Goal: Download file/media

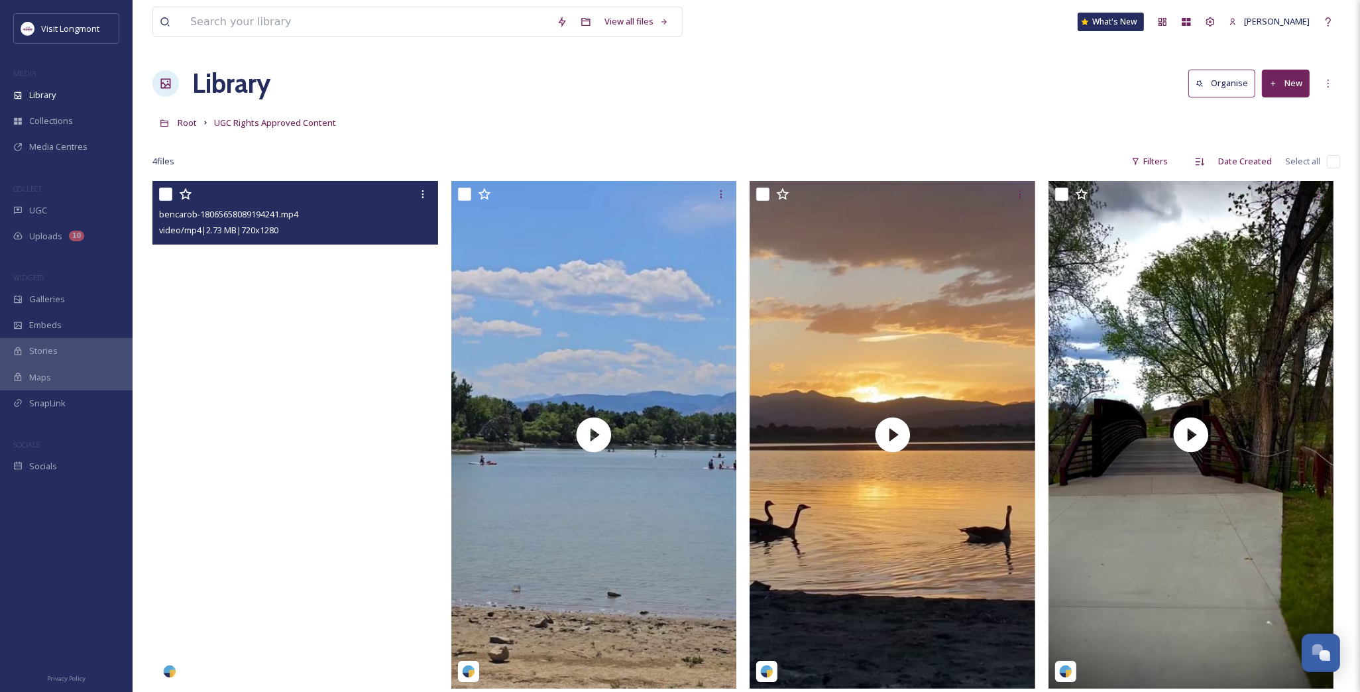
drag, startPoint x: 595, startPoint y: 411, endPoint x: -1173, endPoint y: 312, distance: 1771.0
click at [0, 312] on html "Visit Longmont MEDIA Library Collections Media Centres COLLECT UGC Uploads 10 W…" at bounding box center [680, 436] width 1360 height 873
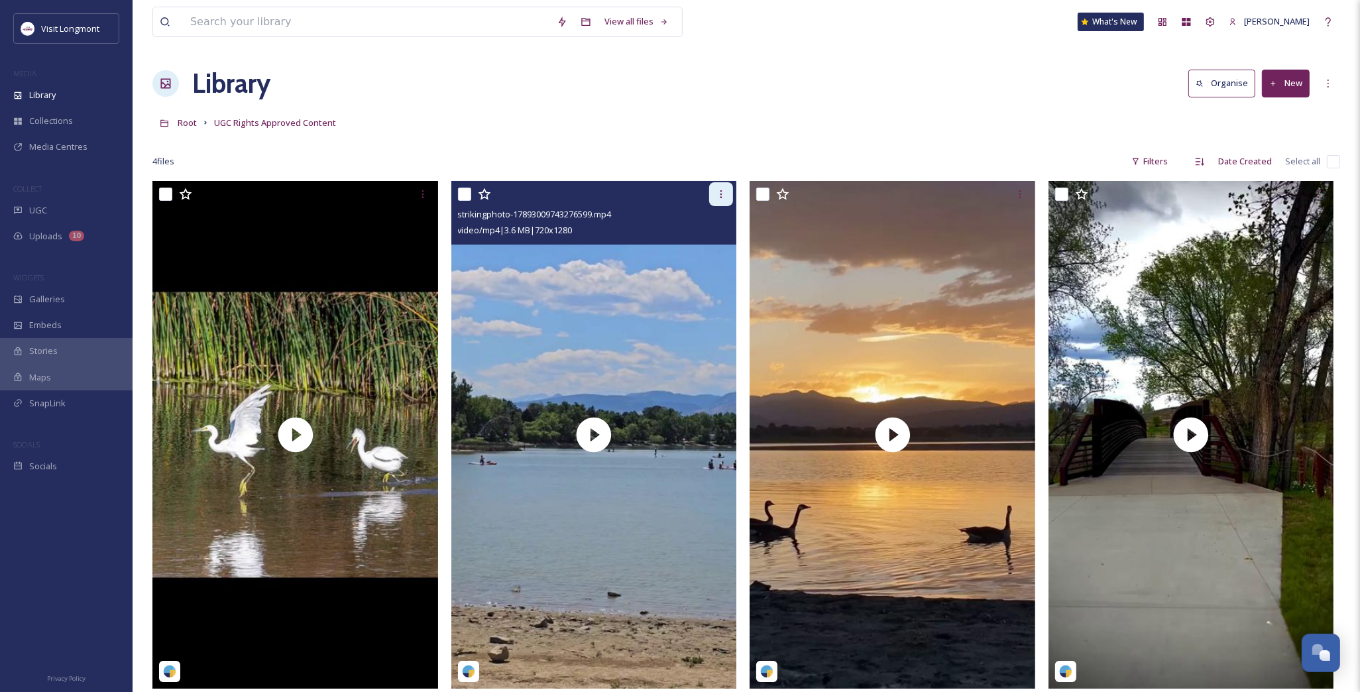
click at [720, 194] on icon at bounding box center [721, 194] width 11 height 11
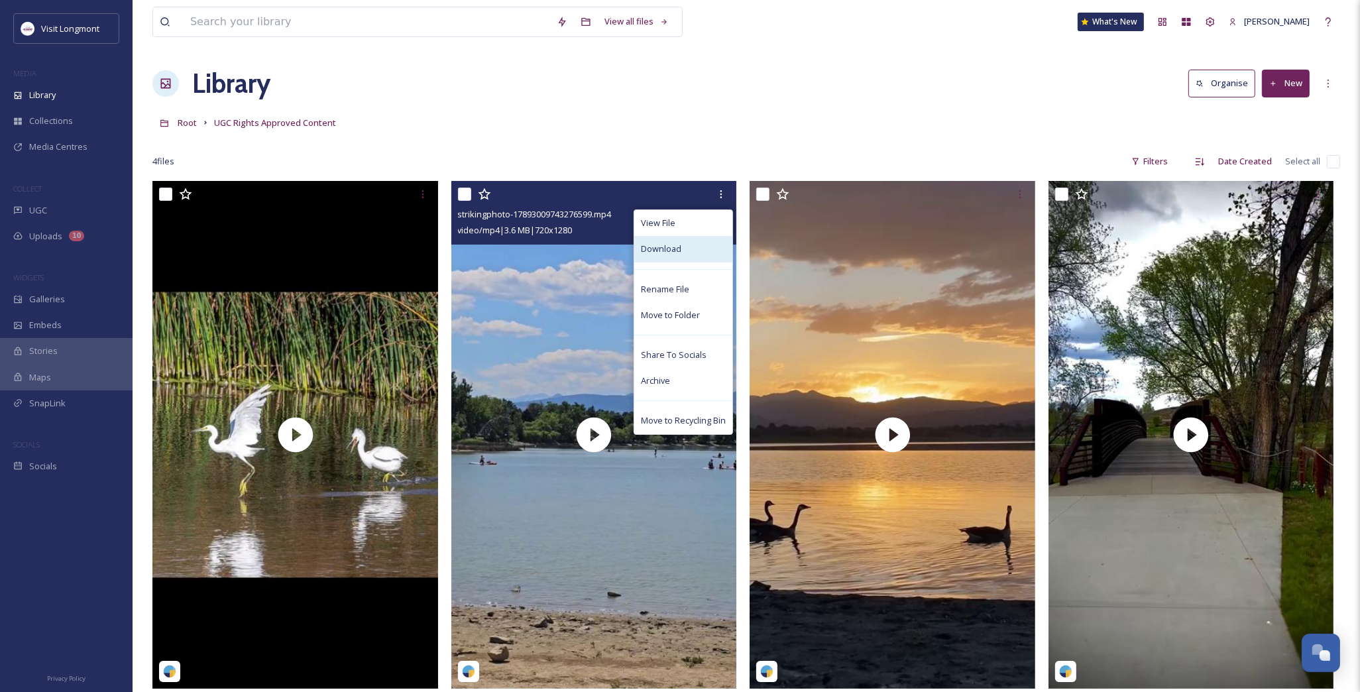
click at [687, 241] on div "Download" at bounding box center [683, 249] width 98 height 26
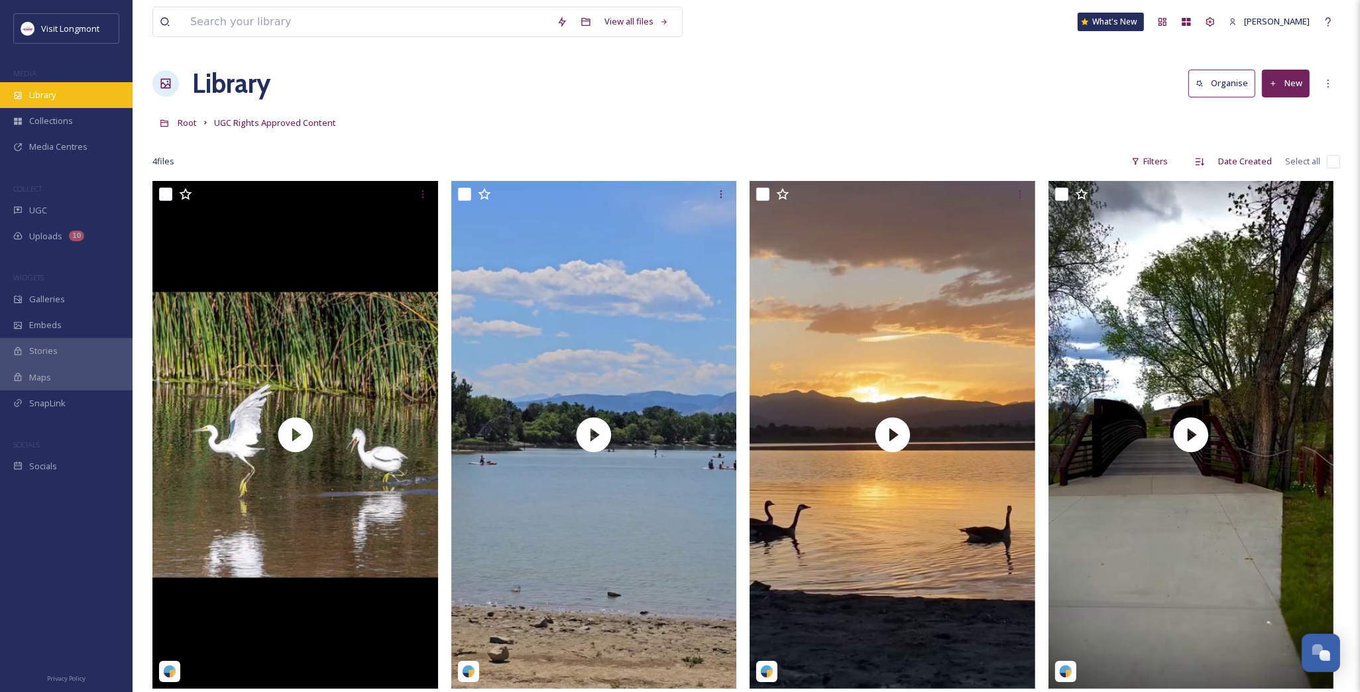
click at [36, 91] on span "Library" at bounding box center [42, 95] width 27 height 13
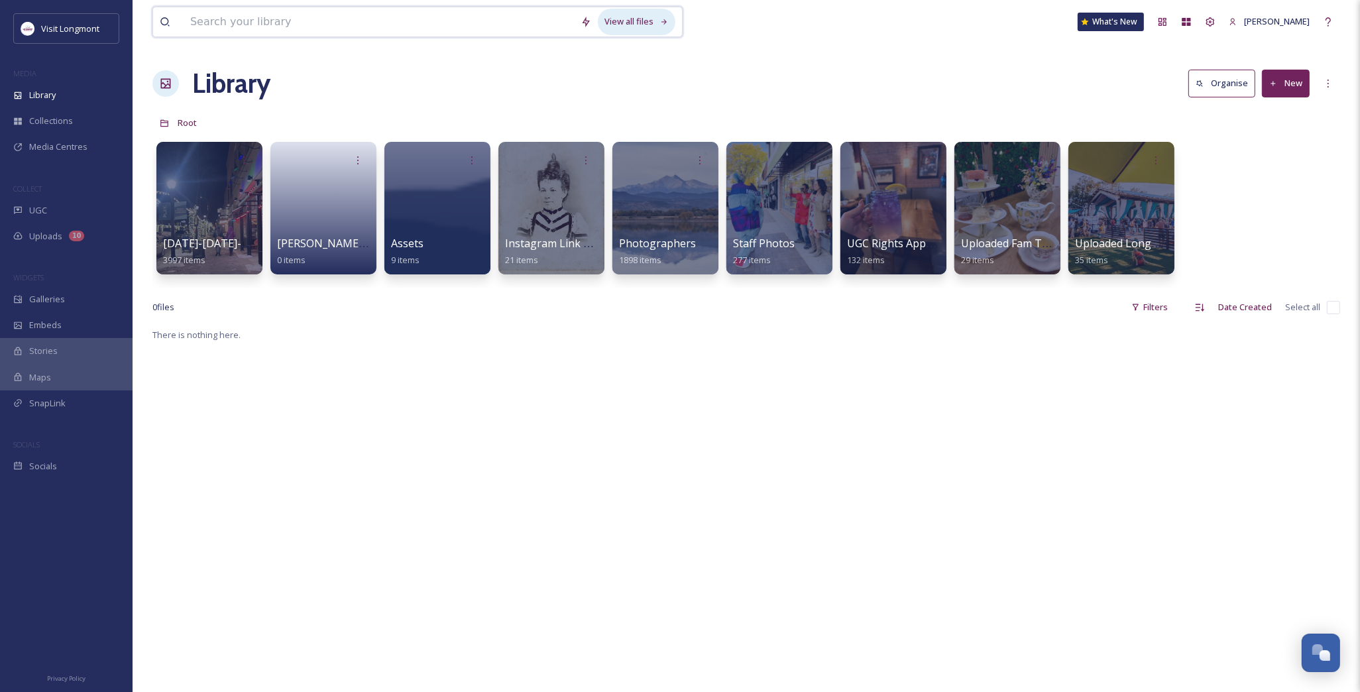
click at [634, 27] on div "View all files" at bounding box center [637, 22] width 78 height 26
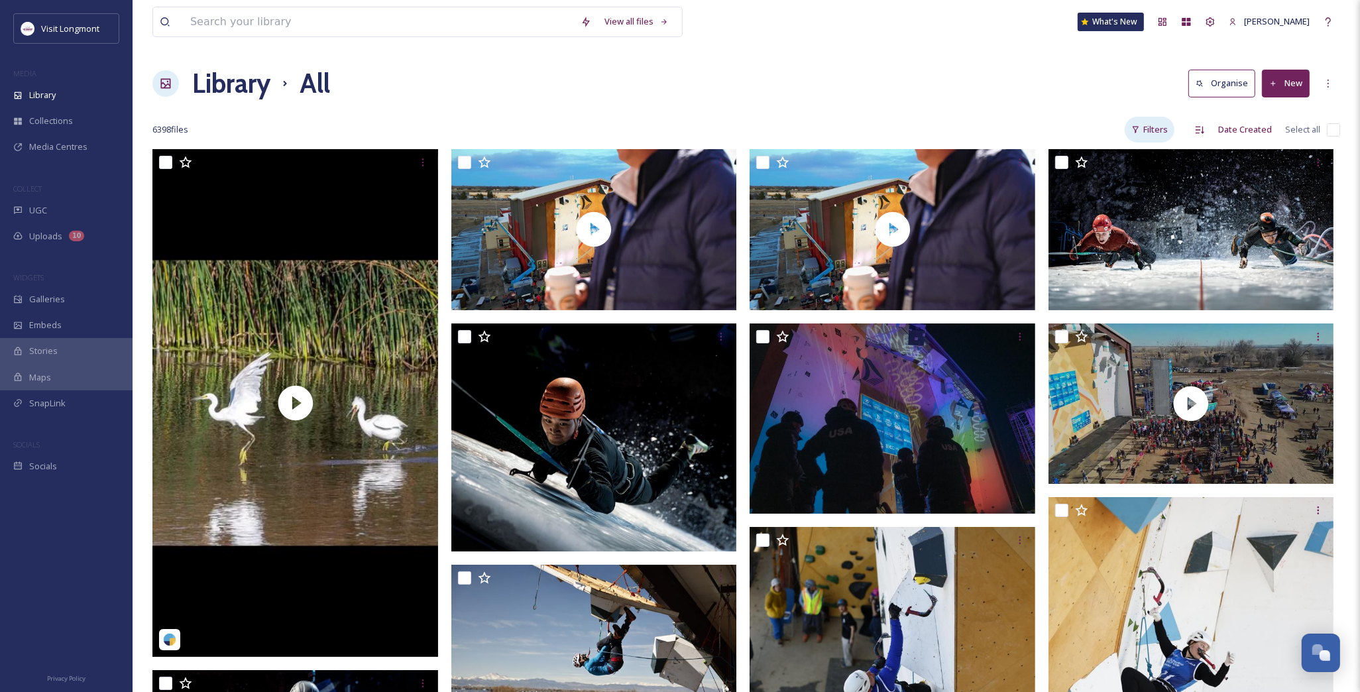
click at [1151, 135] on div "Filters" at bounding box center [1150, 130] width 50 height 26
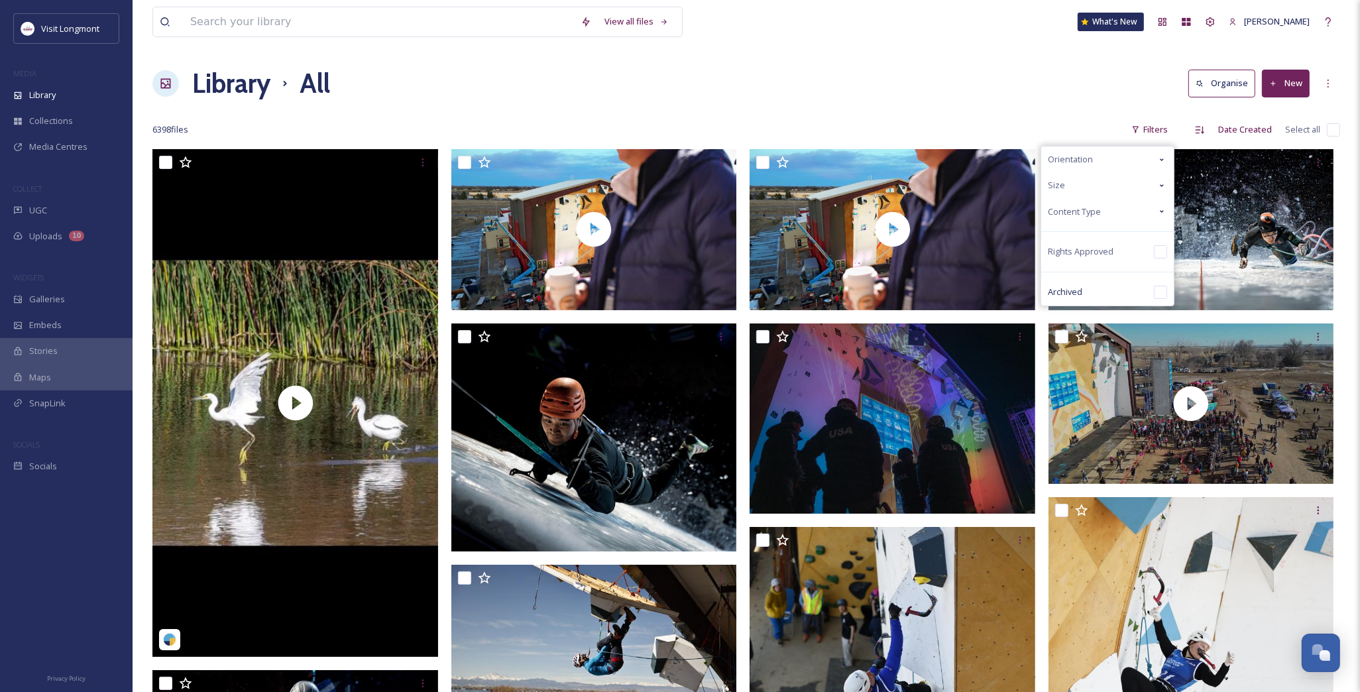
click at [1077, 211] on span "Content Type" at bounding box center [1074, 212] width 53 height 13
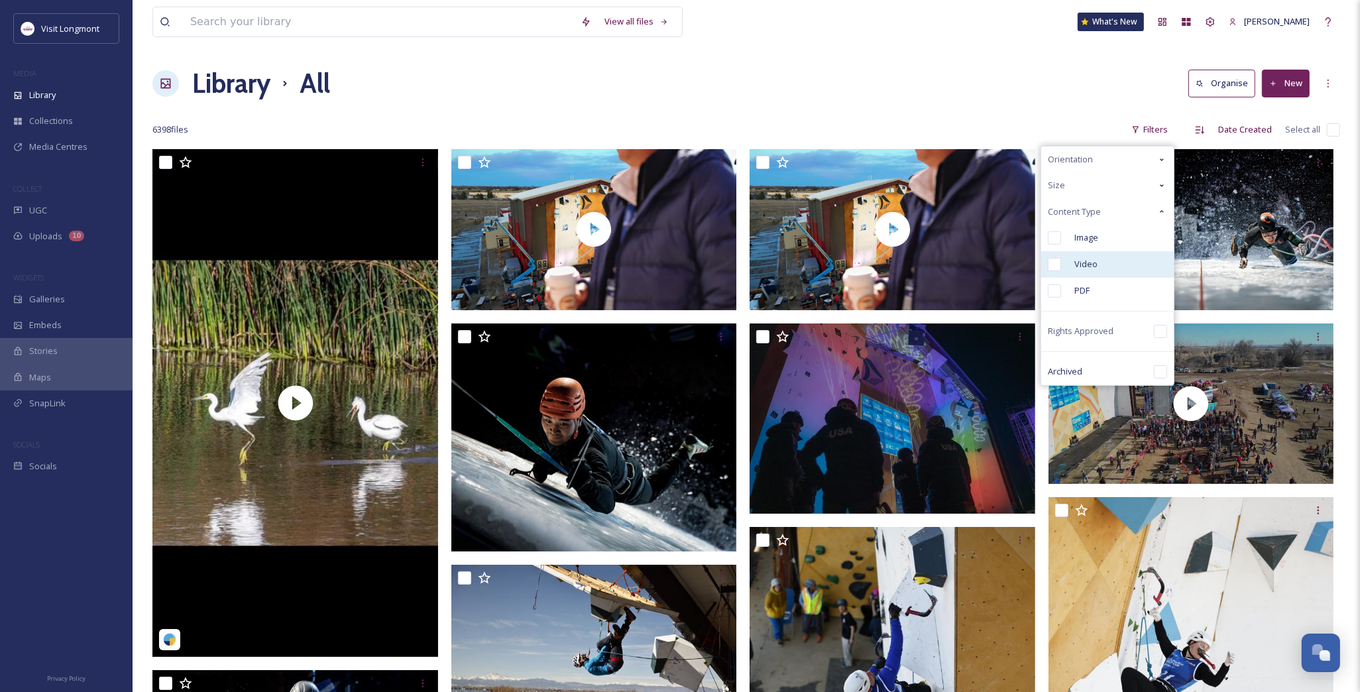
click at [1056, 270] on input "checkbox" at bounding box center [1054, 264] width 13 height 13
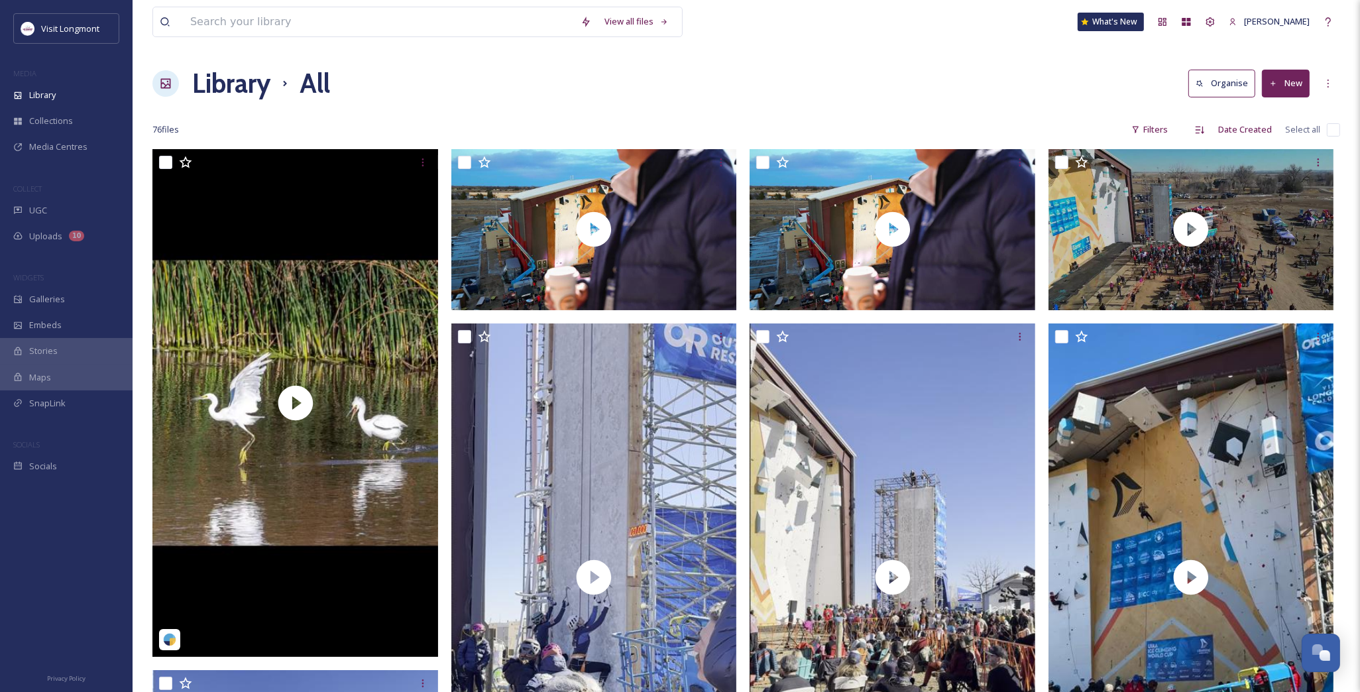
drag, startPoint x: 60, startPoint y: 29, endPoint x: 37, endPoint y: 60, distance: 38.9
click at [37, 60] on div "Visit Longmont MEDIA Library Collections Media Centres COLLECT UGC Uploads 10 W…" at bounding box center [66, 246] width 133 height 466
click at [226, 90] on h1 "Library" at bounding box center [231, 84] width 78 height 40
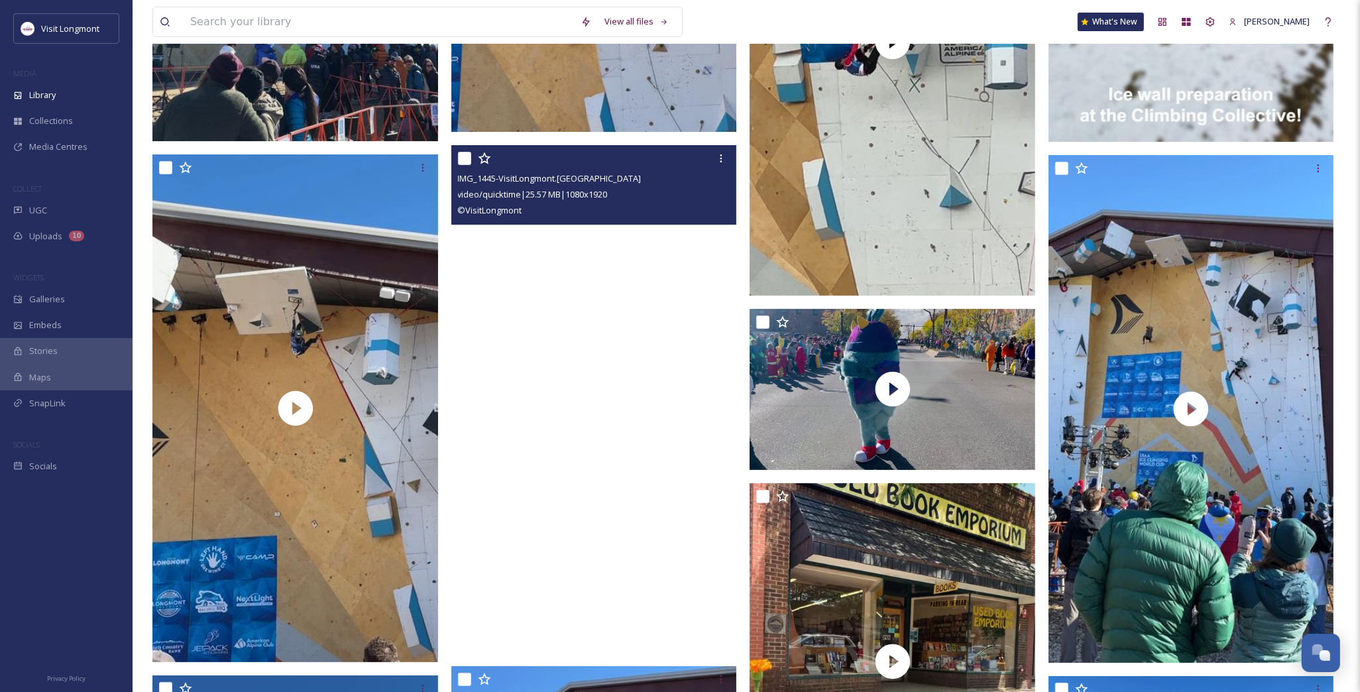
scroll to position [5598, 0]
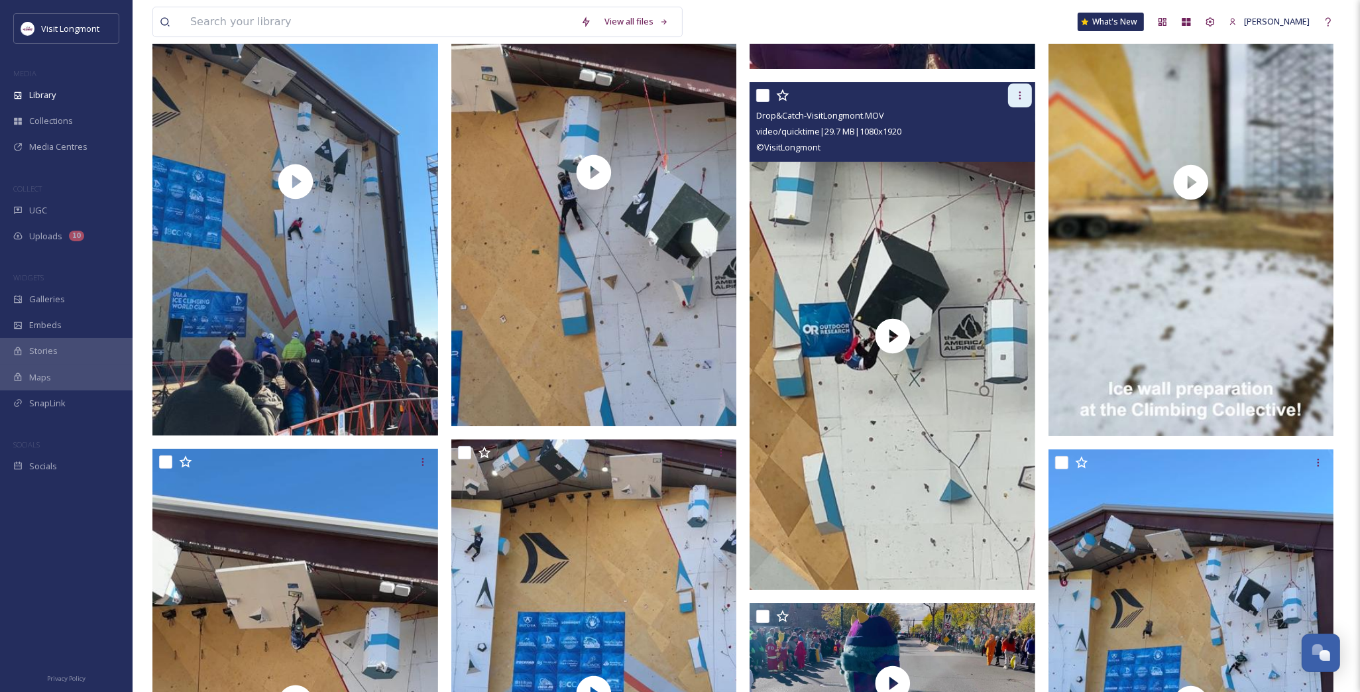
click at [1021, 98] on icon at bounding box center [1020, 95] width 11 height 11
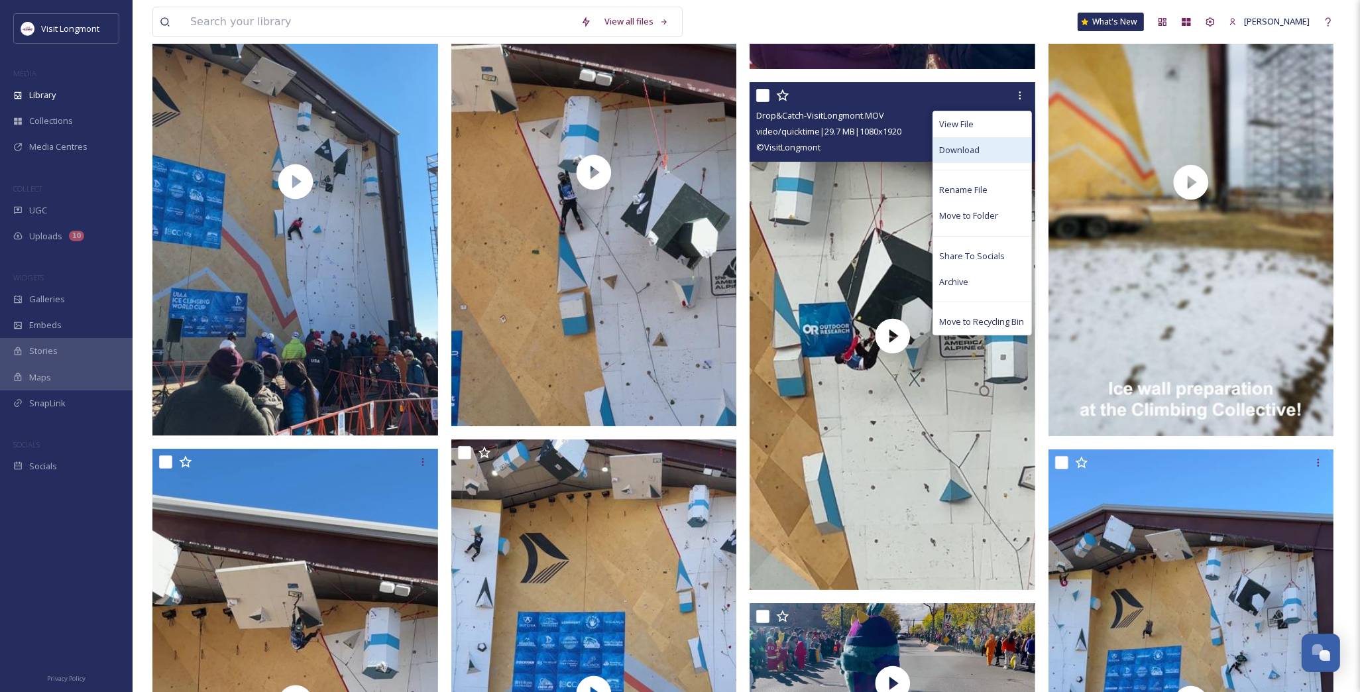
click at [976, 144] on span "Download" at bounding box center [960, 150] width 40 height 13
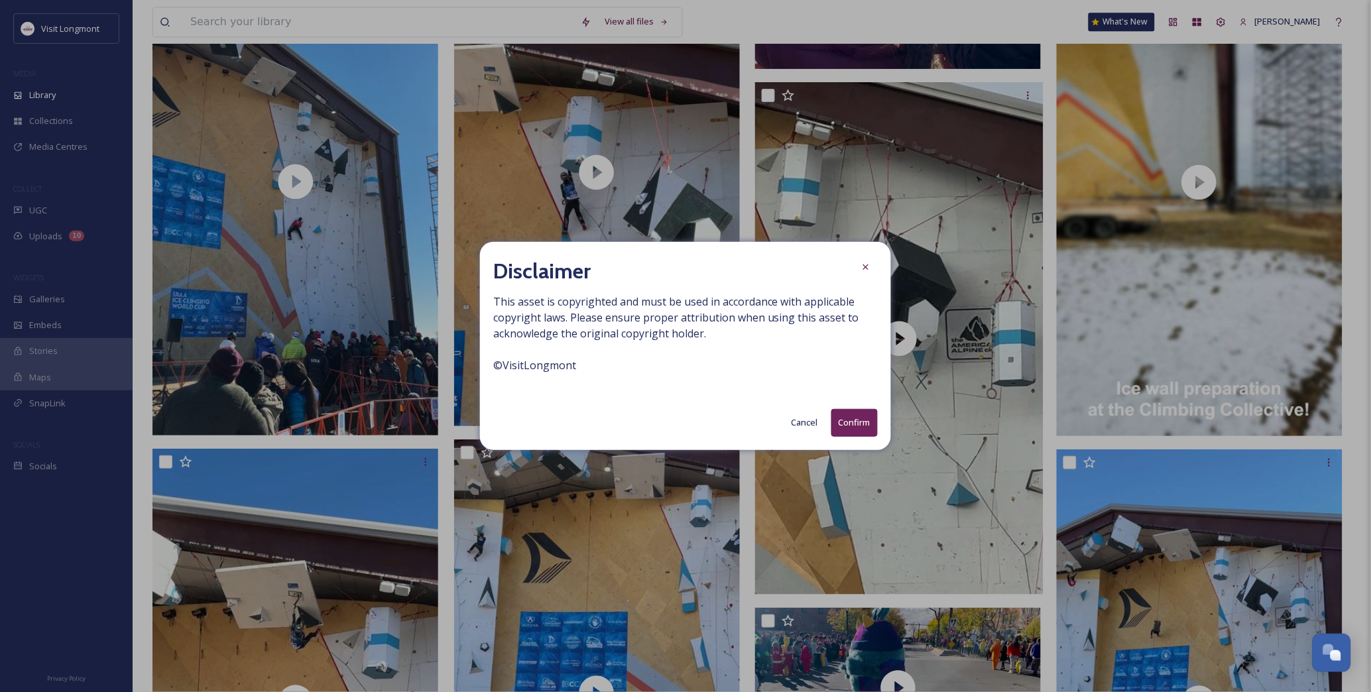
click at [867, 420] on button "Confirm" at bounding box center [854, 422] width 46 height 27
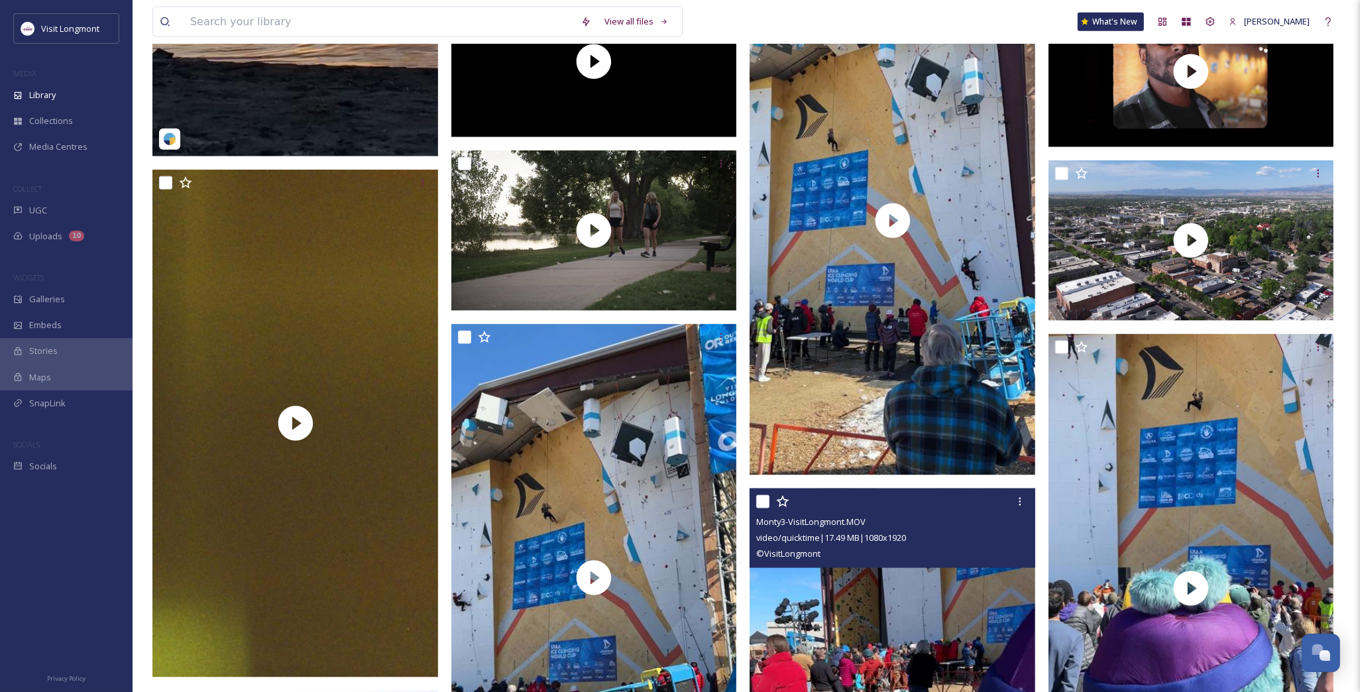
scroll to position [2063, 0]
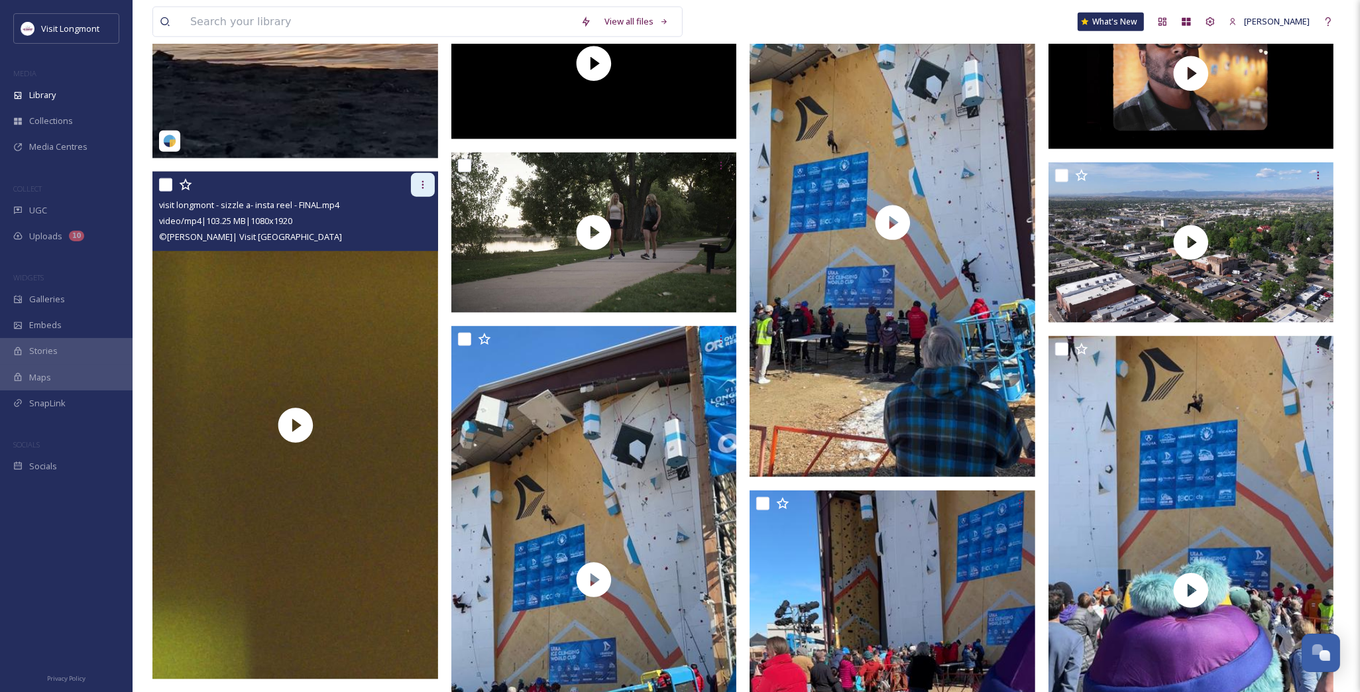
click at [425, 182] on icon at bounding box center [423, 185] width 11 height 11
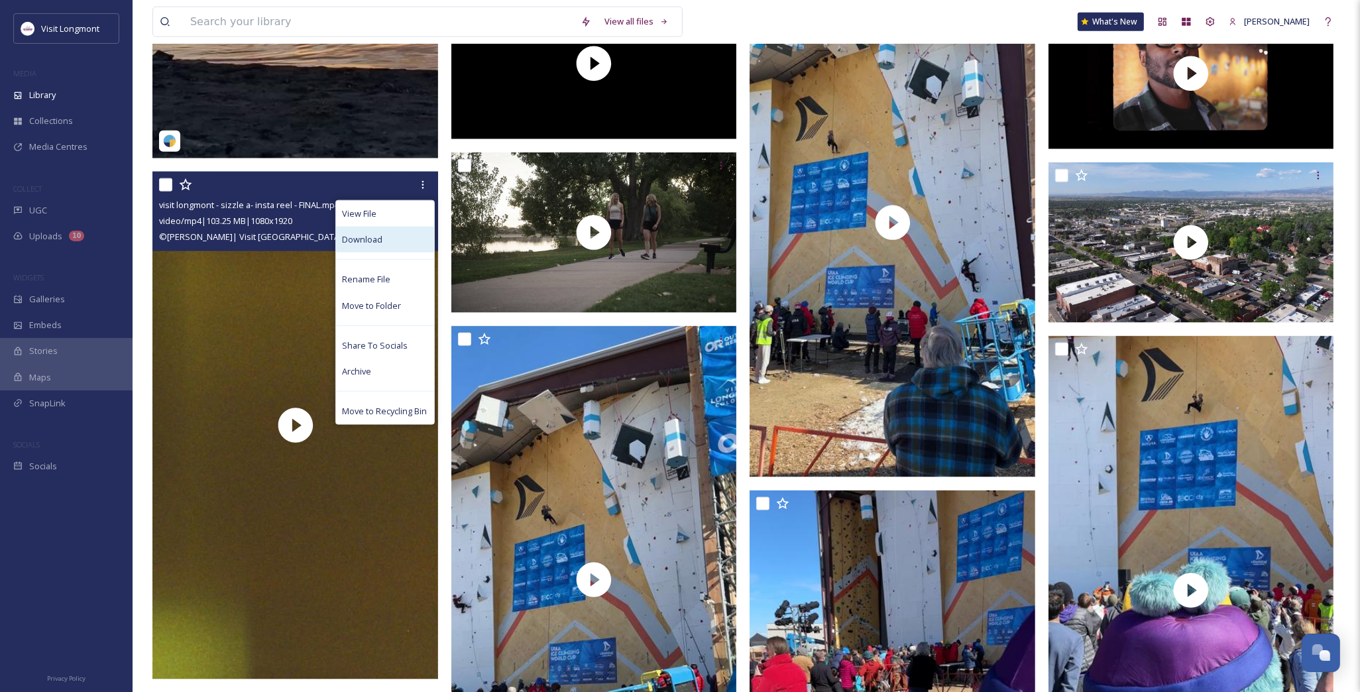
click at [392, 235] on div "Download" at bounding box center [385, 240] width 98 height 26
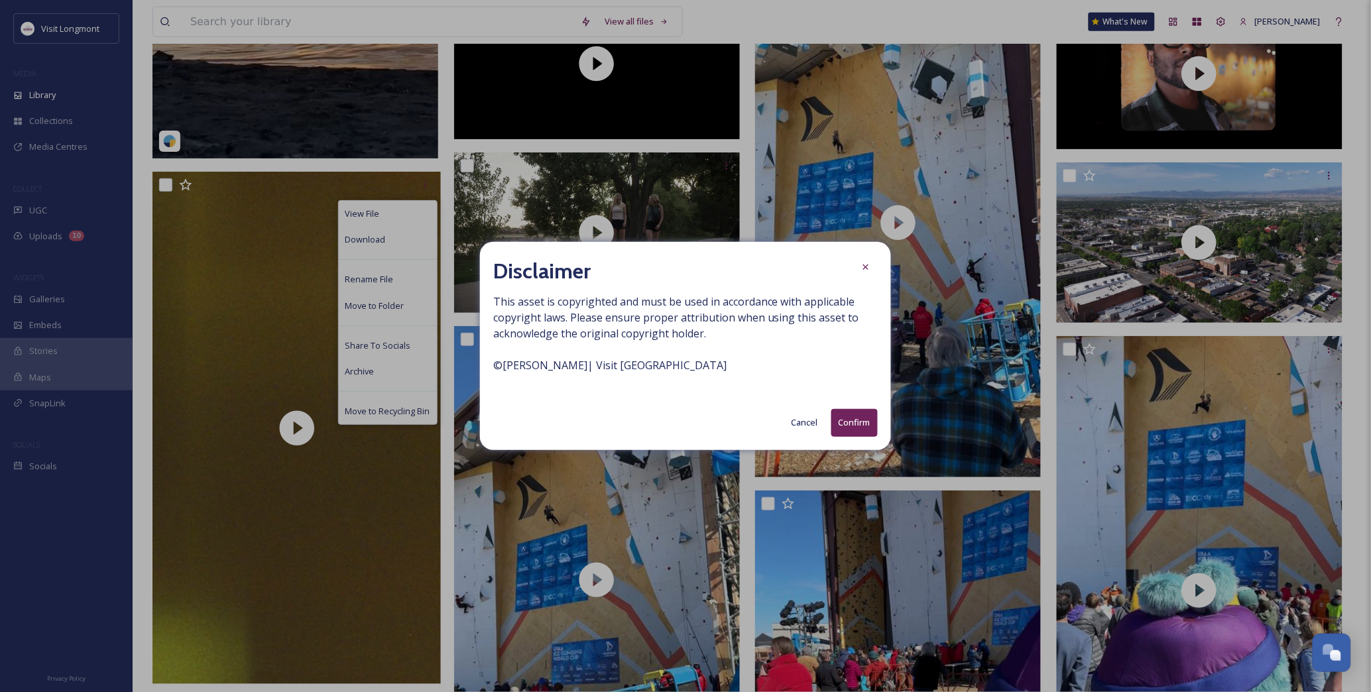
click at [876, 413] on button "Confirm" at bounding box center [854, 422] width 46 height 27
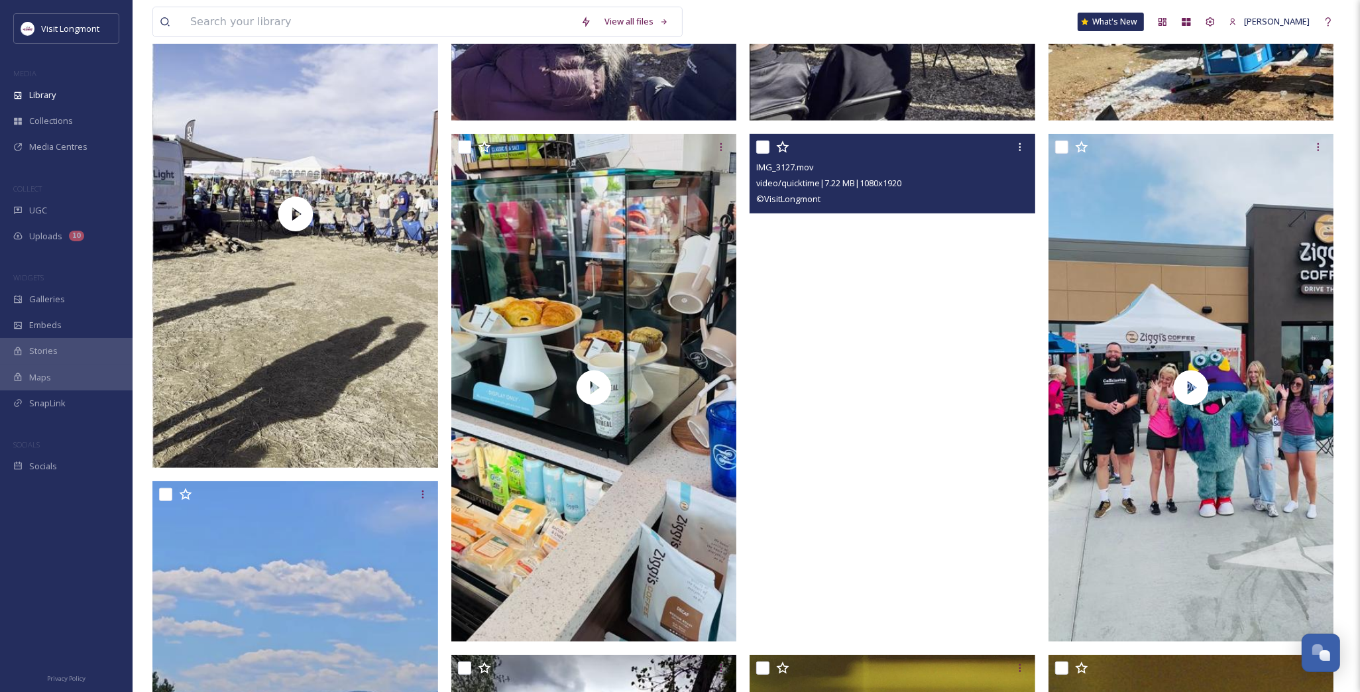
scroll to position [737, 0]
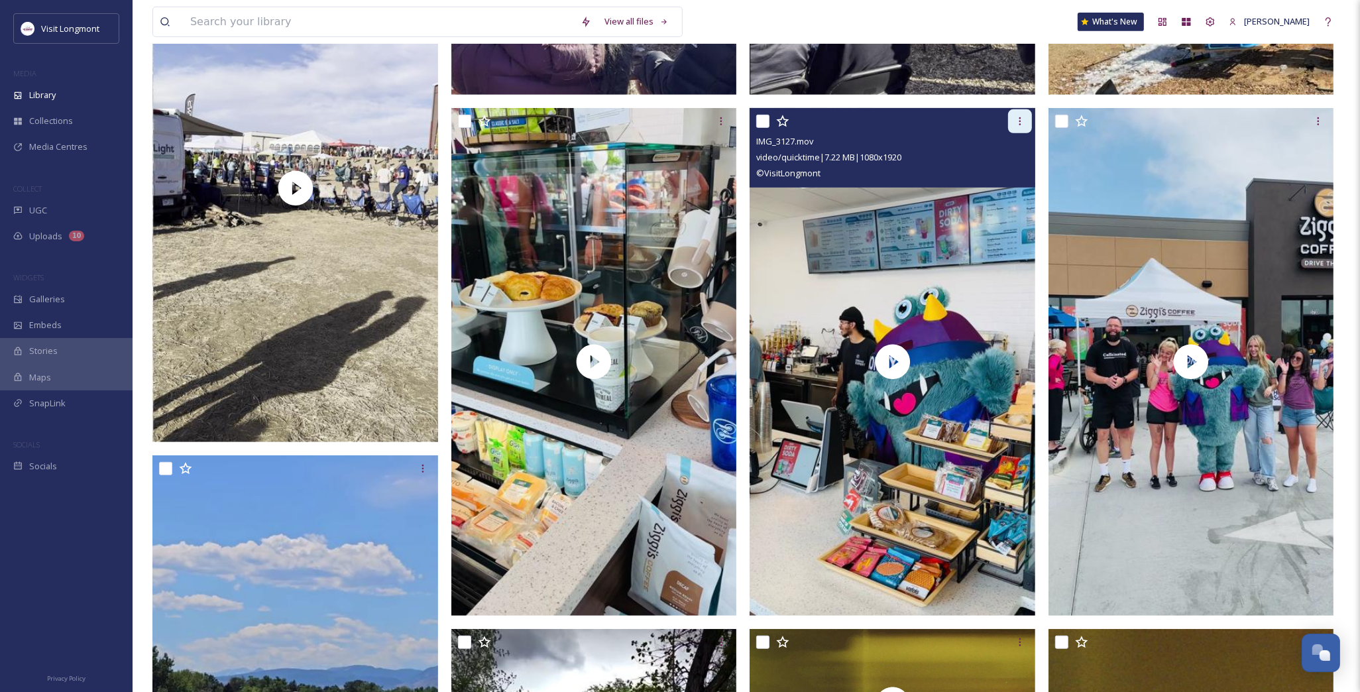
click at [1022, 125] on icon at bounding box center [1020, 121] width 11 height 11
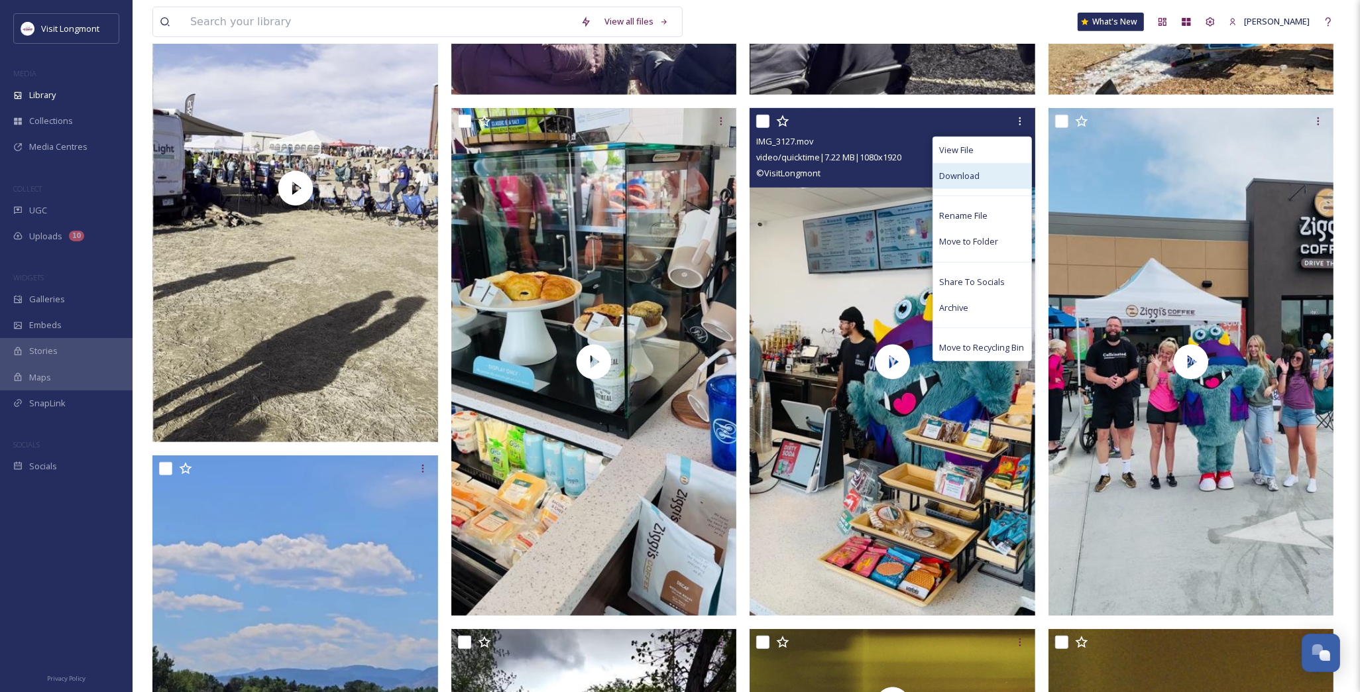
click at [973, 177] on span "Download" at bounding box center [960, 176] width 40 height 13
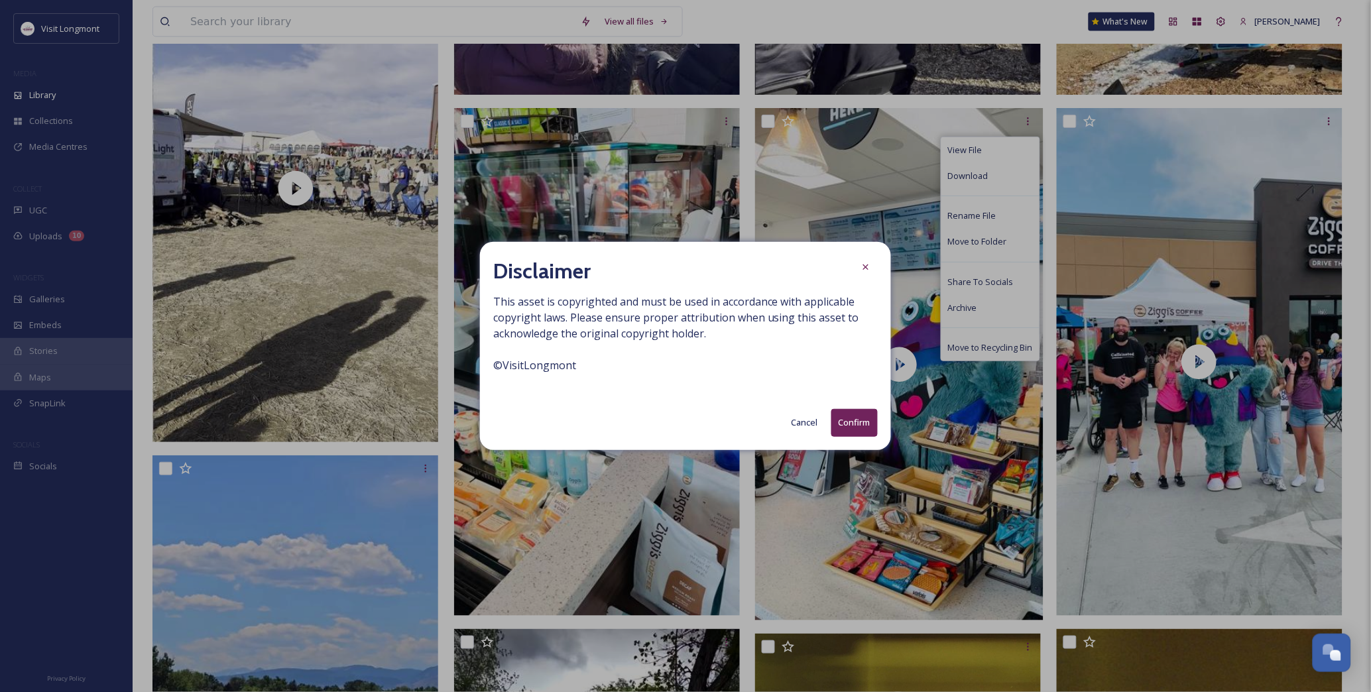
click at [844, 426] on button "Confirm" at bounding box center [854, 422] width 46 height 27
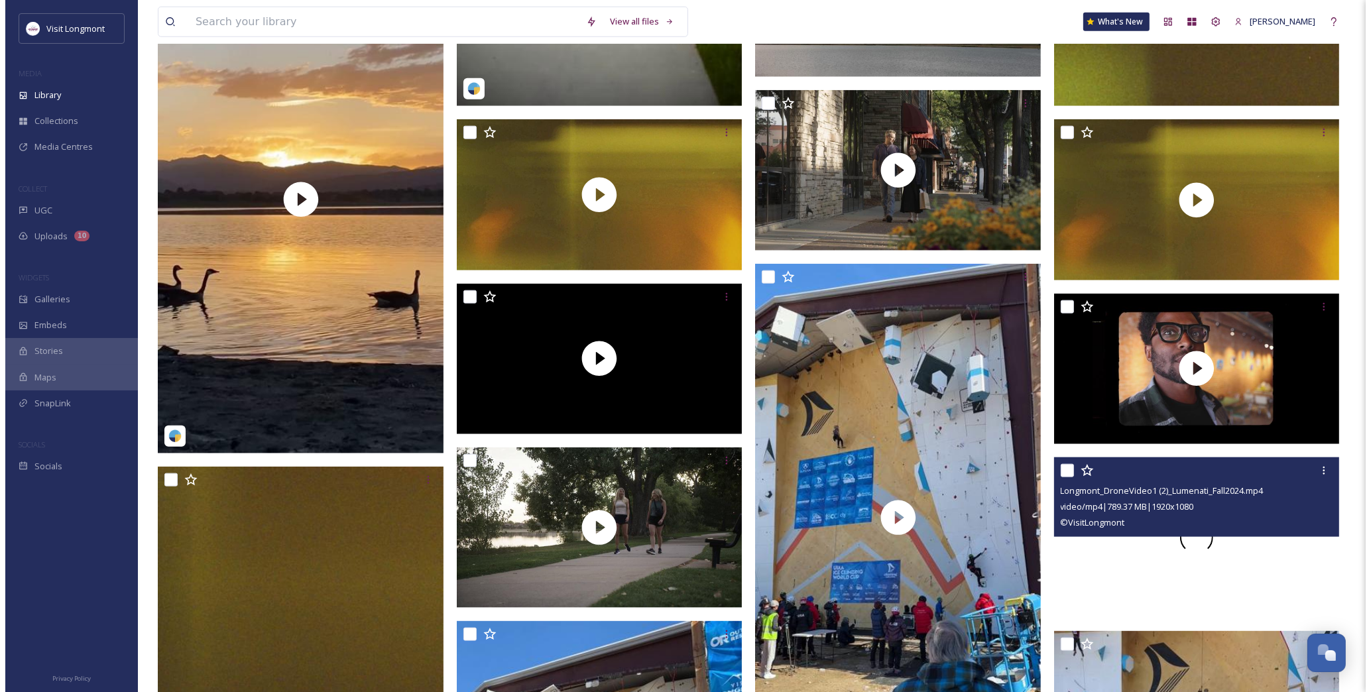
scroll to position [1841, 0]
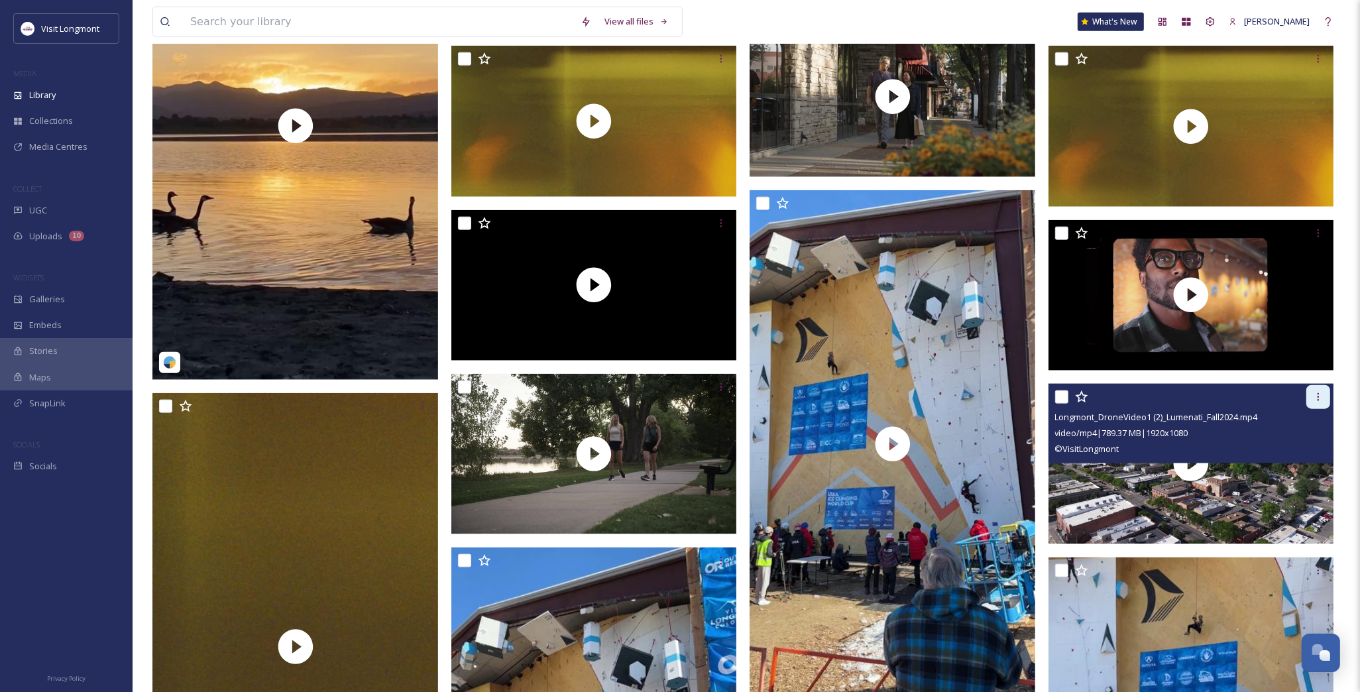
click at [1319, 401] on icon at bounding box center [1318, 397] width 11 height 11
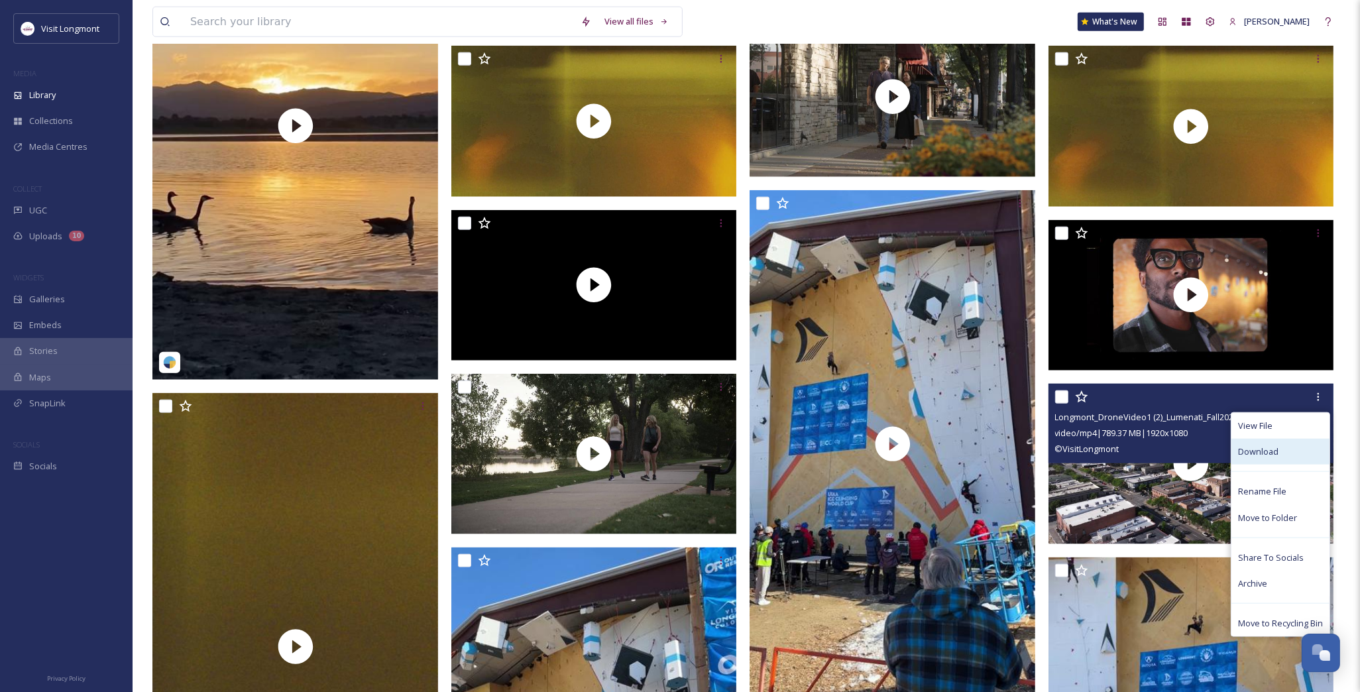
click at [1270, 461] on div "Download" at bounding box center [1281, 452] width 98 height 26
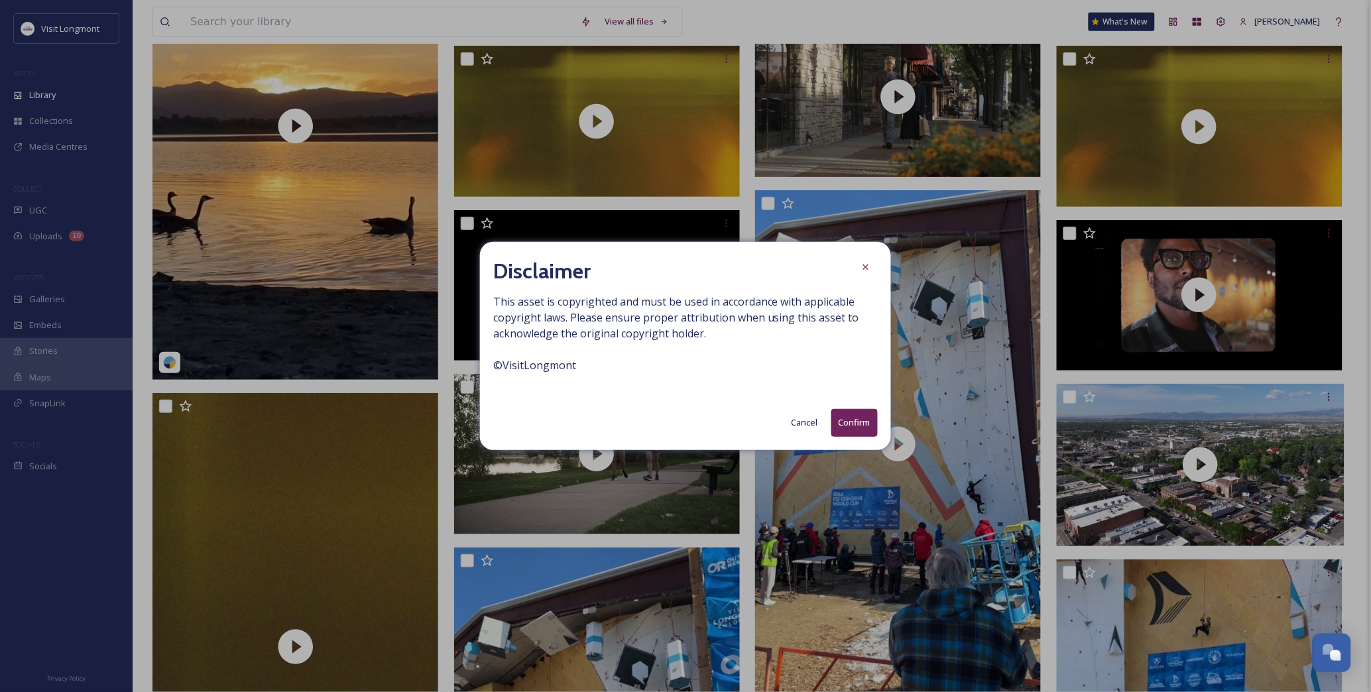
click at [859, 428] on button "Confirm" at bounding box center [854, 422] width 46 height 27
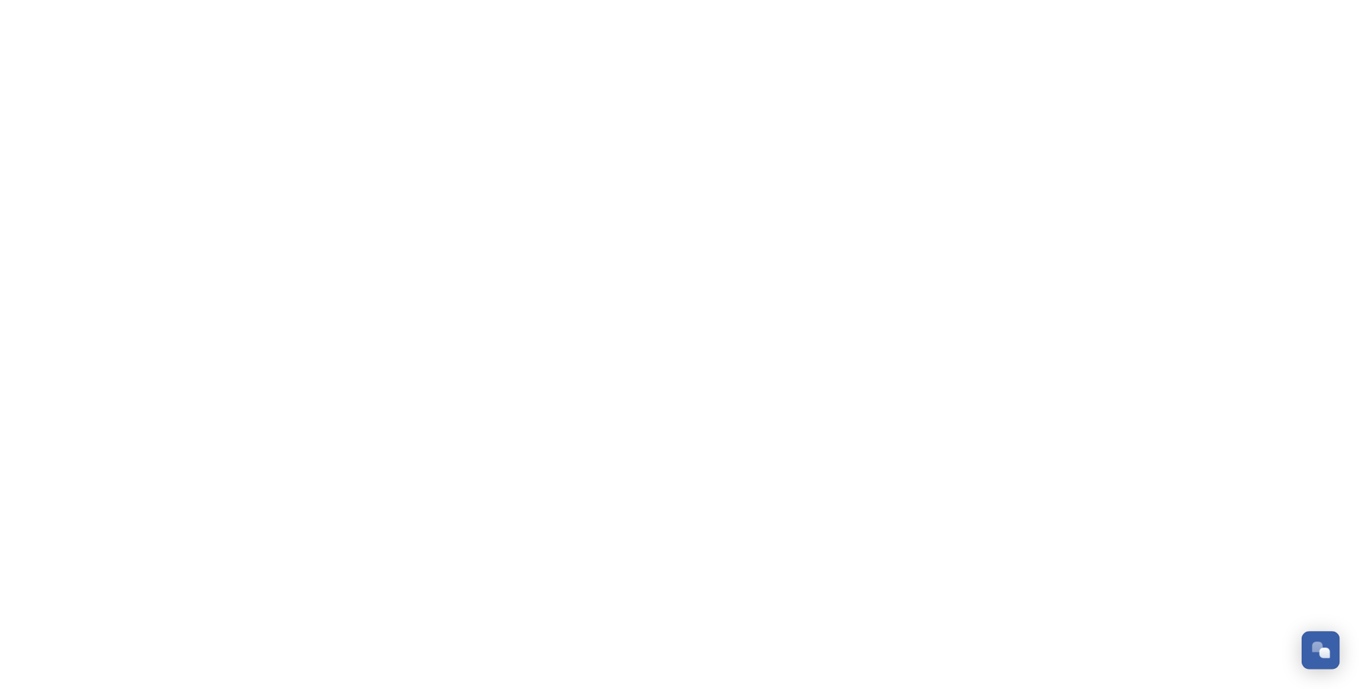
scroll to position [143, 0]
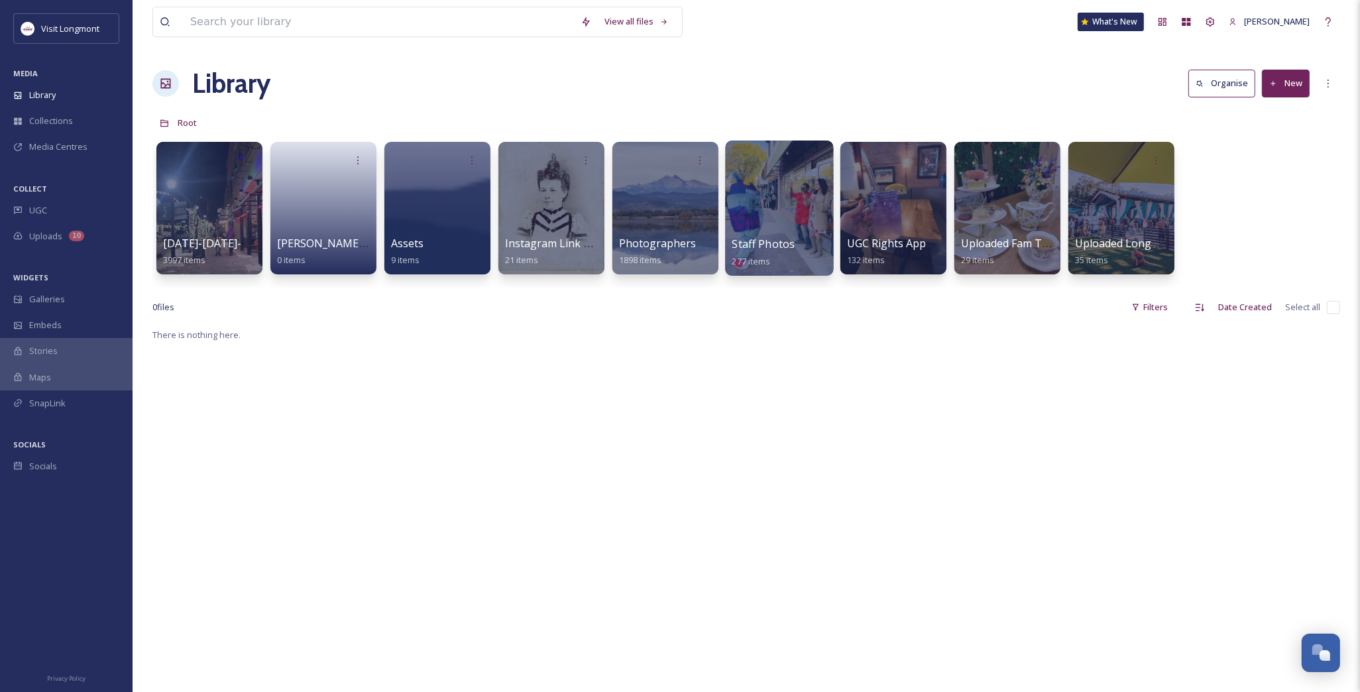
click at [788, 231] on div at bounding box center [779, 208] width 108 height 135
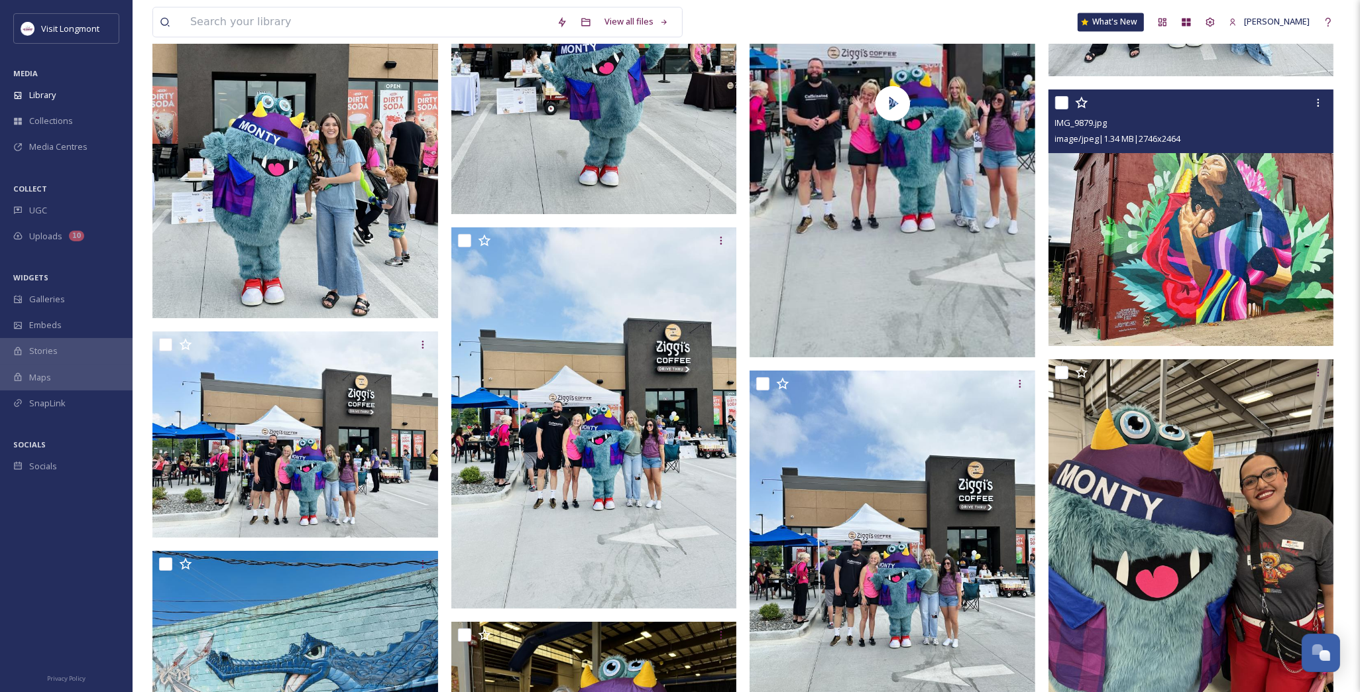
scroll to position [3536, 0]
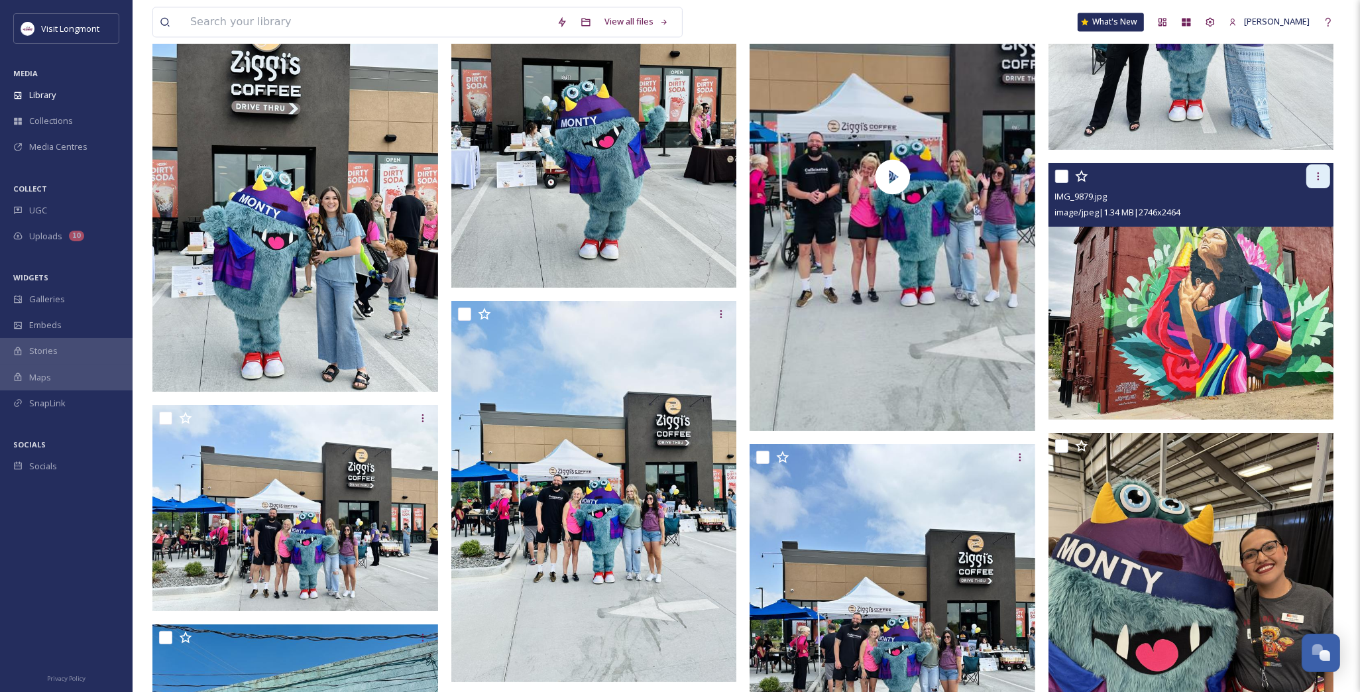
click at [1315, 182] on div at bounding box center [1319, 176] width 24 height 24
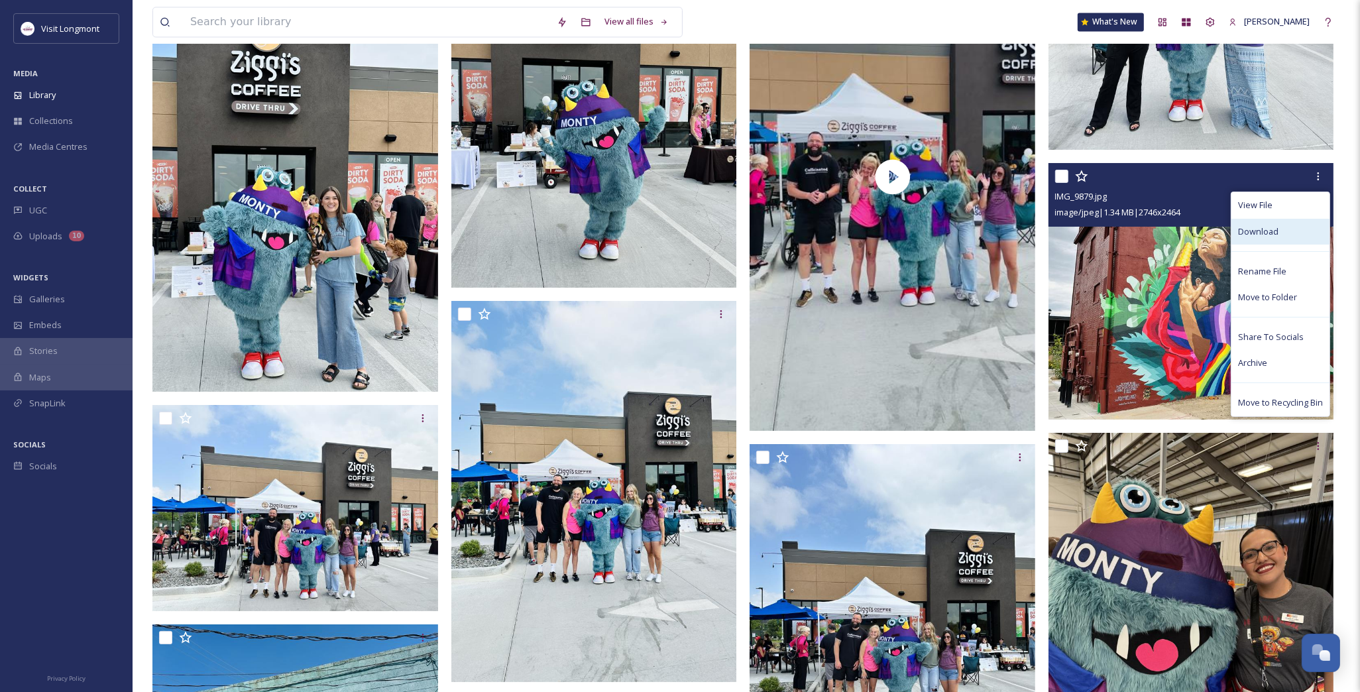
click at [1264, 235] on span "Download" at bounding box center [1258, 231] width 40 height 13
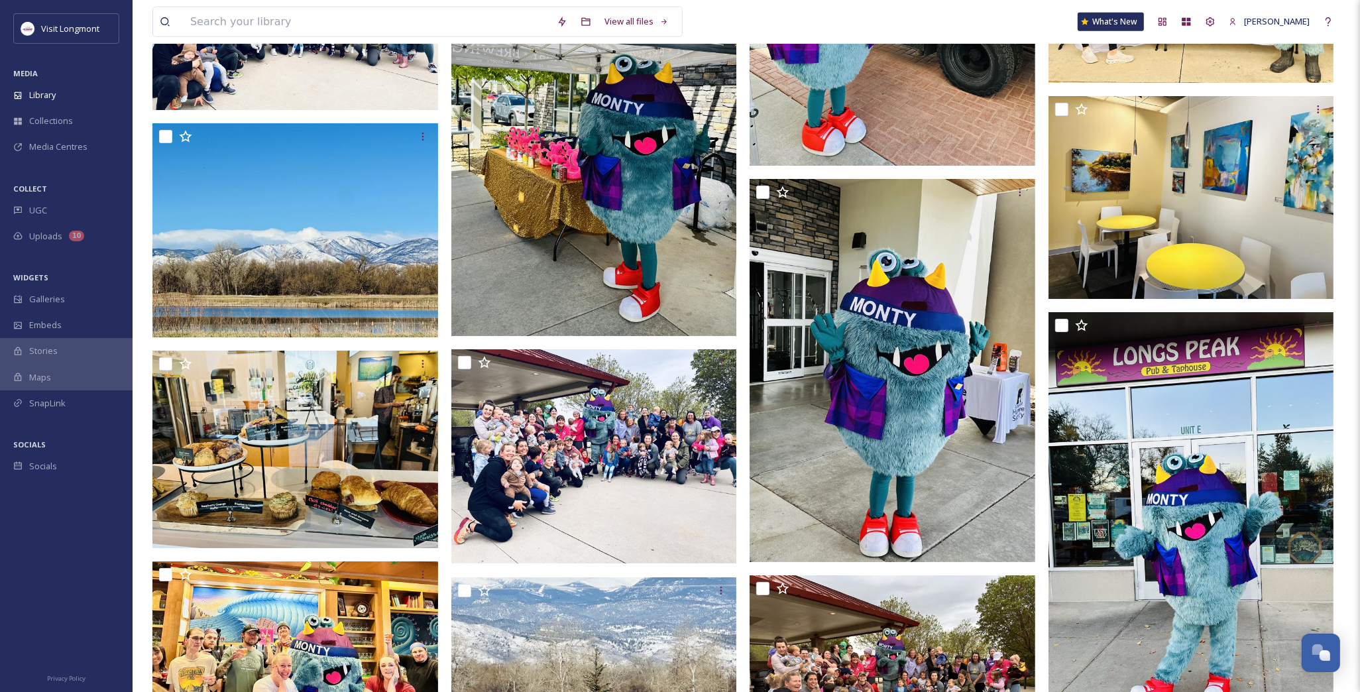
scroll to position [7514, 0]
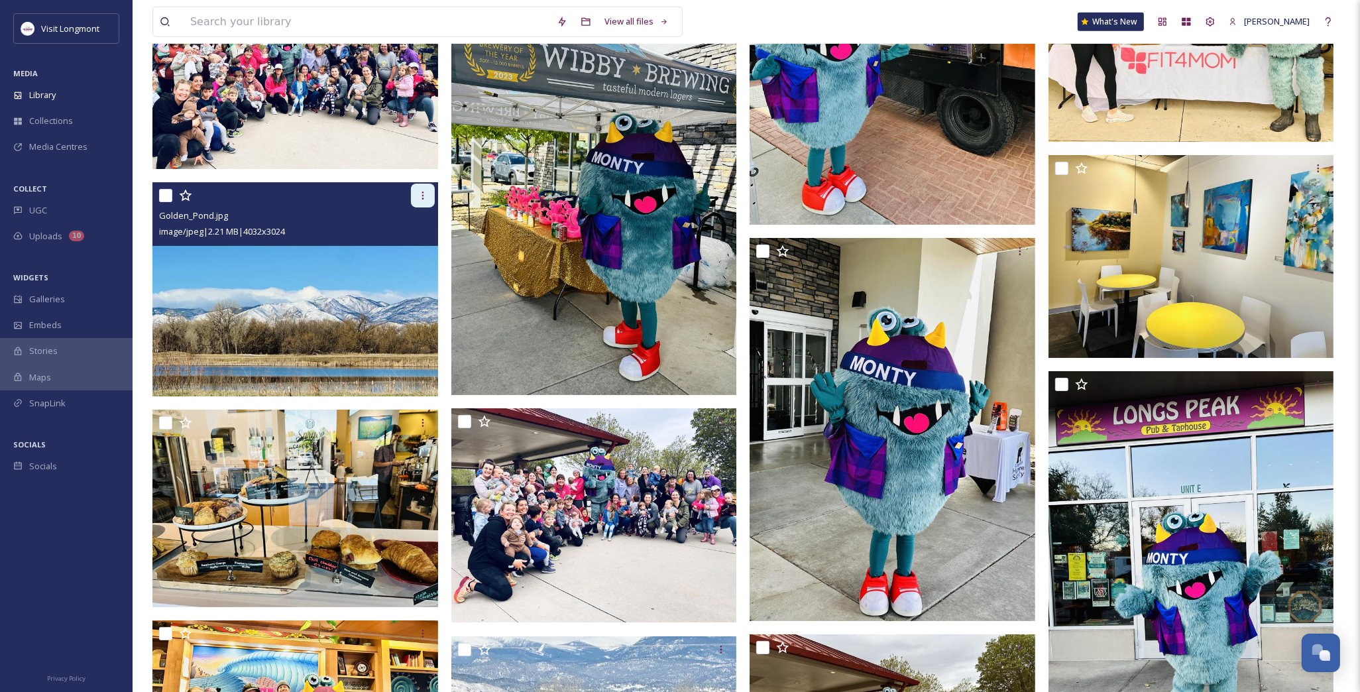
click at [415, 194] on div at bounding box center [423, 196] width 24 height 24
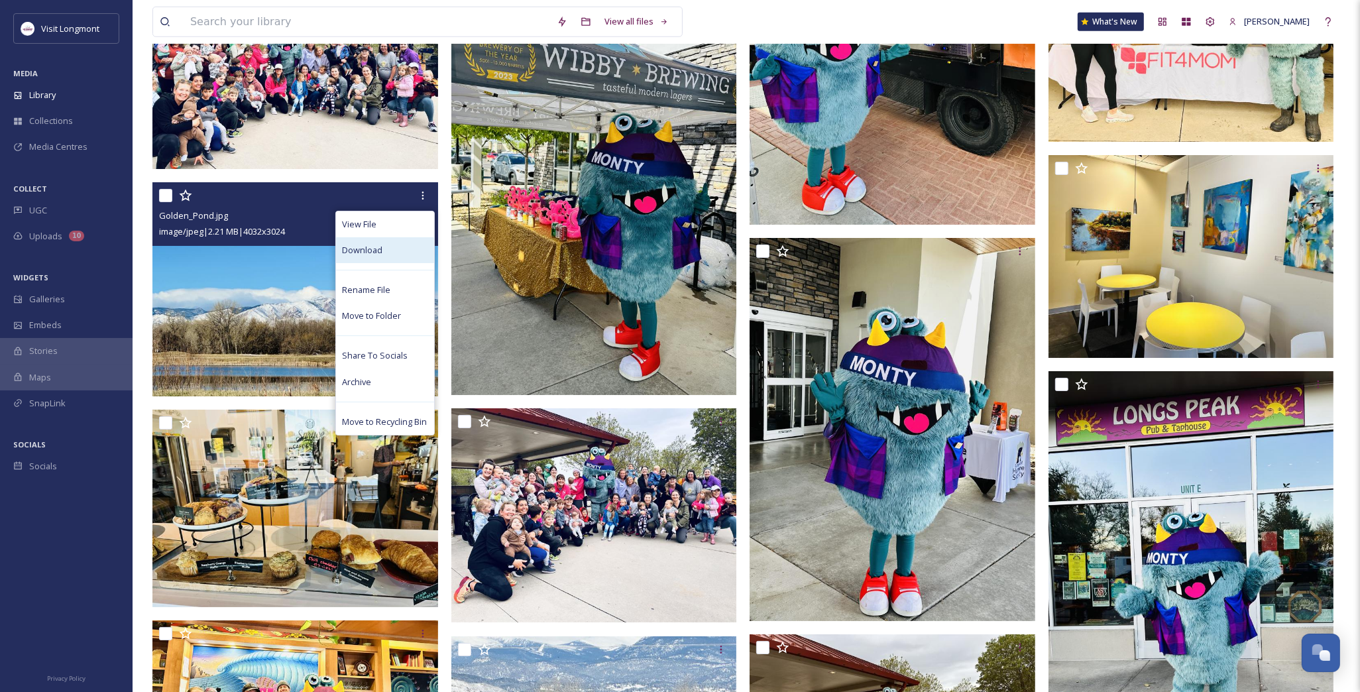
click at [380, 254] on span "Download" at bounding box center [363, 250] width 40 height 13
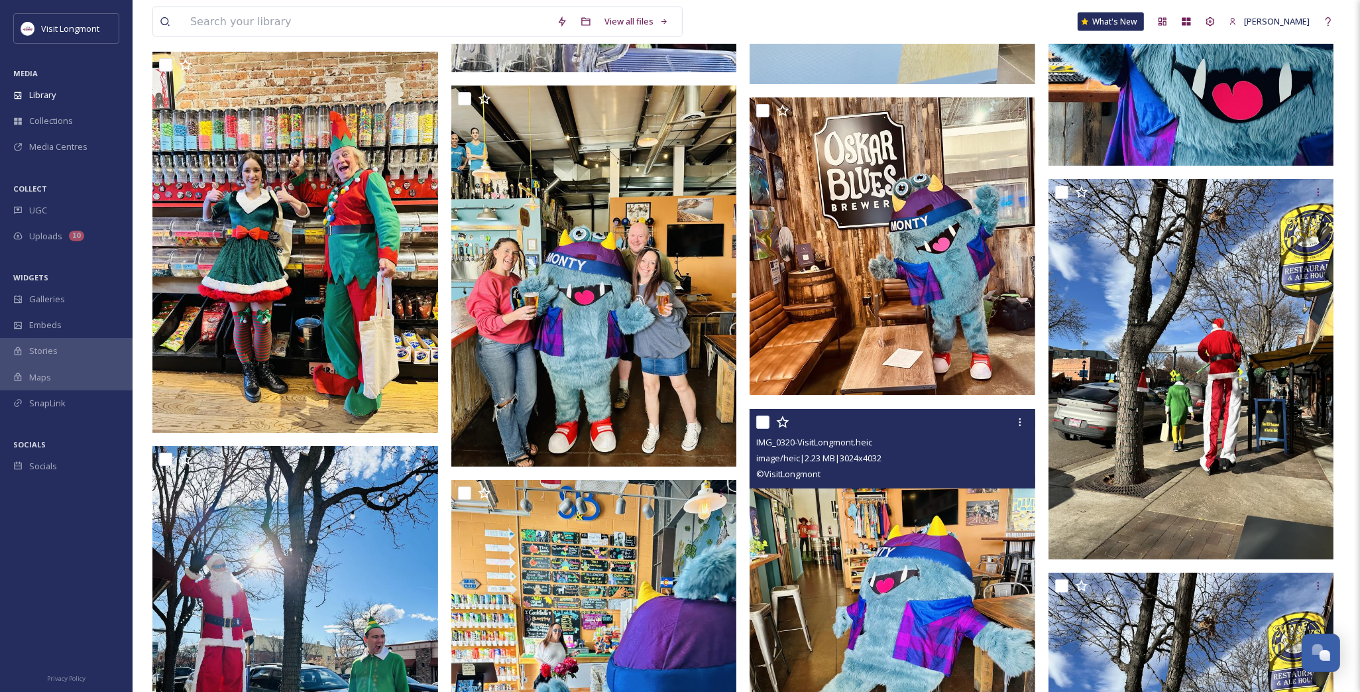
scroll to position [8840, 0]
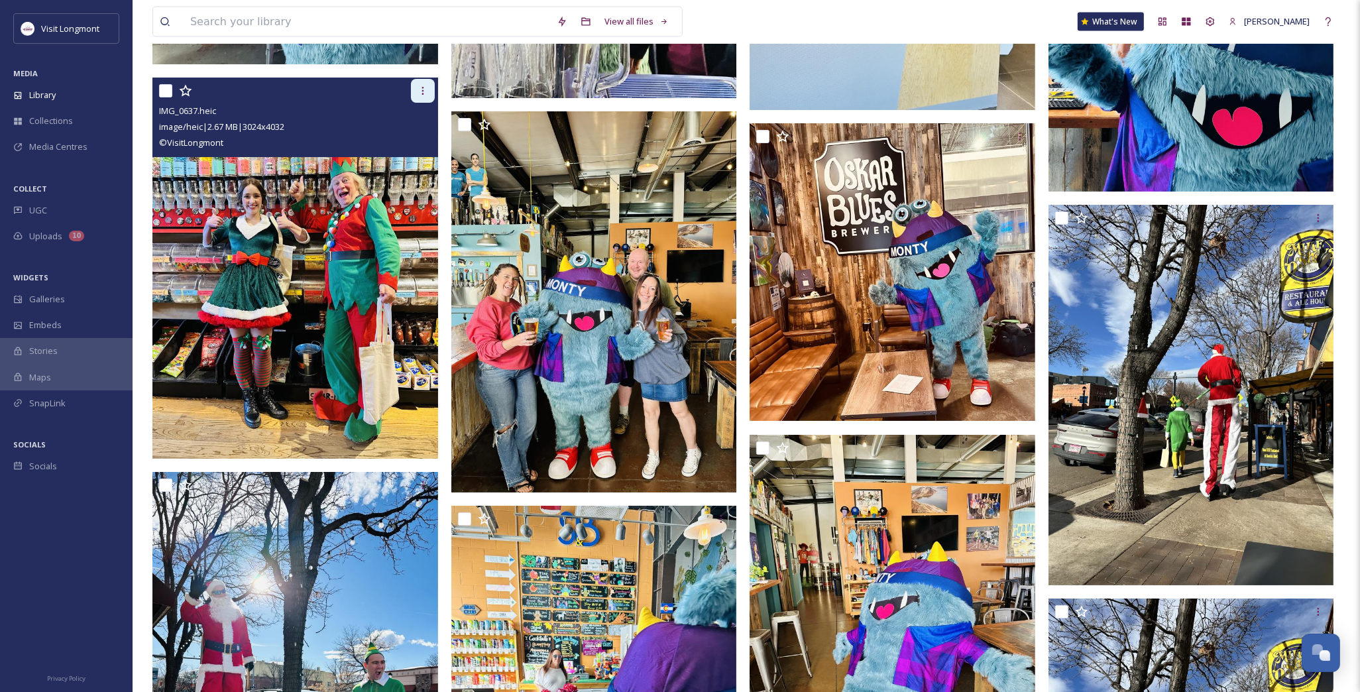
click at [421, 87] on icon at bounding box center [423, 91] width 11 height 11
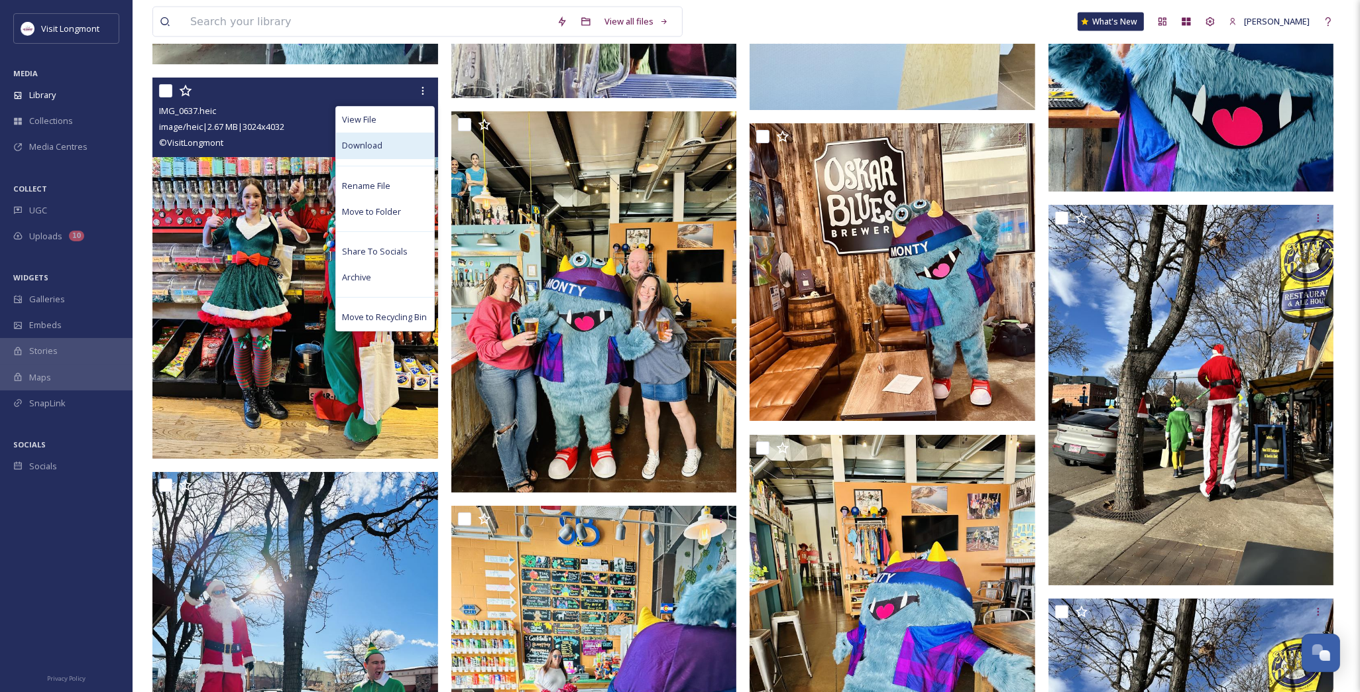
click at [379, 144] on span "Download" at bounding box center [363, 145] width 40 height 13
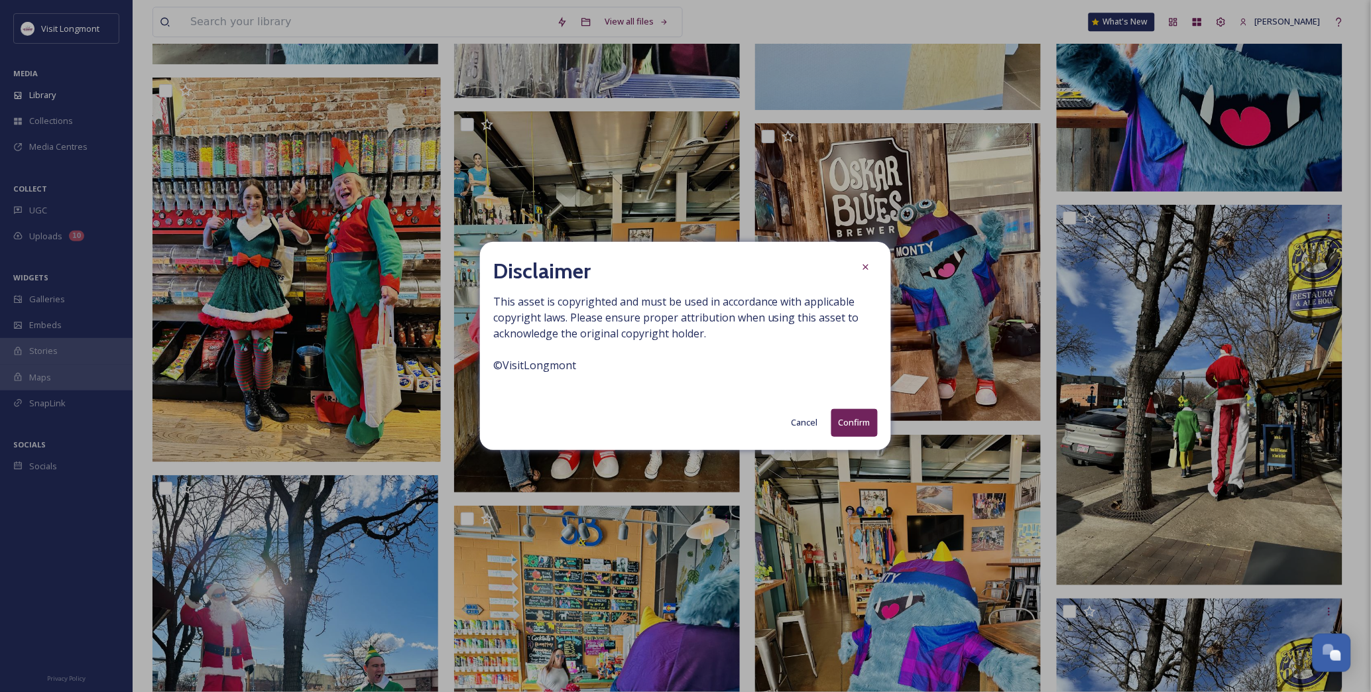
click at [855, 423] on button "Confirm" at bounding box center [854, 422] width 46 height 27
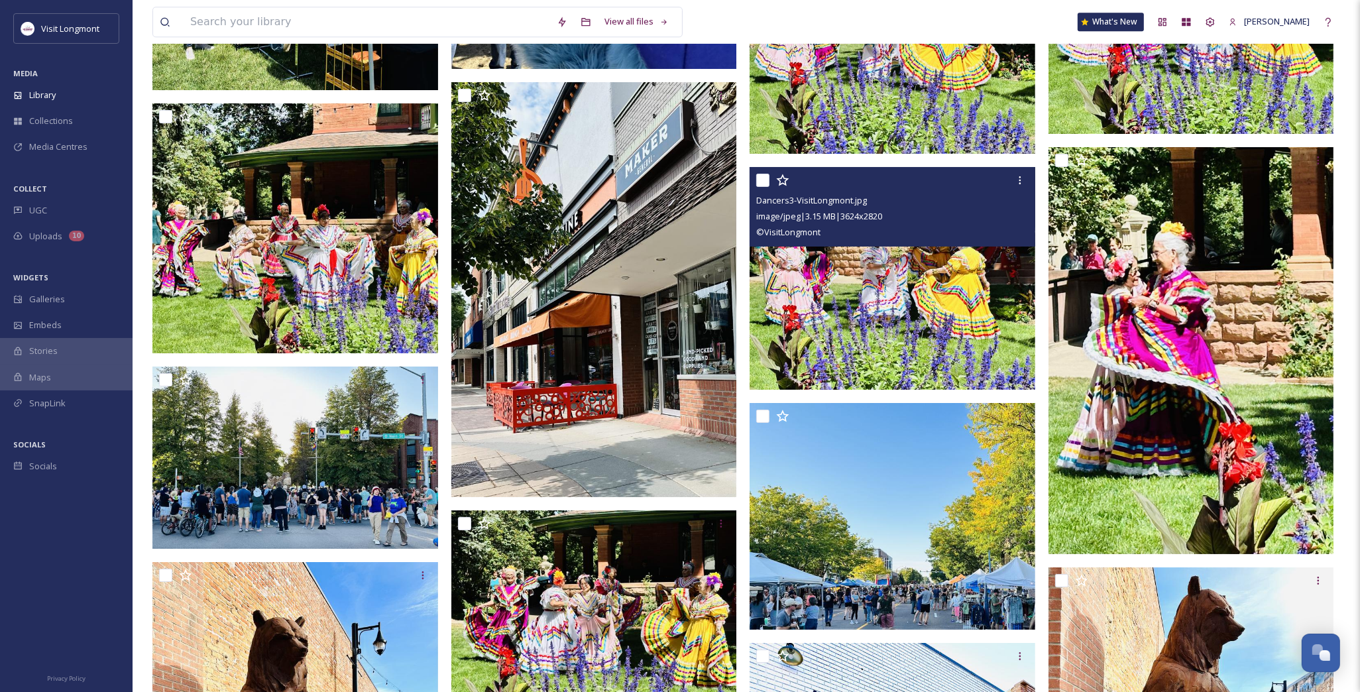
scroll to position [16501, 0]
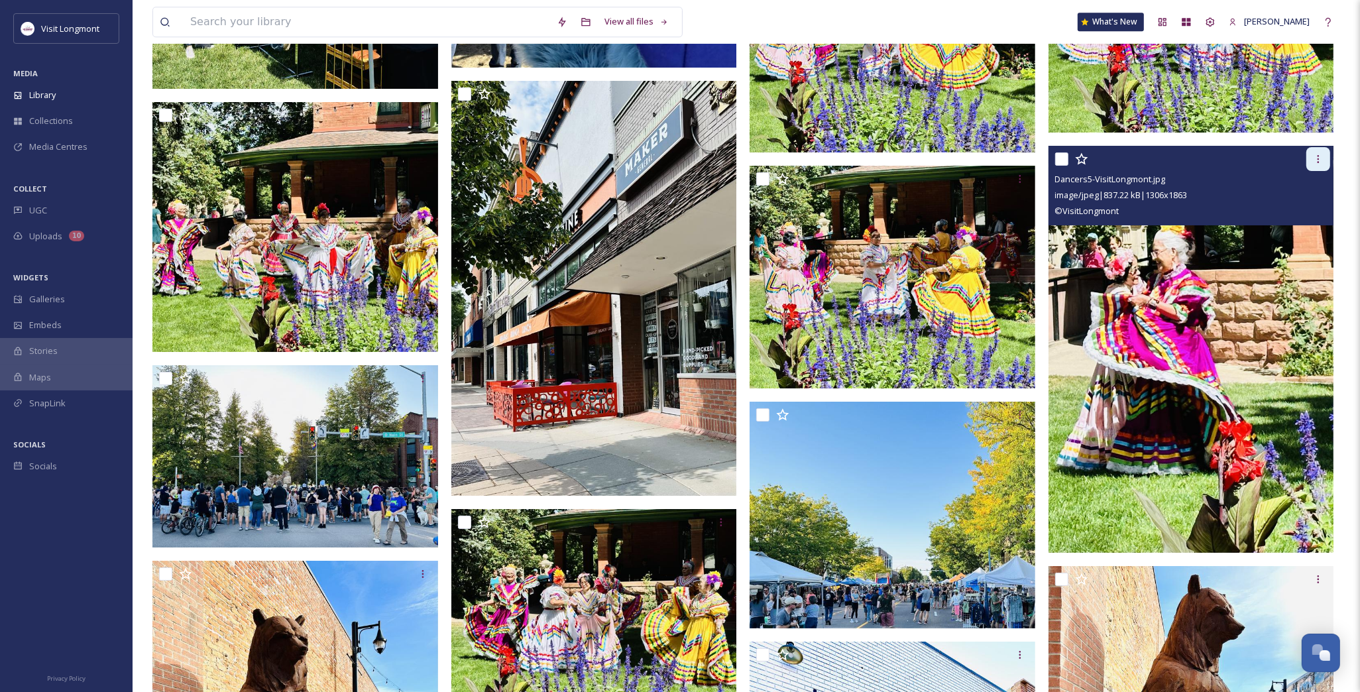
click at [1327, 155] on div at bounding box center [1319, 159] width 24 height 24
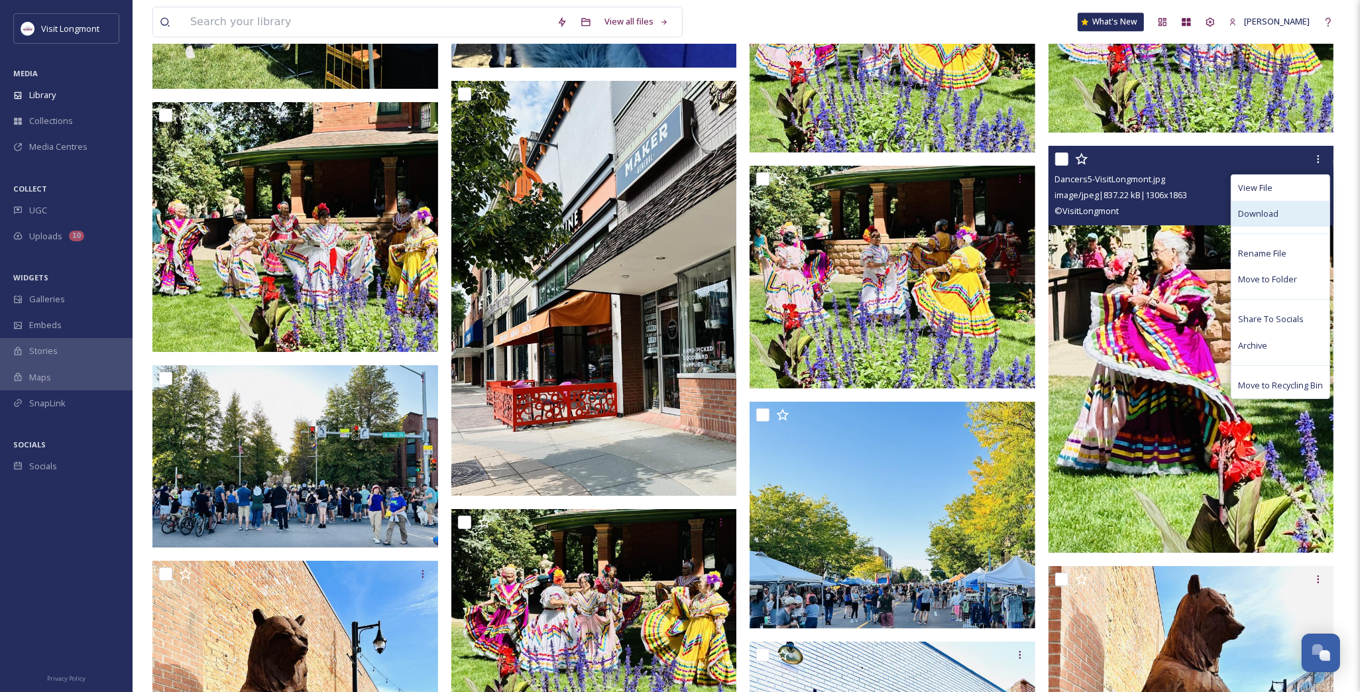
click at [1266, 213] on span "Download" at bounding box center [1258, 214] width 40 height 13
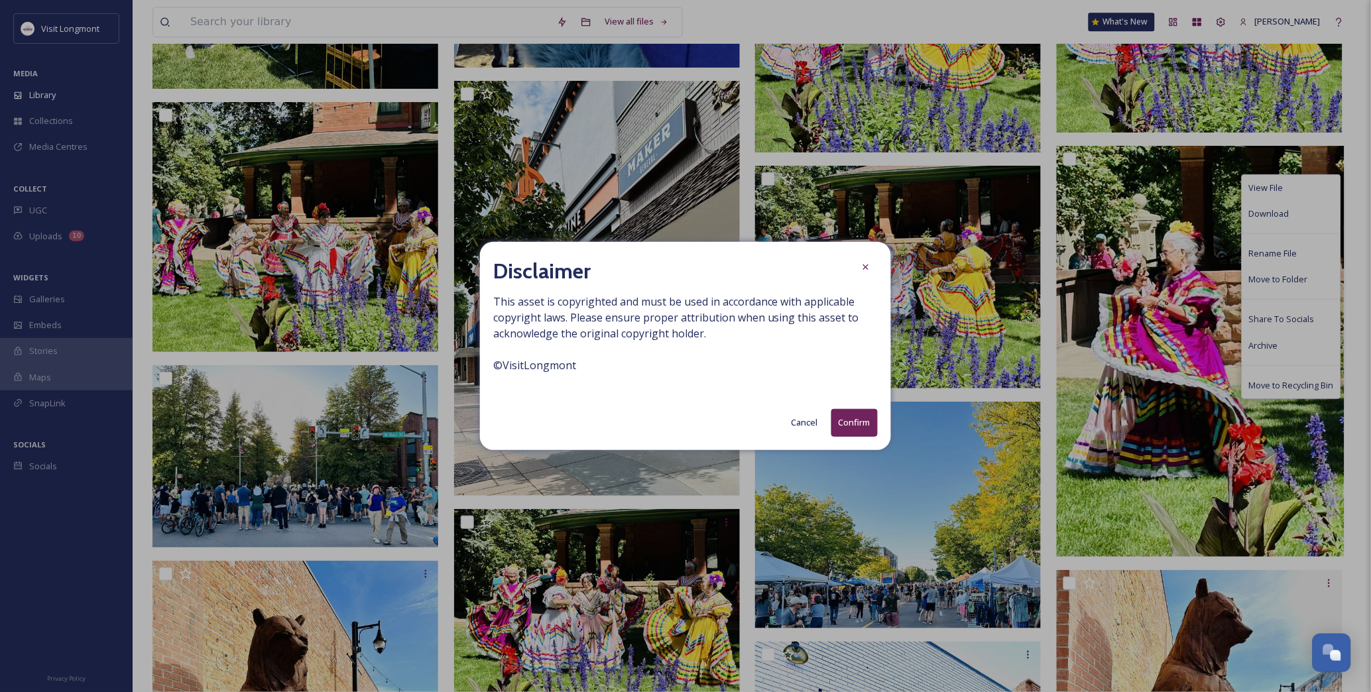
click at [870, 427] on button "Confirm" at bounding box center [854, 422] width 46 height 27
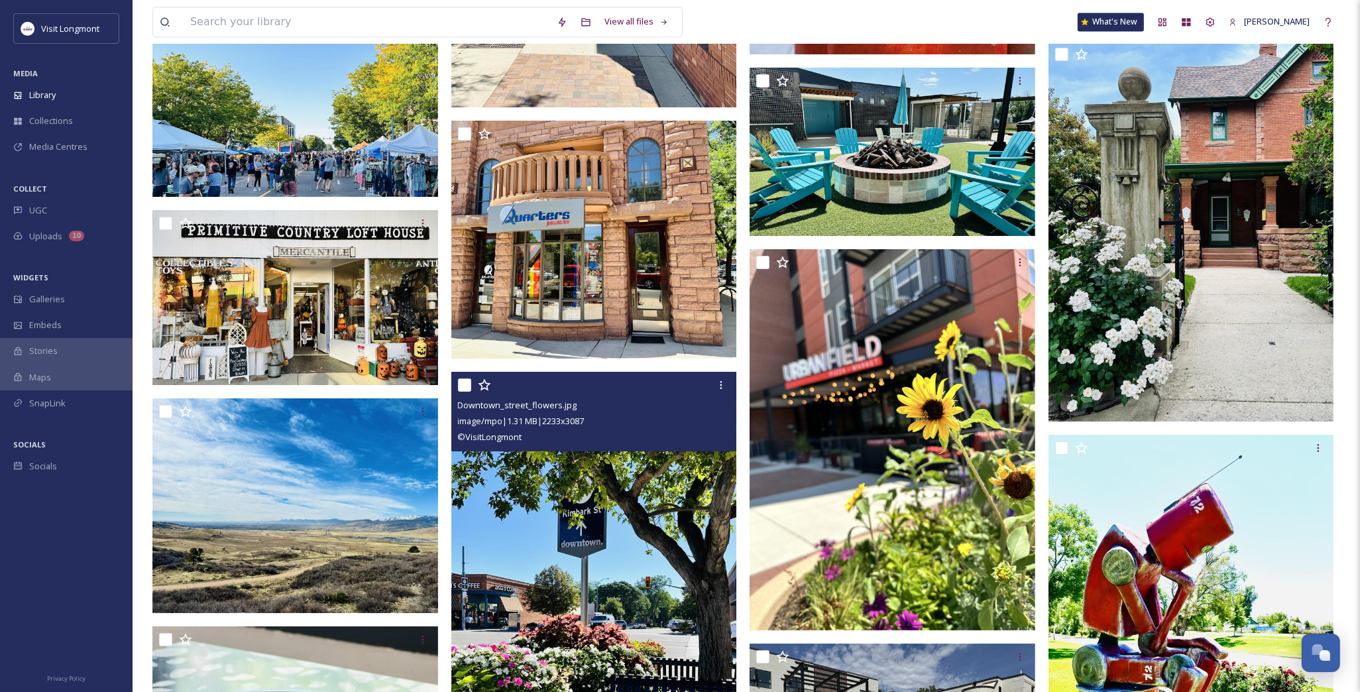
scroll to position [22173, 0]
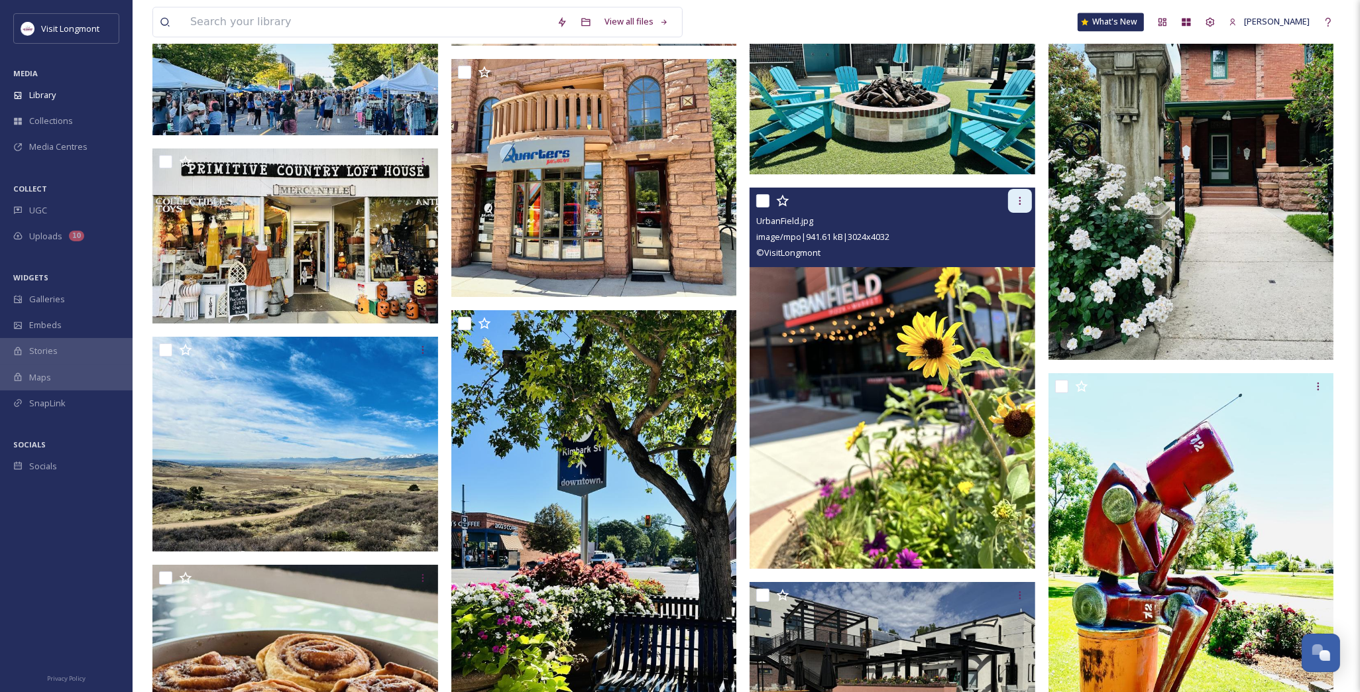
click at [1015, 198] on icon at bounding box center [1020, 201] width 11 height 11
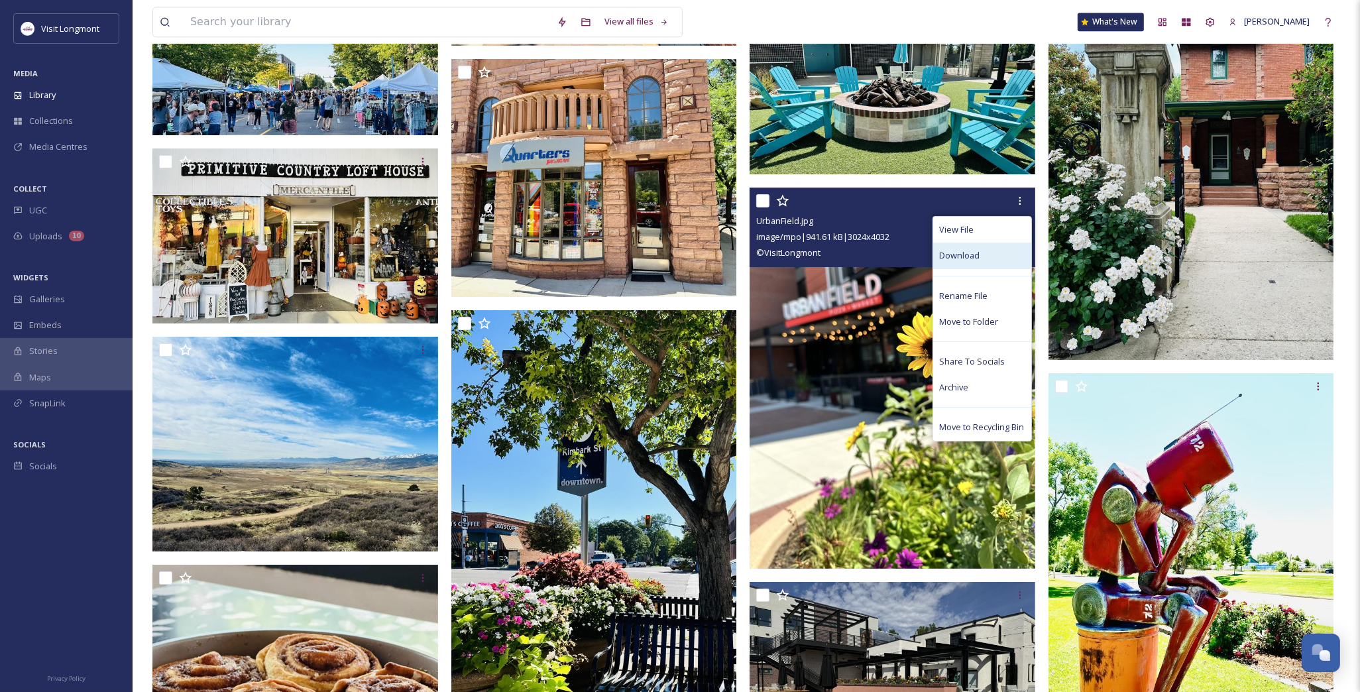
click at [973, 251] on span "Download" at bounding box center [960, 255] width 40 height 13
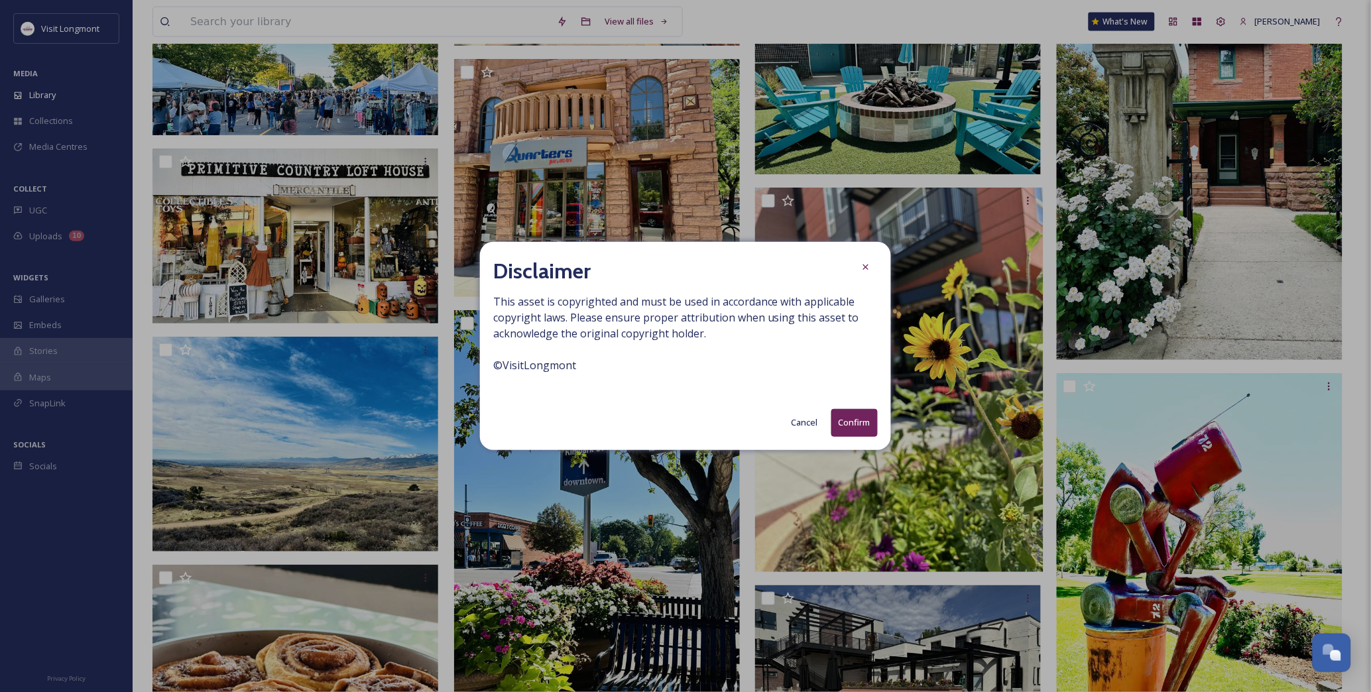
click at [835, 416] on button "Confirm" at bounding box center [854, 422] width 46 height 27
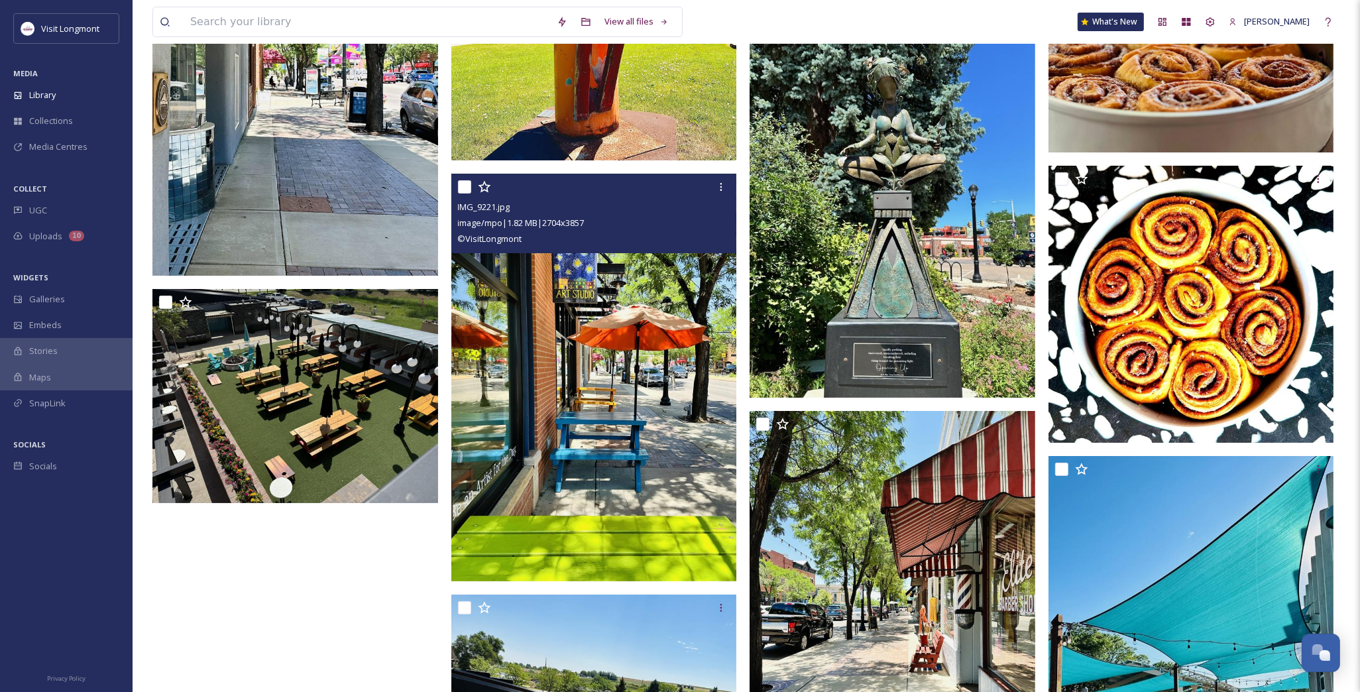
scroll to position [23868, 0]
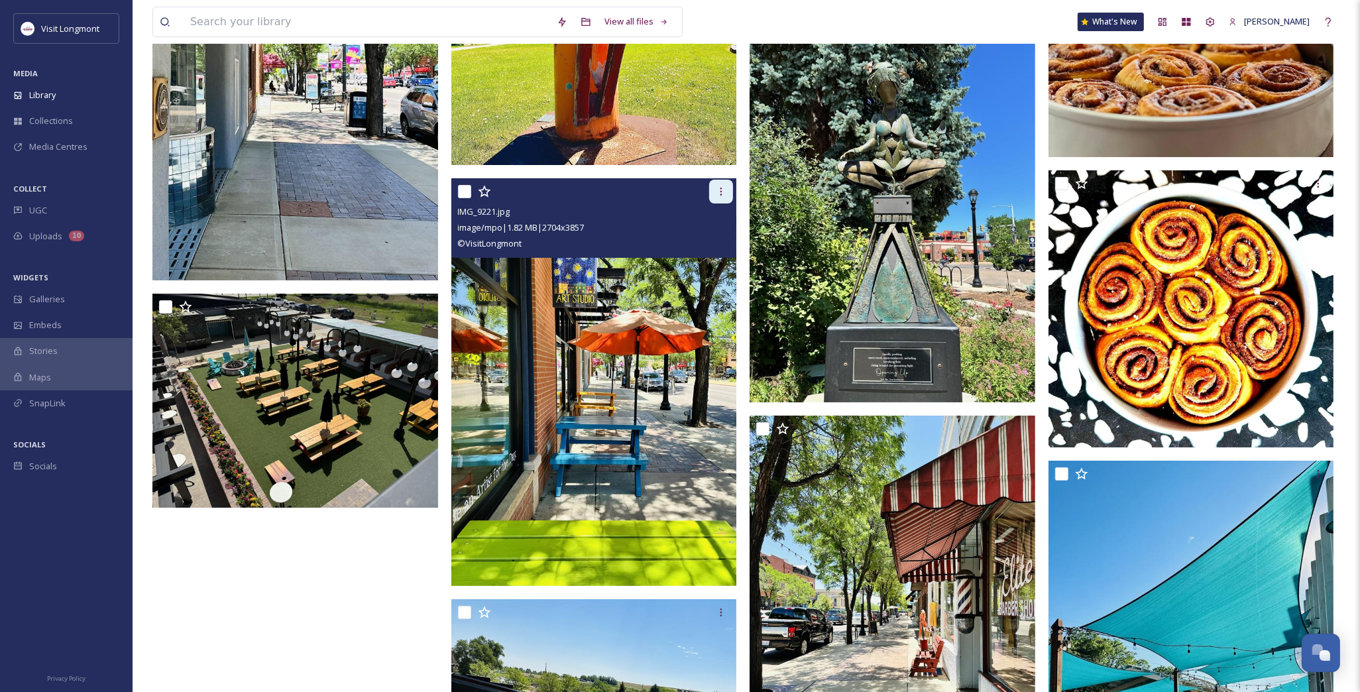
click at [716, 202] on div at bounding box center [721, 192] width 24 height 24
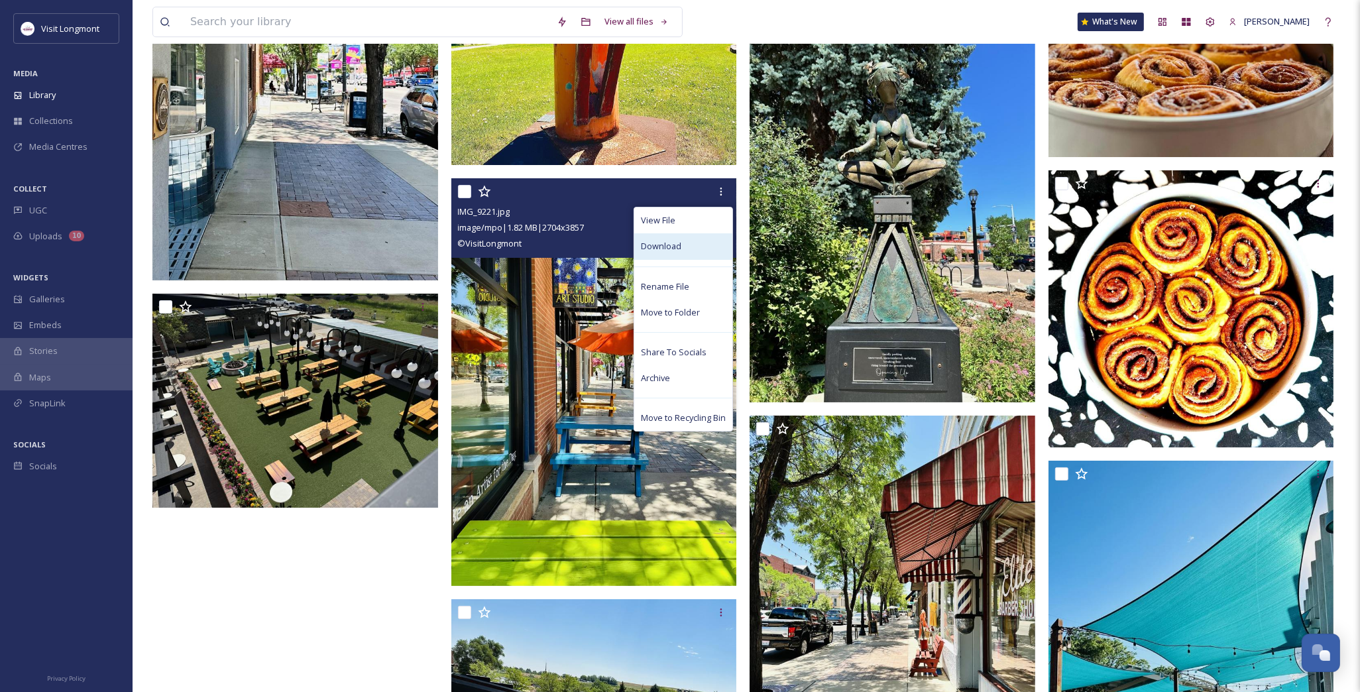
click at [678, 253] on span "Download" at bounding box center [661, 246] width 40 height 13
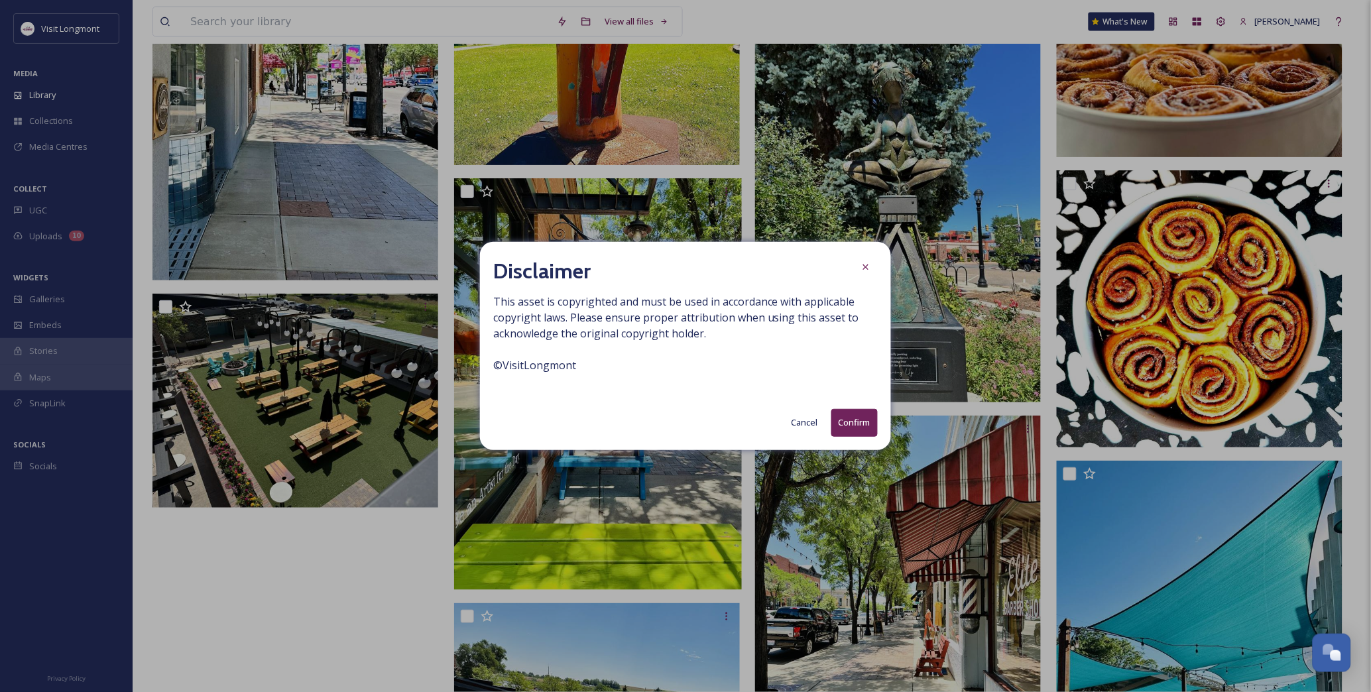
click at [853, 420] on button "Confirm" at bounding box center [854, 422] width 46 height 27
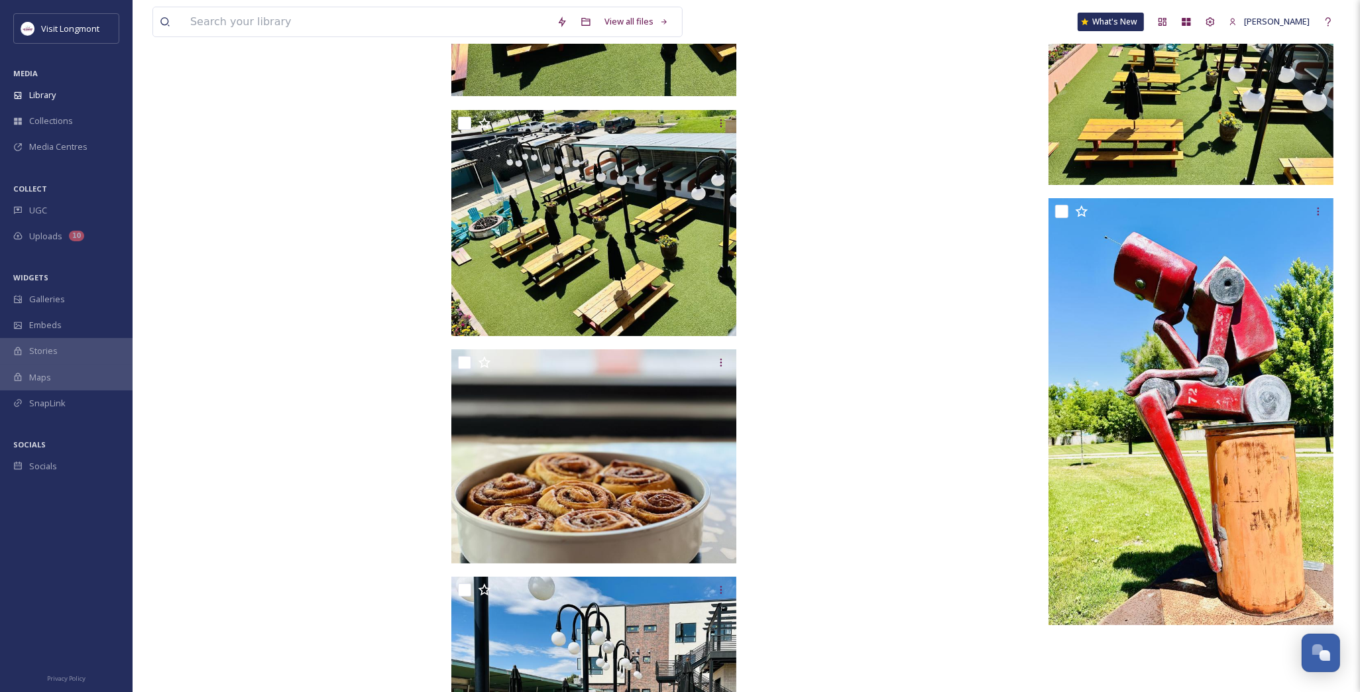
scroll to position [24930, 0]
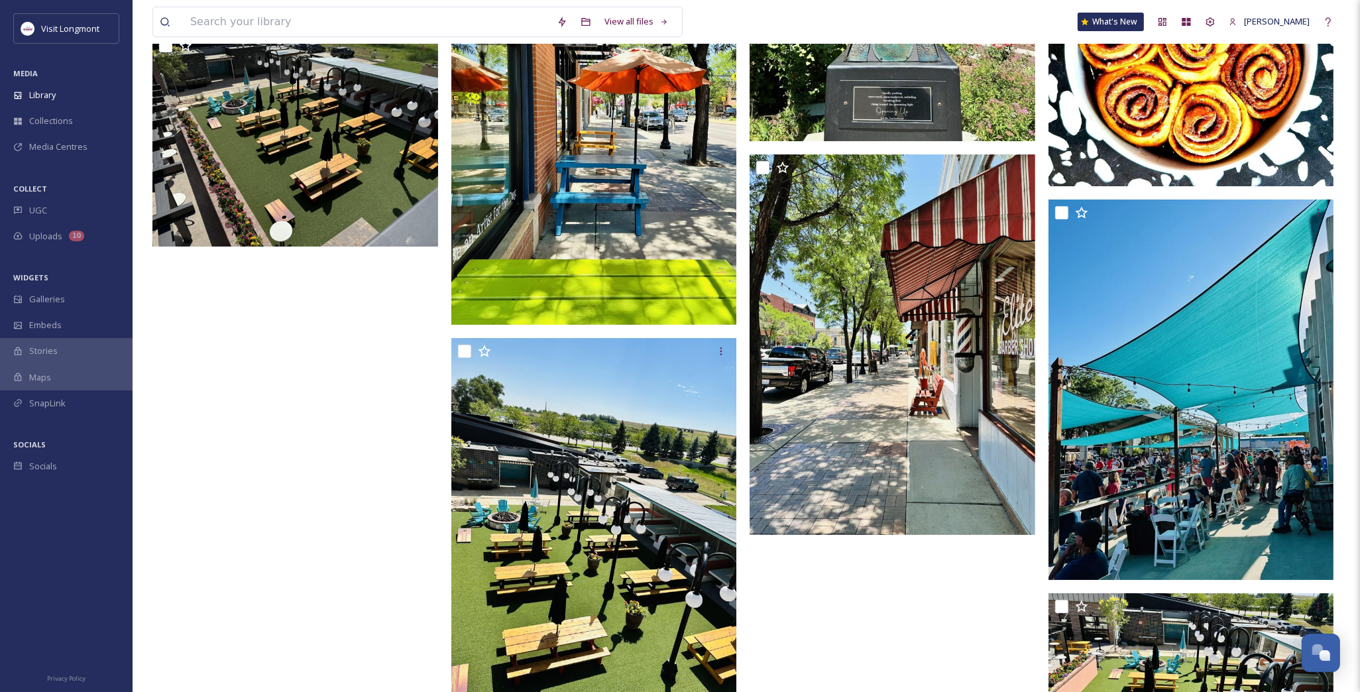
scroll to position [23899, 0]
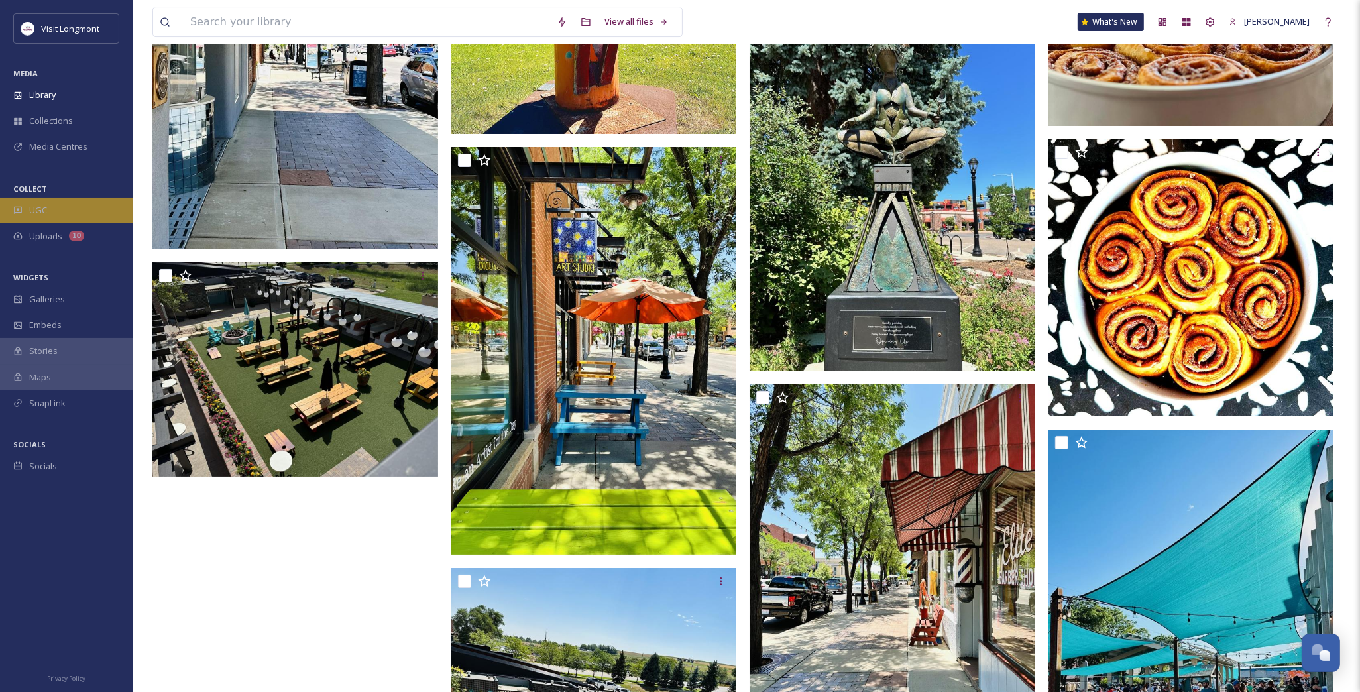
click at [30, 209] on span "UGC" at bounding box center [38, 210] width 18 height 13
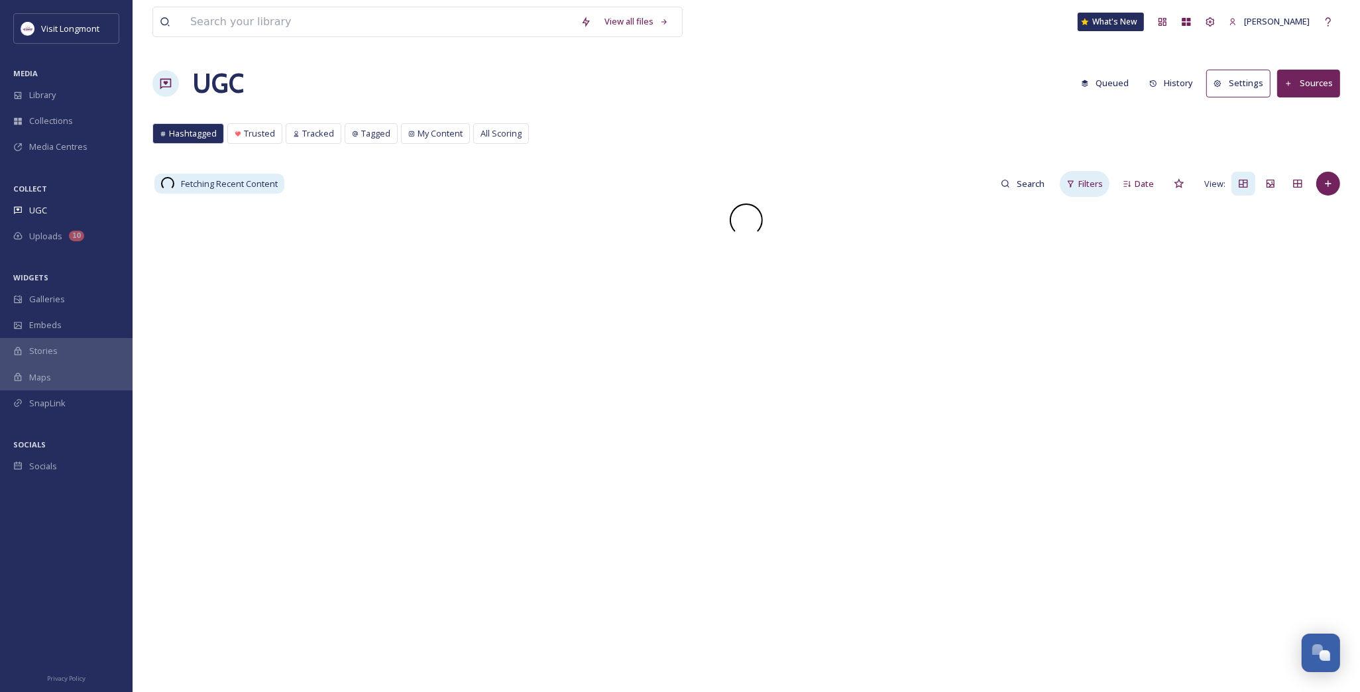
click at [1089, 186] on span "Filters" at bounding box center [1091, 184] width 25 height 13
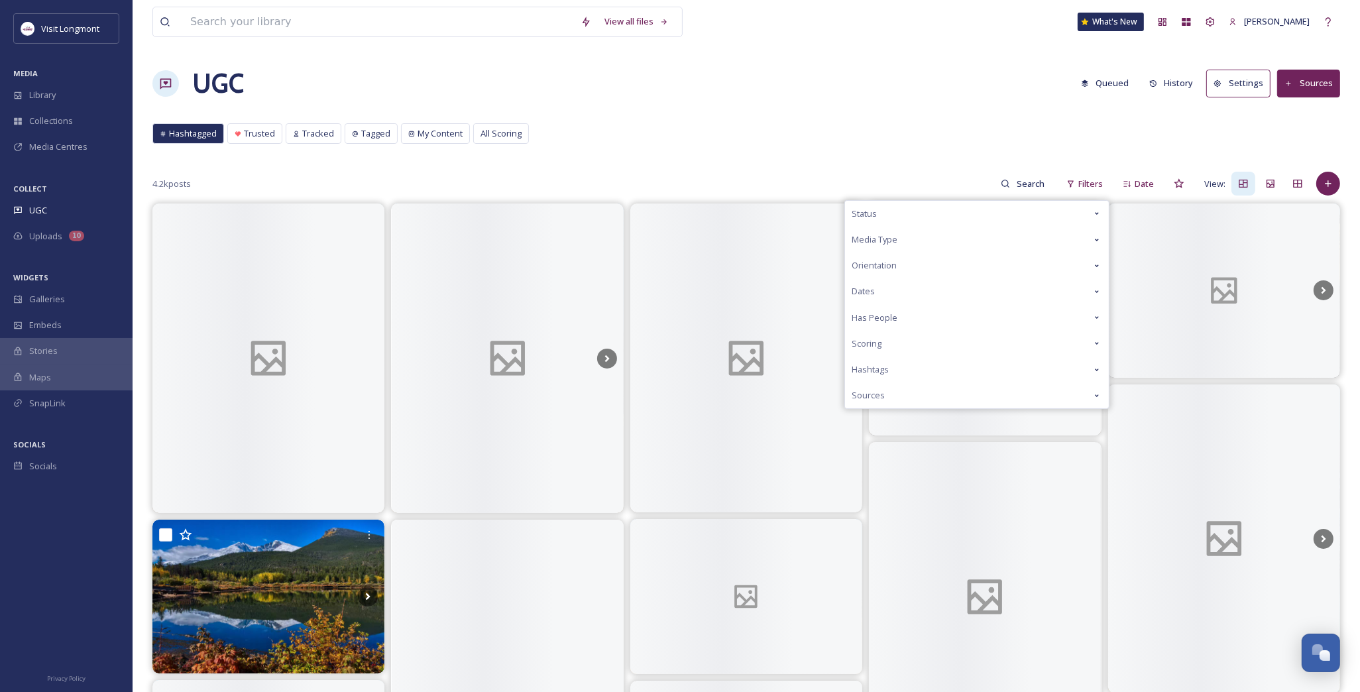
click at [883, 261] on span "Orientation" at bounding box center [874, 265] width 45 height 13
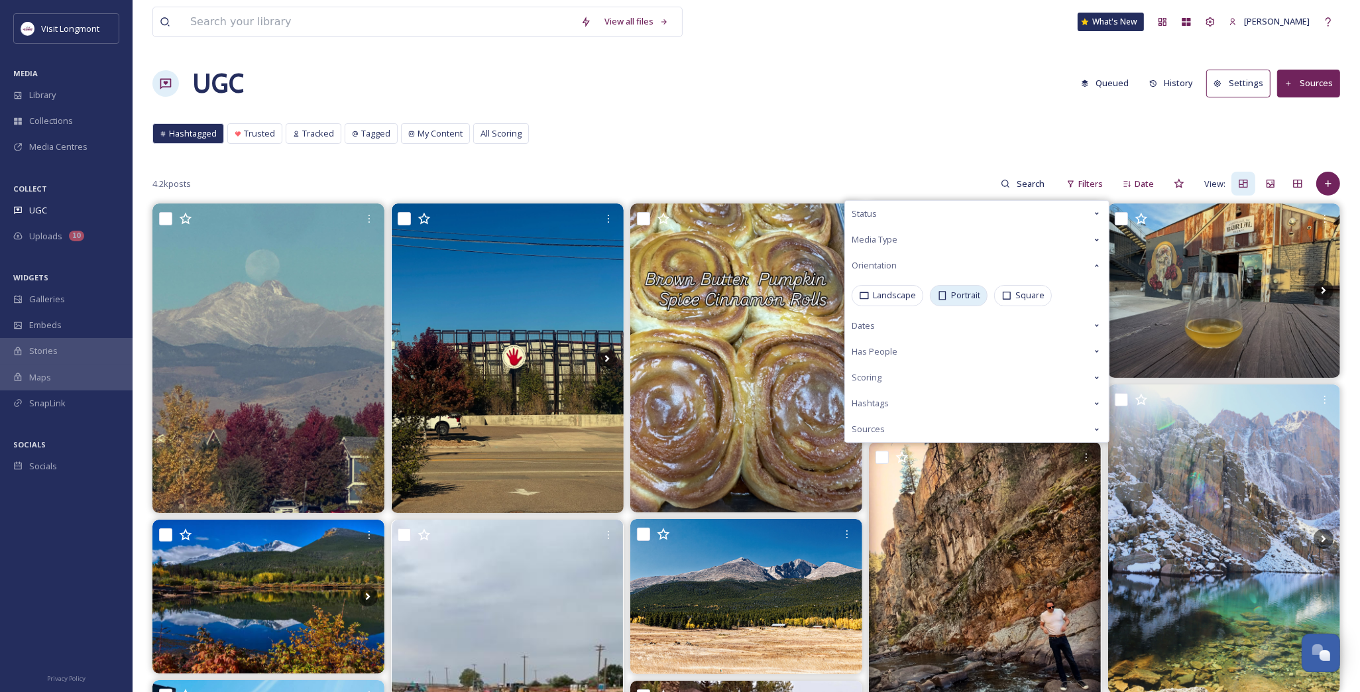
click at [960, 296] on span "Portrait" at bounding box center [965, 295] width 29 height 13
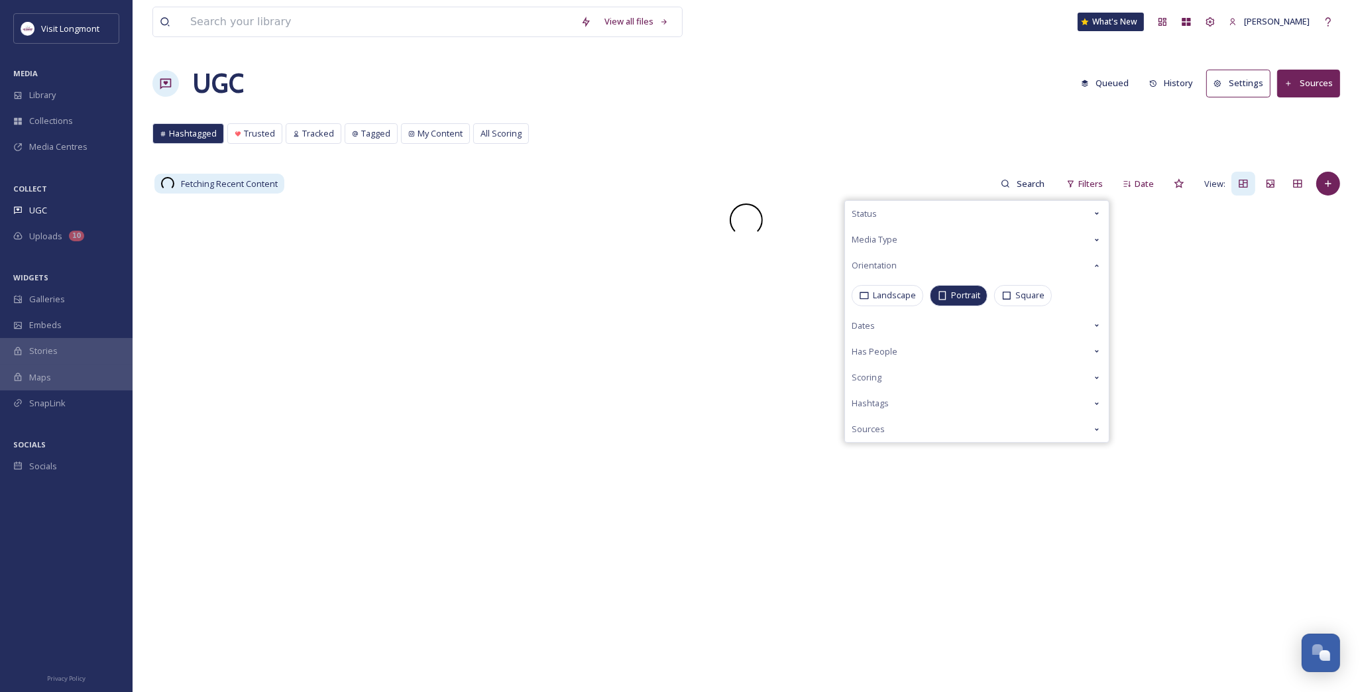
click at [912, 127] on div "Hashtagged Trusted Tracked Tagged My Content All Scoring Hashtagged Trusted Tra…" at bounding box center [746, 136] width 1188 height 27
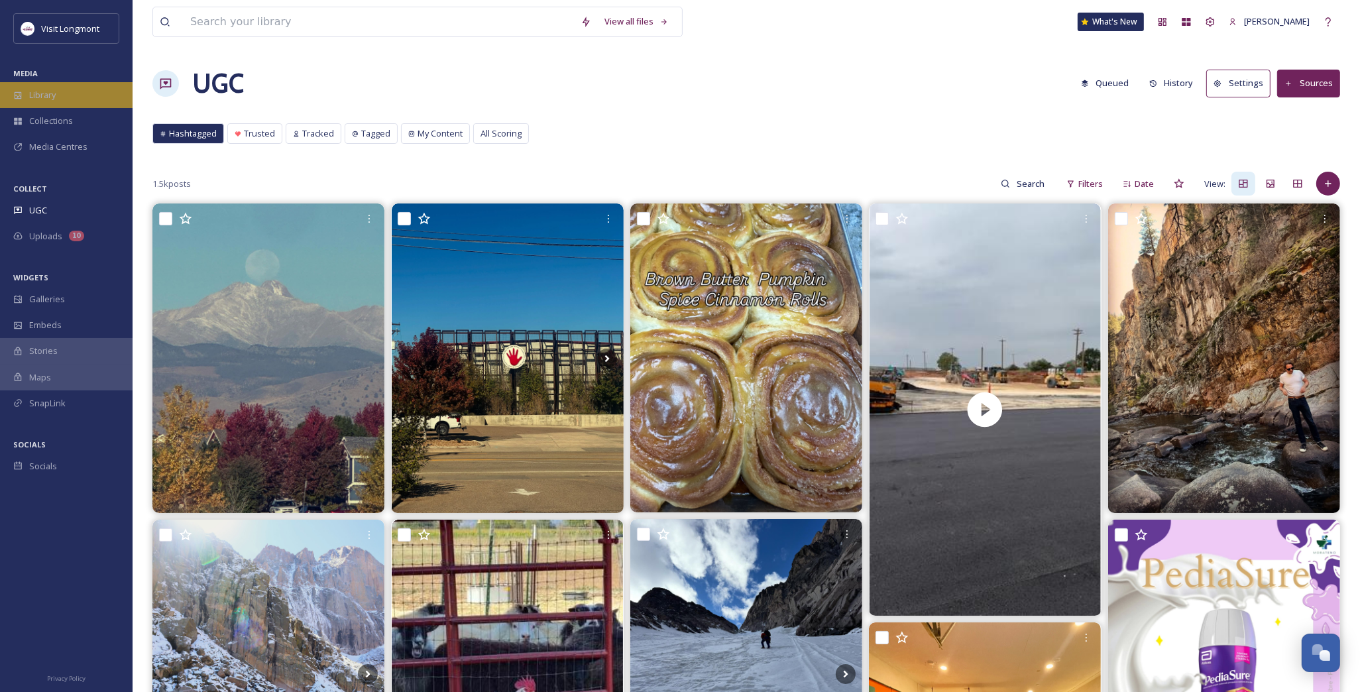
click at [40, 91] on span "Library" at bounding box center [42, 95] width 27 height 13
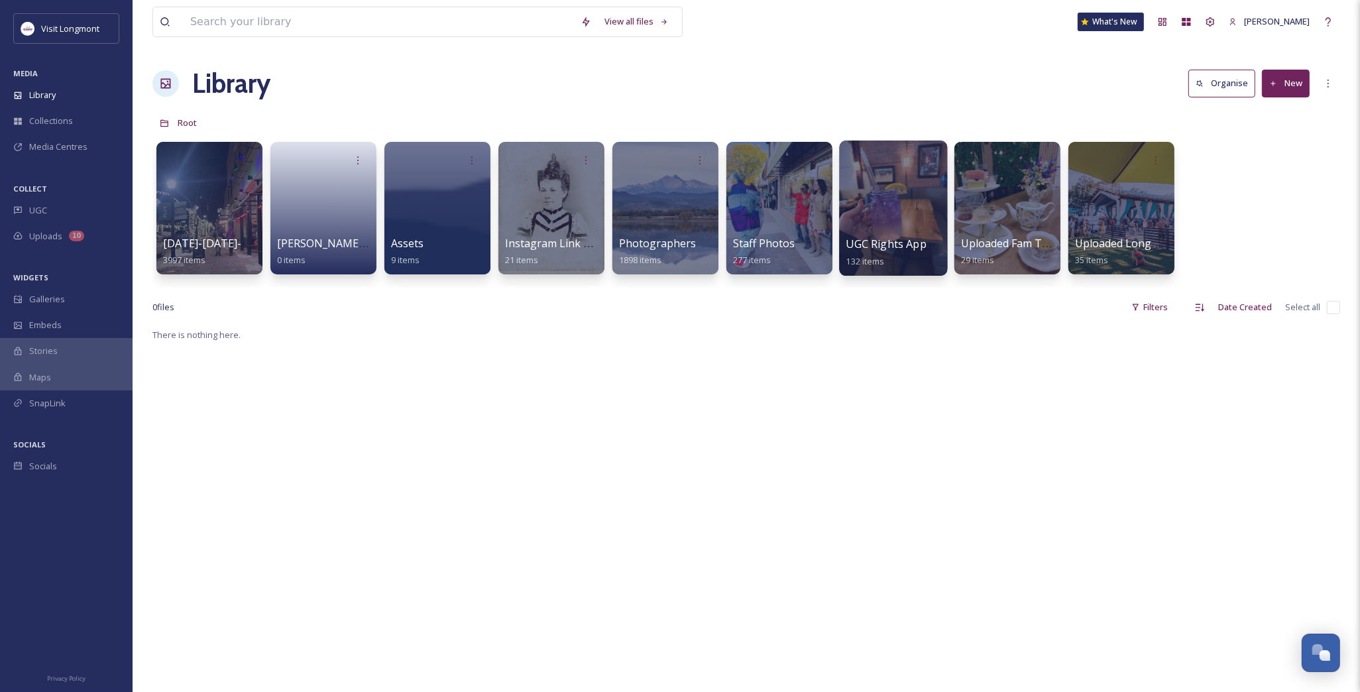
click at [878, 206] on div at bounding box center [893, 208] width 108 height 135
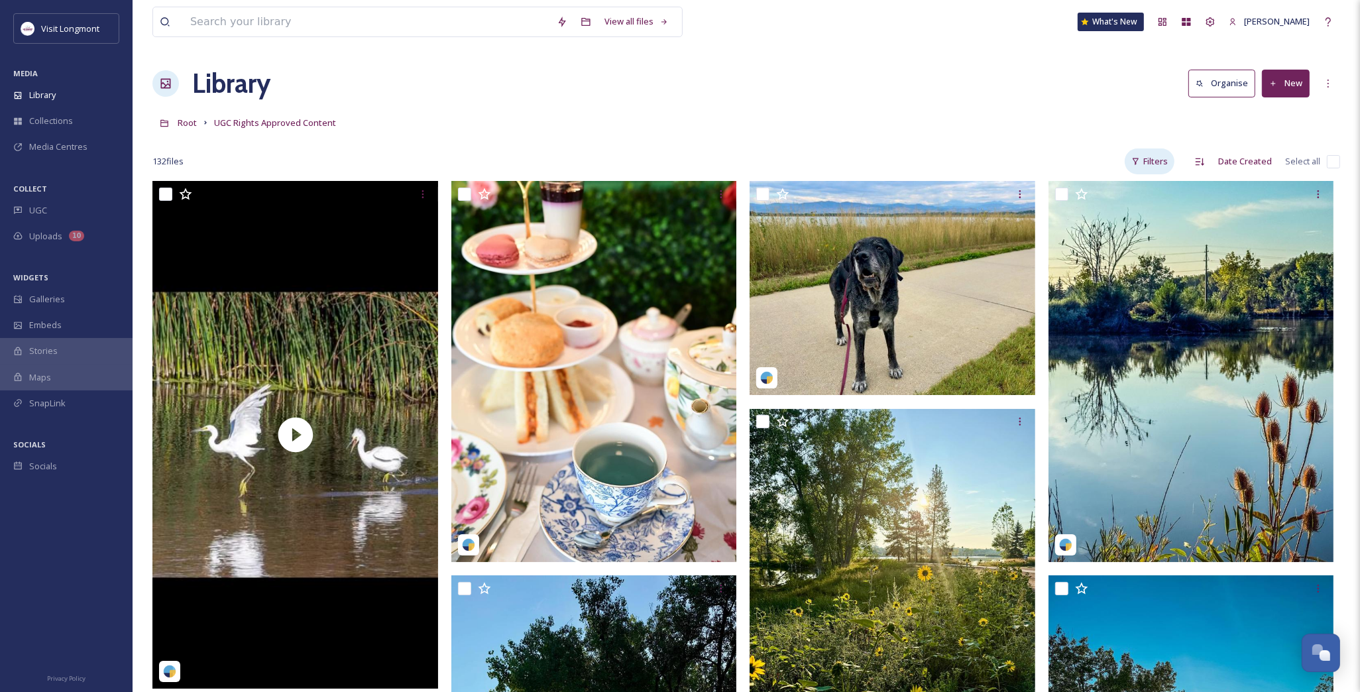
click at [1135, 156] on div "Filters" at bounding box center [1150, 162] width 50 height 26
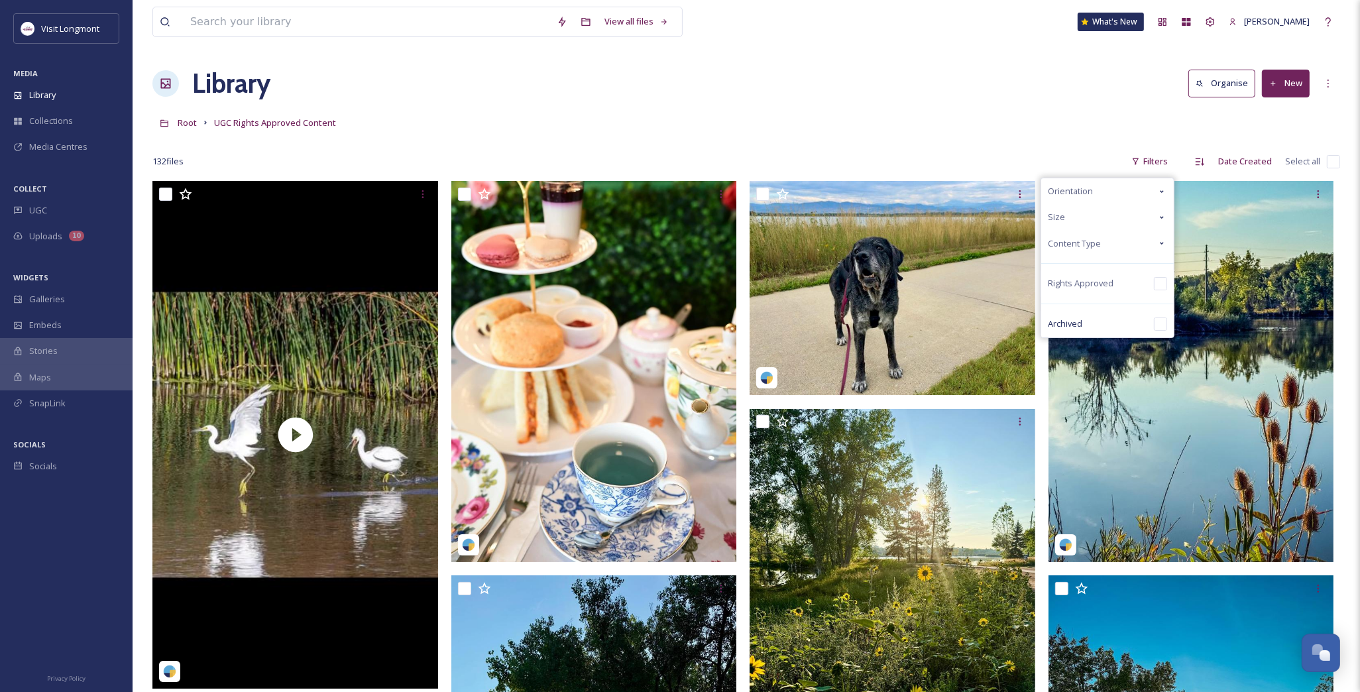
click at [1103, 194] on div "Orientation" at bounding box center [1108, 191] width 133 height 26
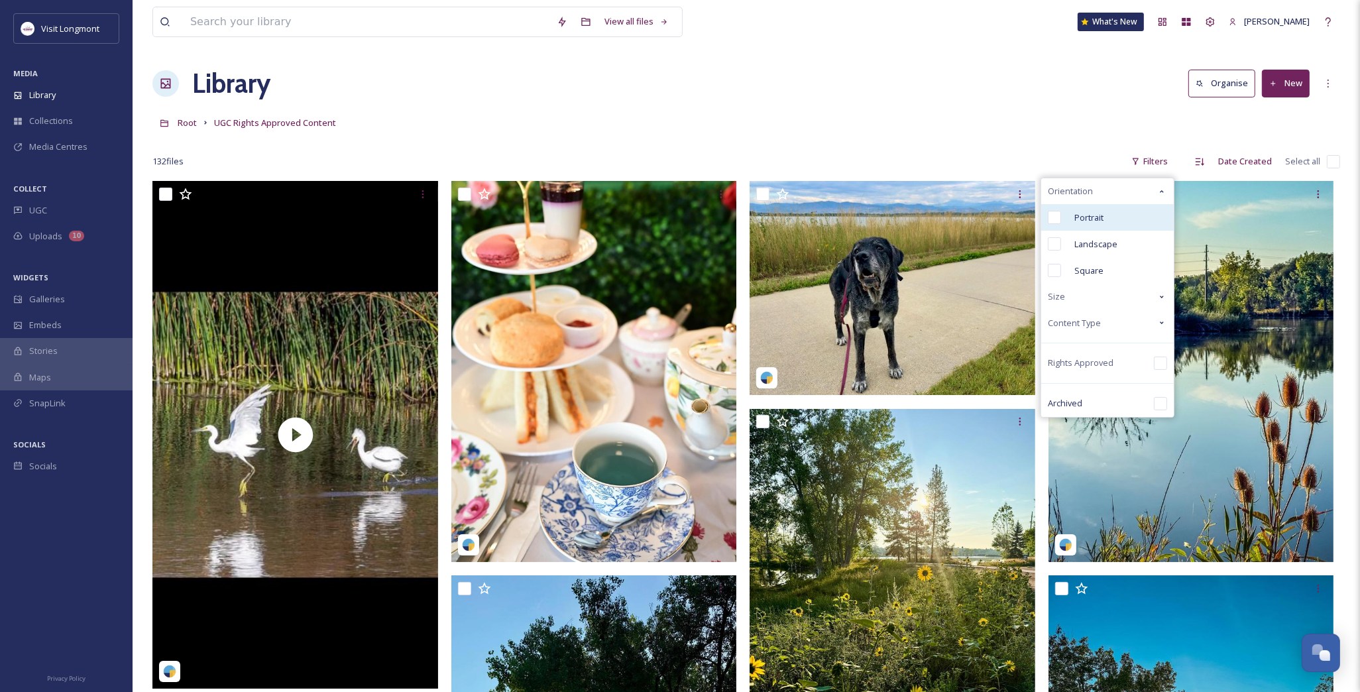
click at [1054, 225] on div "Portrait" at bounding box center [1108, 217] width 133 height 27
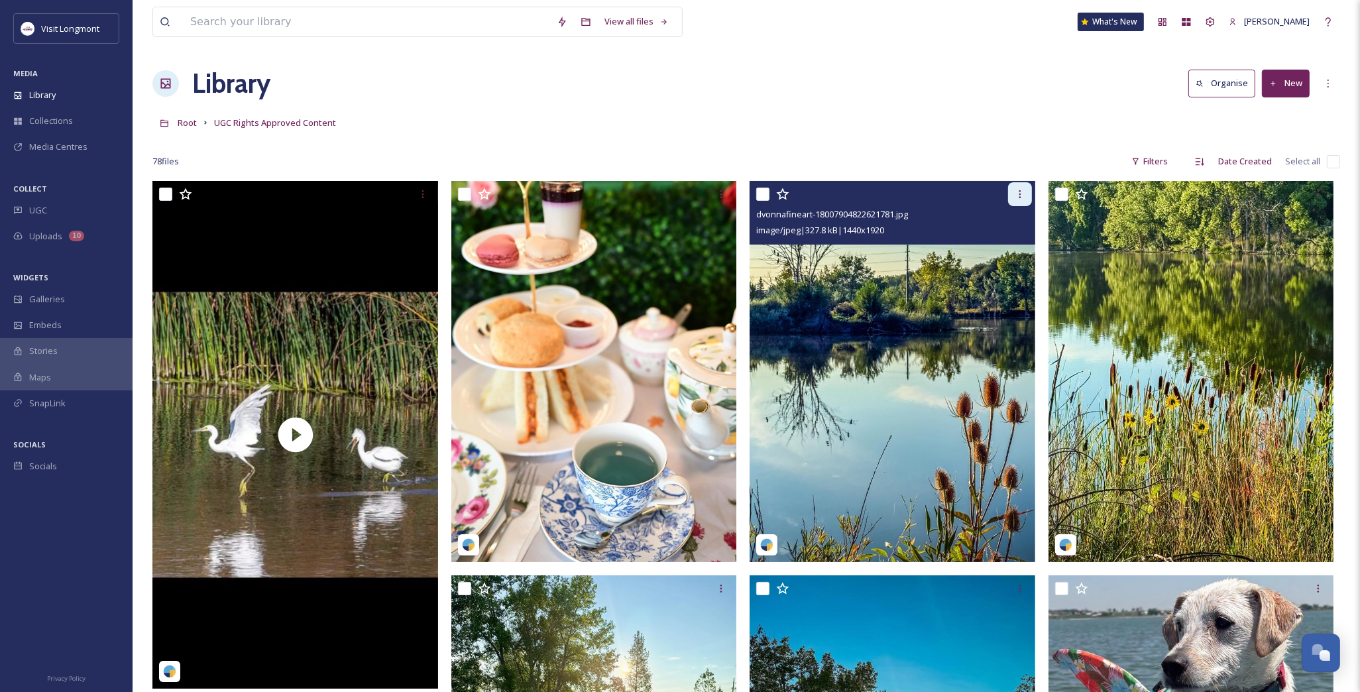
click at [1020, 191] on icon at bounding box center [1020, 194] width 2 height 8
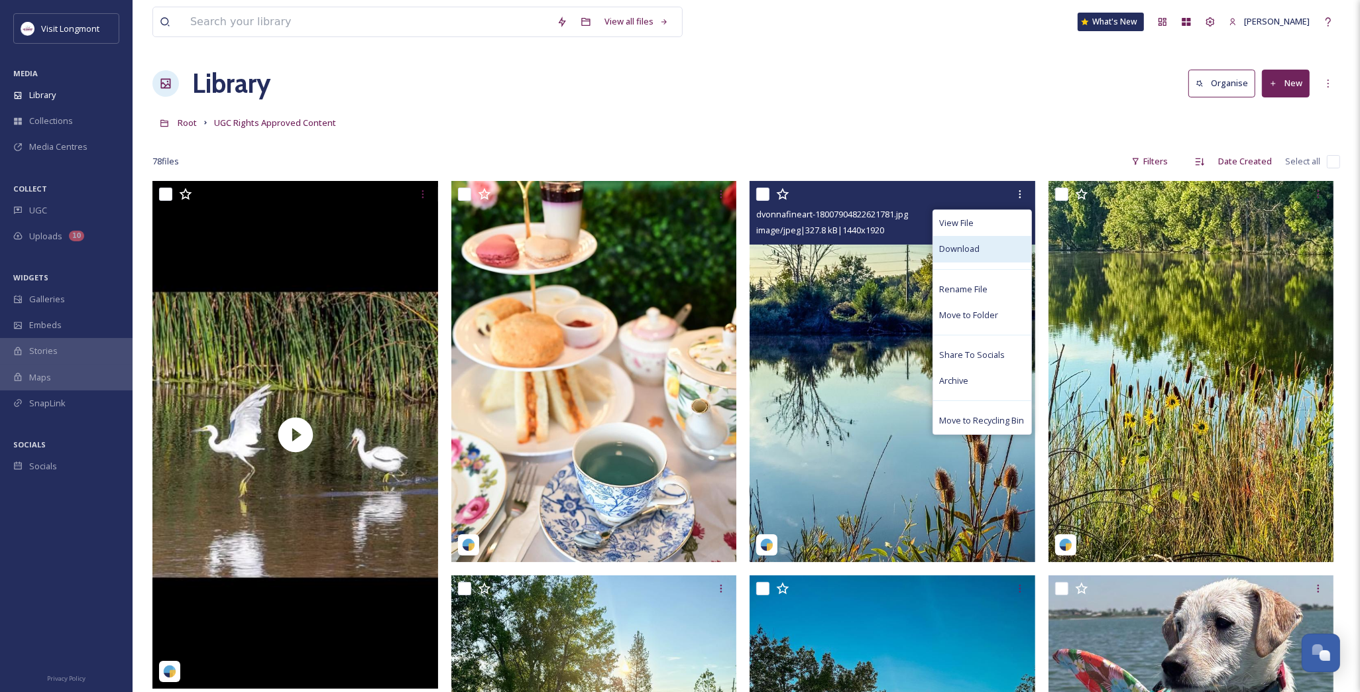
click at [968, 245] on span "Download" at bounding box center [960, 249] width 40 height 13
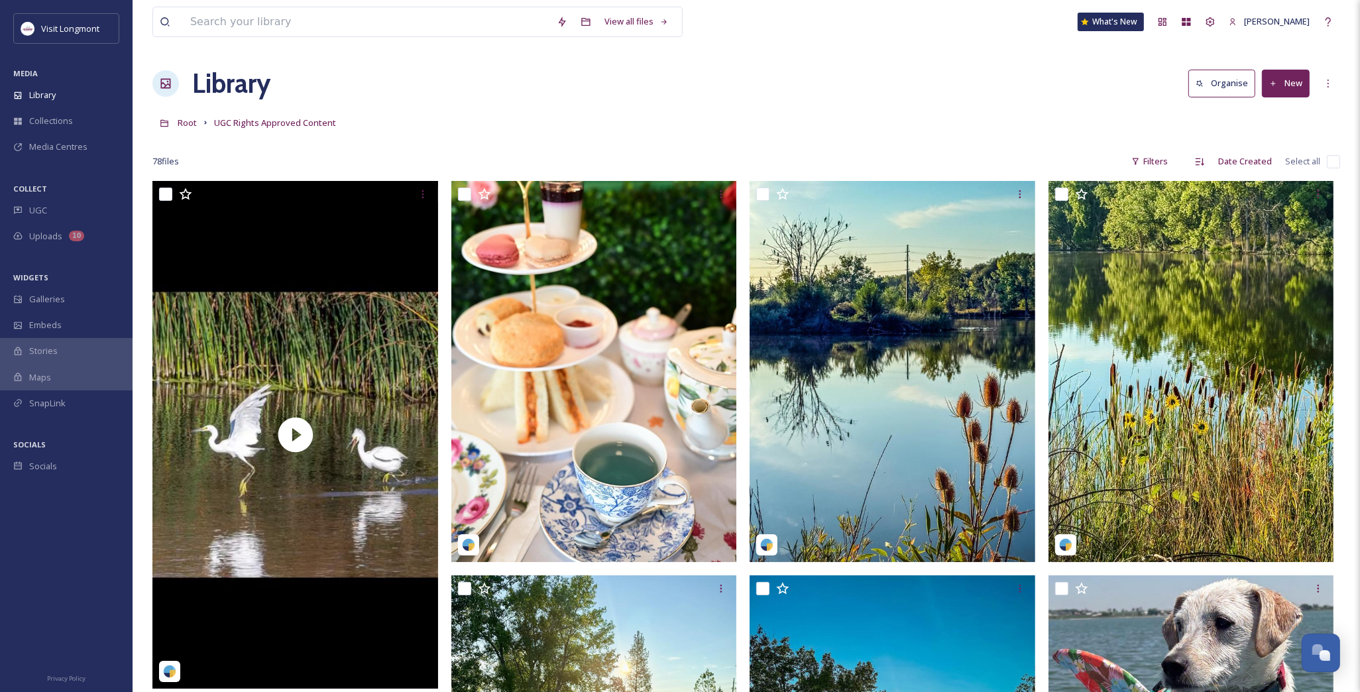
click at [1091, 124] on div "Root UGC Rights Approved Content" at bounding box center [746, 122] width 1188 height 25
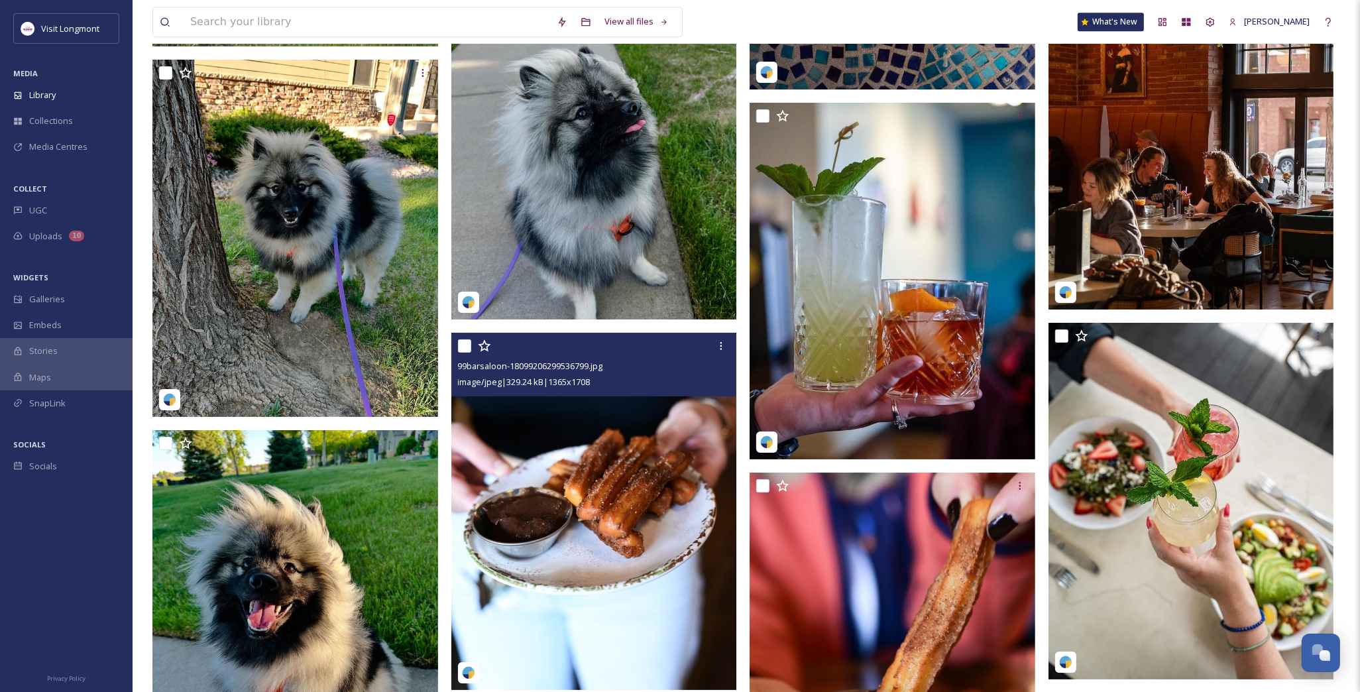
scroll to position [4272, 0]
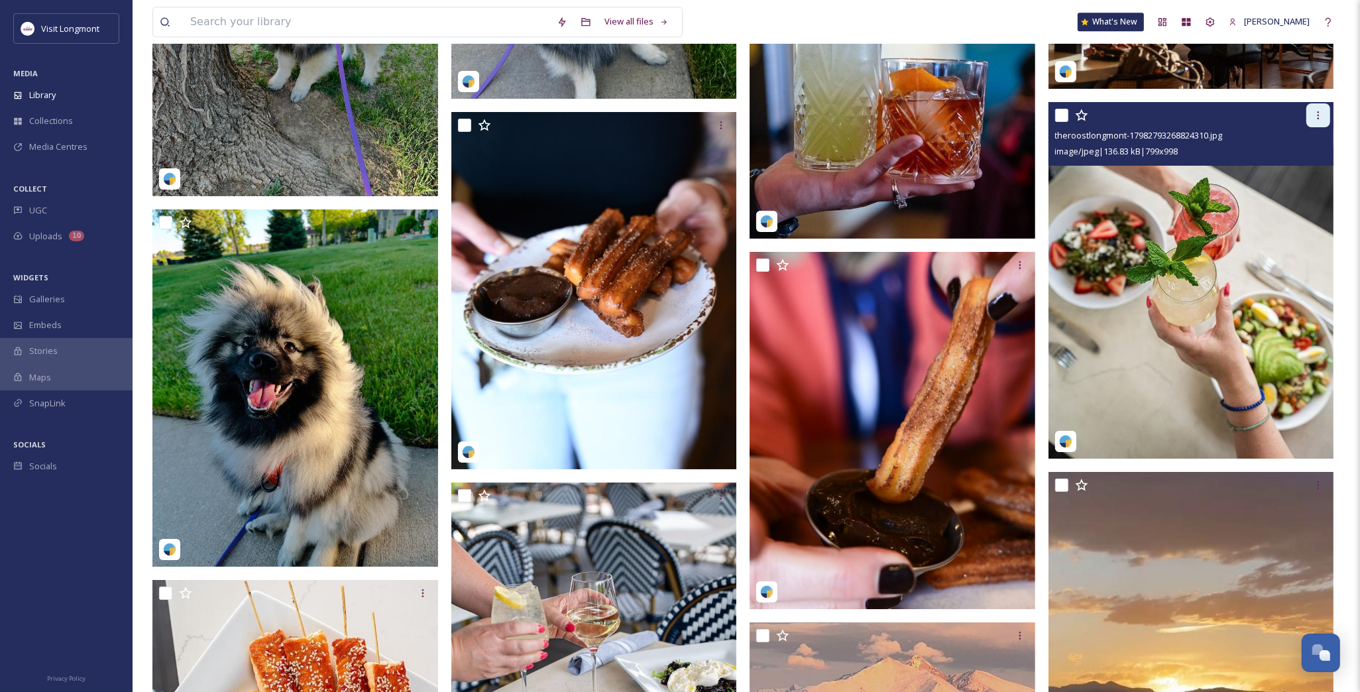
click at [1316, 113] on icon at bounding box center [1318, 115] width 11 height 11
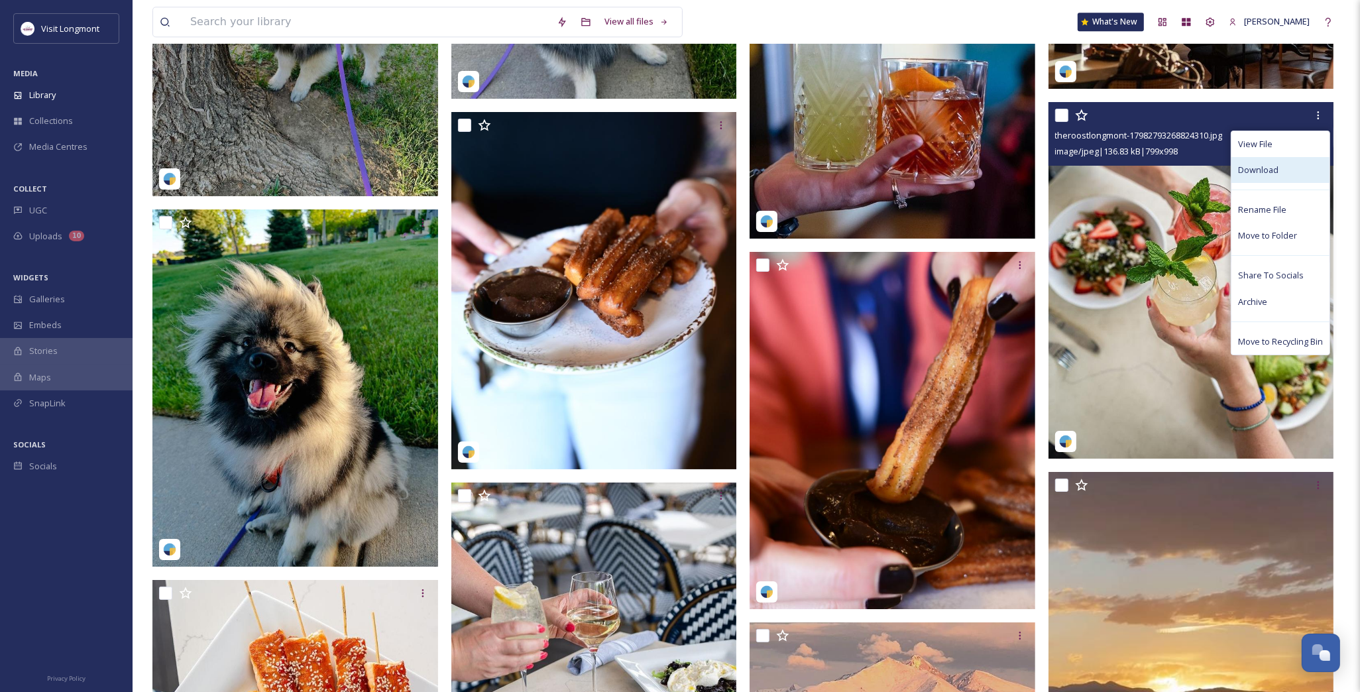
click at [1258, 174] on span "Download" at bounding box center [1258, 170] width 40 height 13
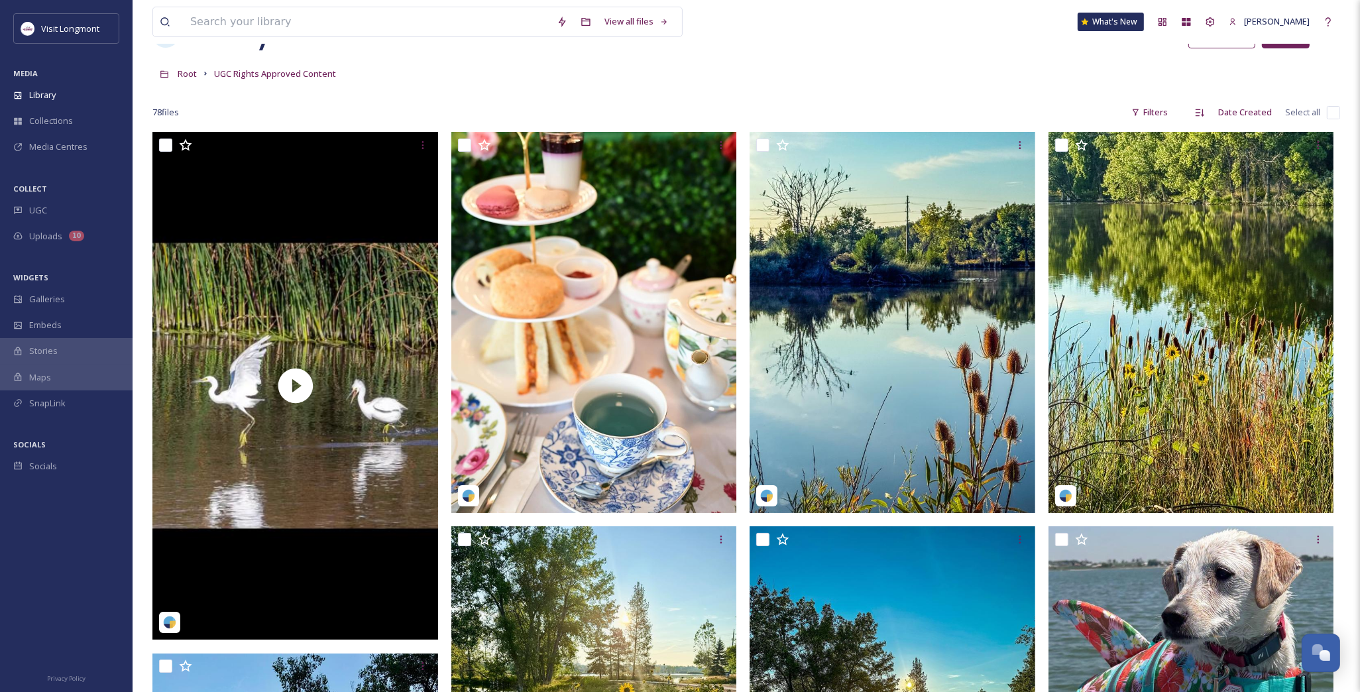
scroll to position [0, 0]
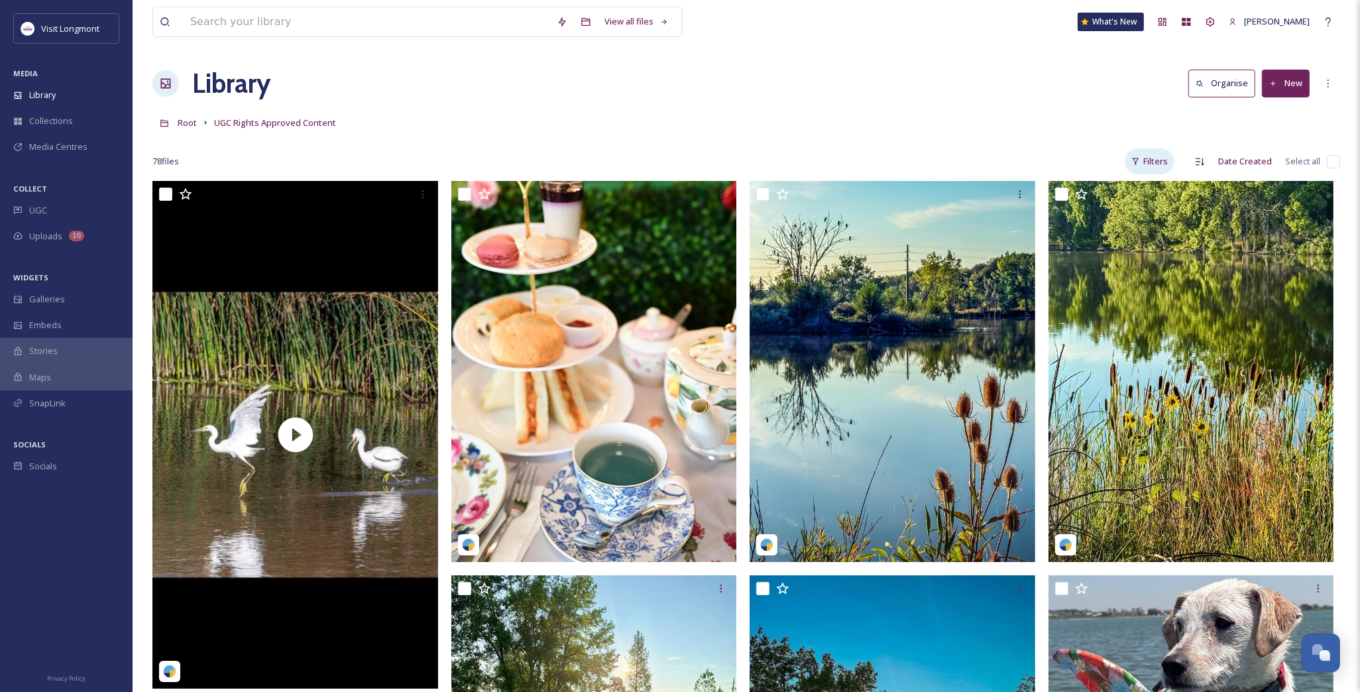
click at [1142, 160] on div "Filters" at bounding box center [1150, 162] width 50 height 26
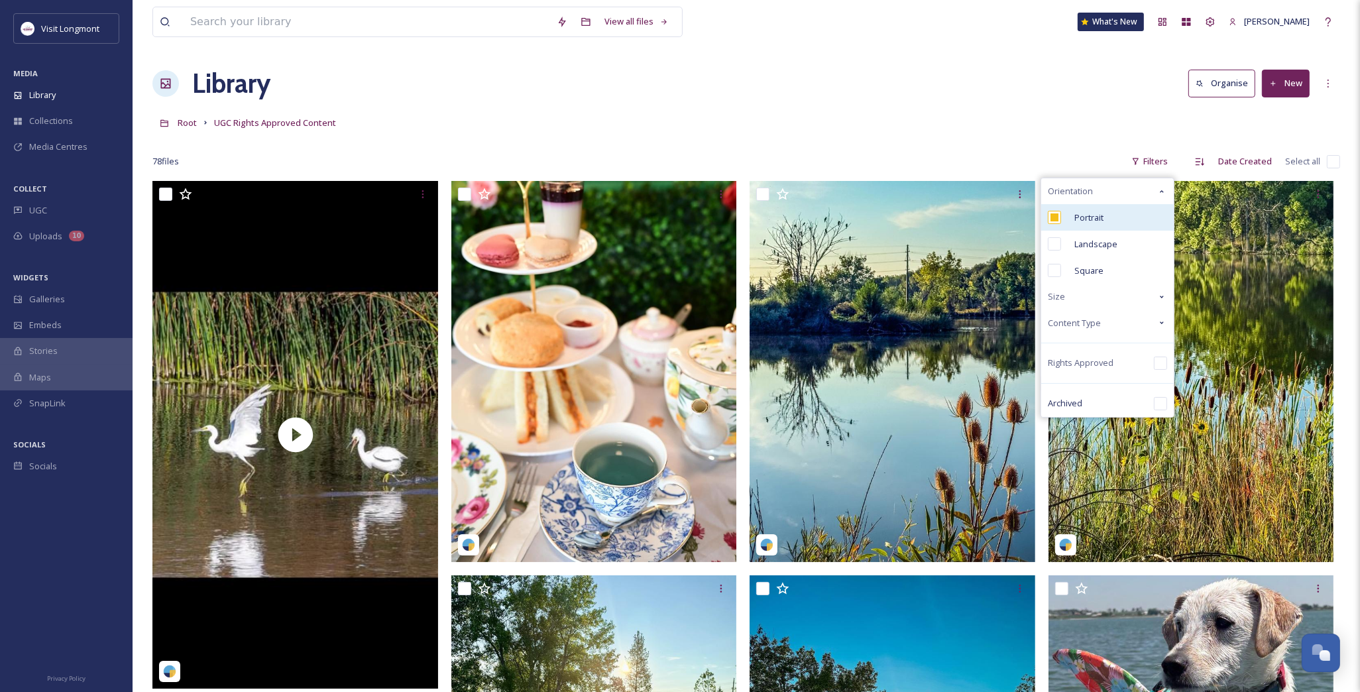
click at [1051, 219] on input "checkbox" at bounding box center [1054, 217] width 13 height 13
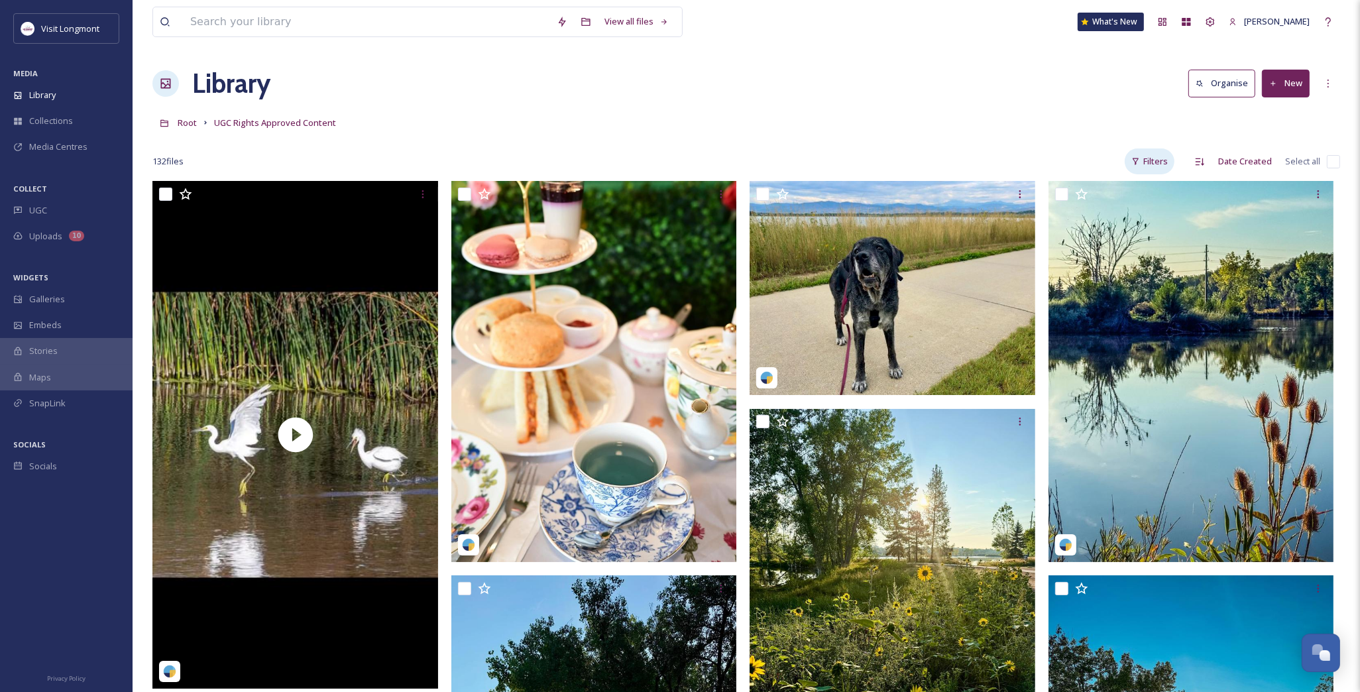
click at [1157, 162] on div "Filters" at bounding box center [1150, 162] width 50 height 26
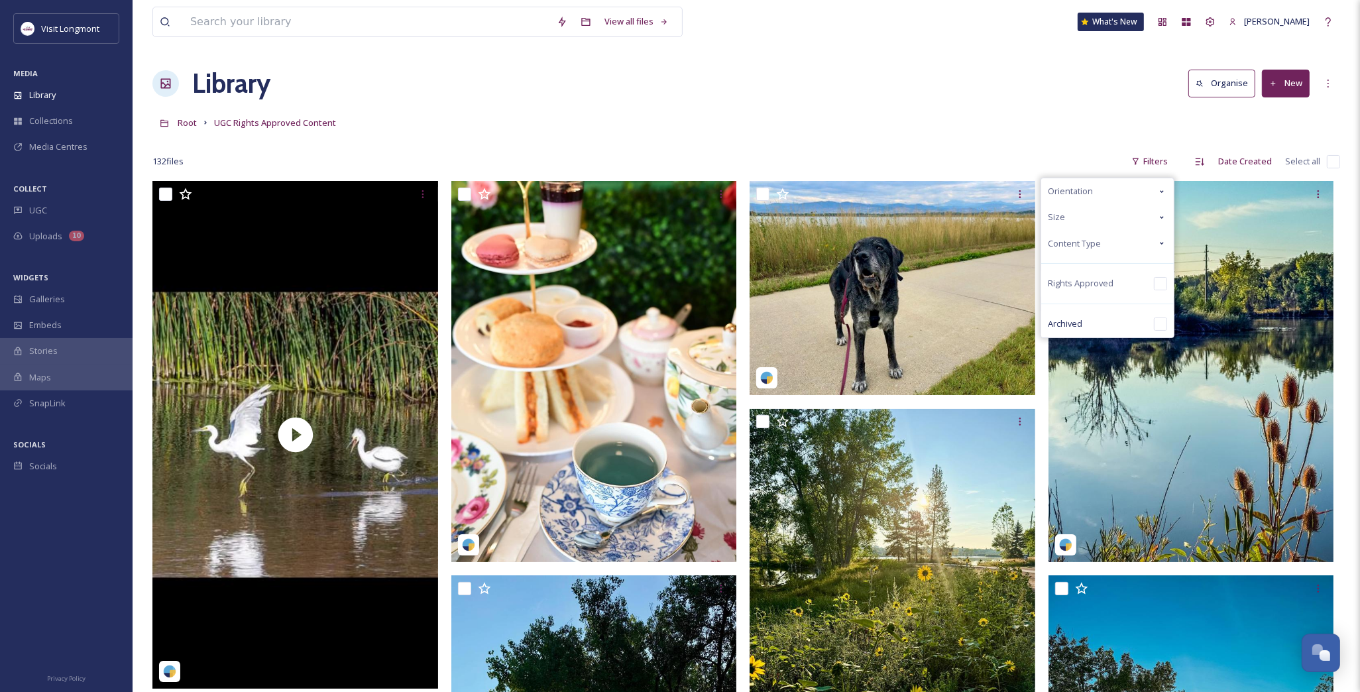
click at [1095, 240] on span "Content Type" at bounding box center [1074, 243] width 53 height 13
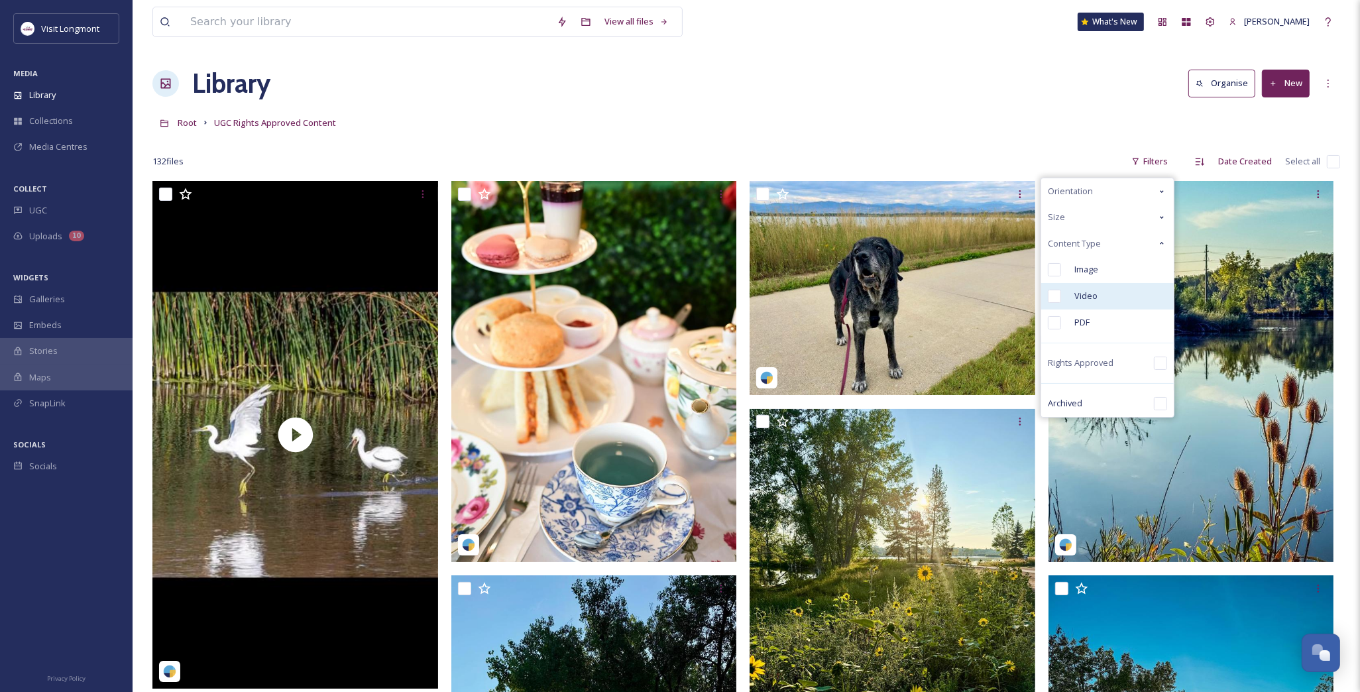
click at [1057, 296] on input "checkbox" at bounding box center [1054, 296] width 13 height 13
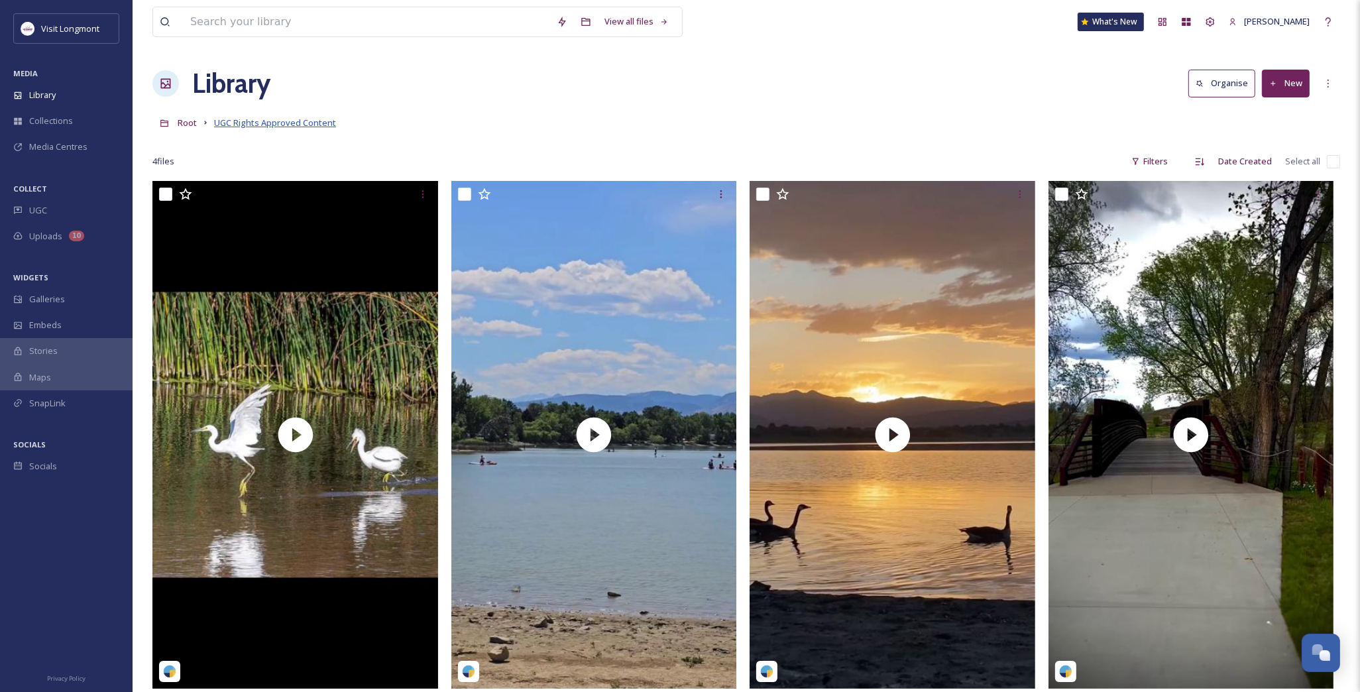
click at [285, 121] on span "UGC Rights Approved Content" at bounding box center [275, 123] width 122 height 12
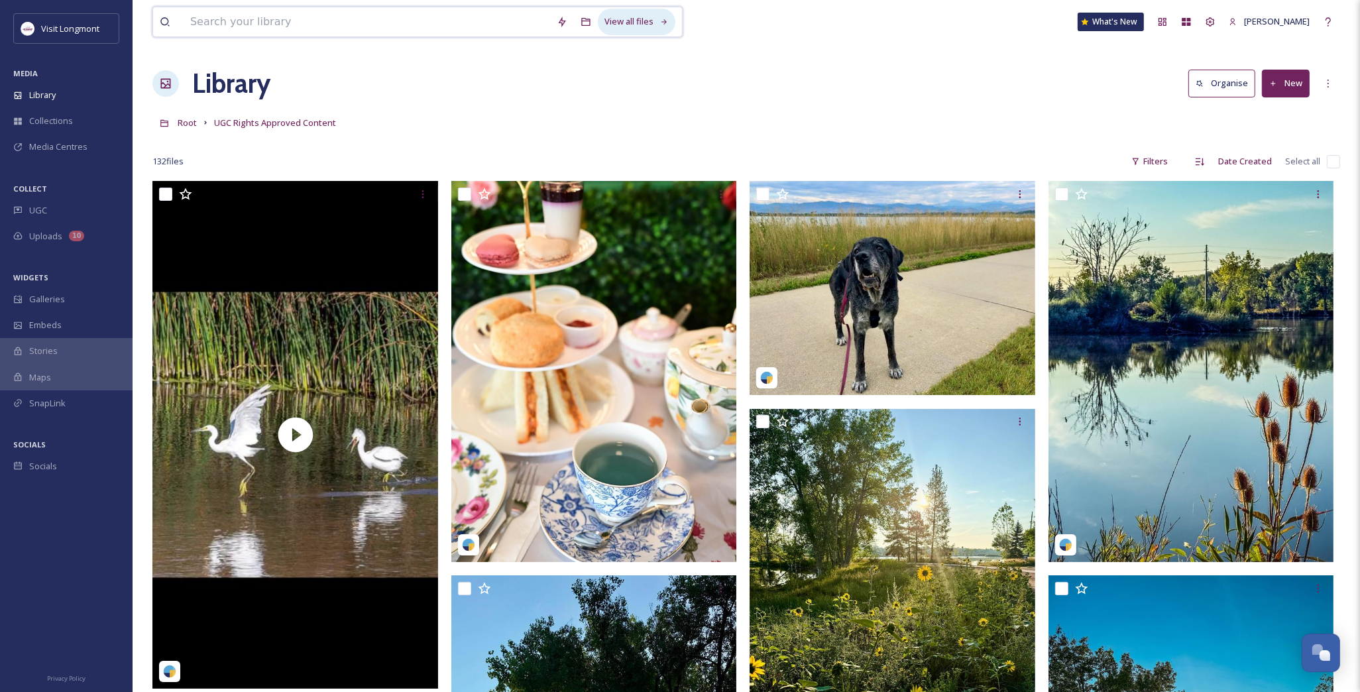
click at [640, 25] on div "View all files" at bounding box center [637, 22] width 78 height 26
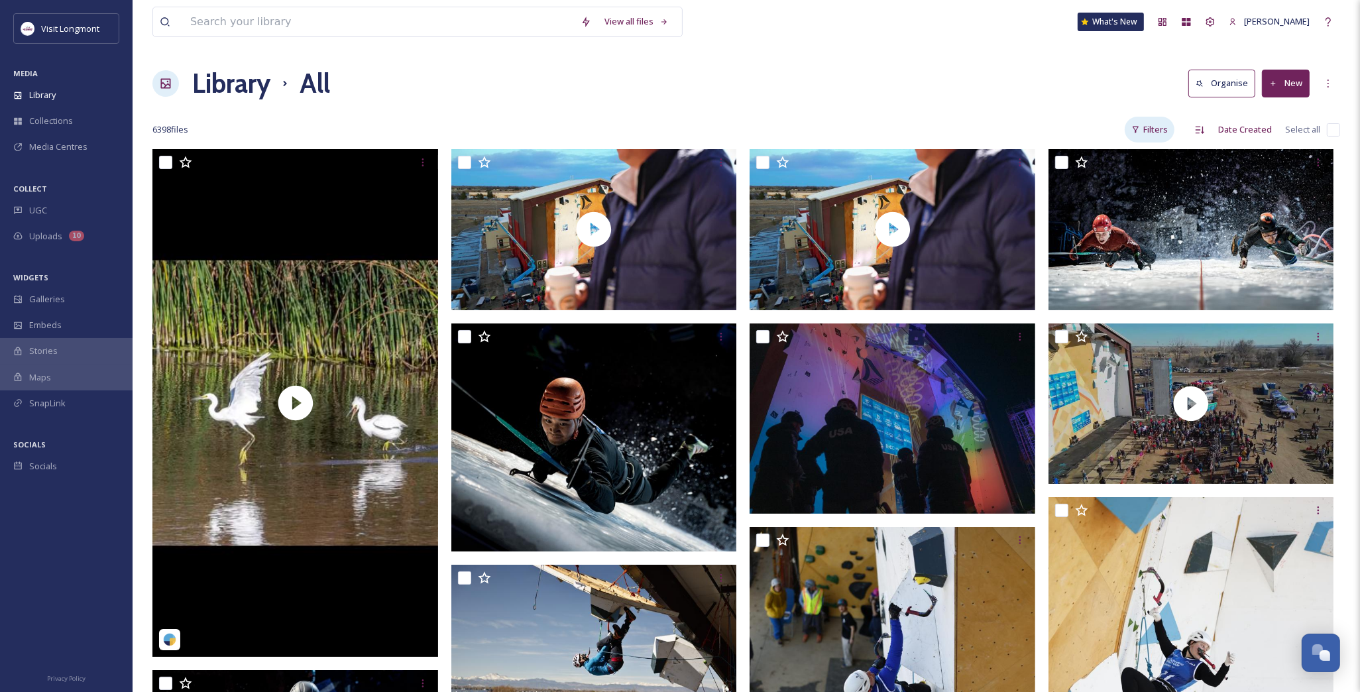
click at [1164, 125] on div "Filters" at bounding box center [1150, 130] width 50 height 26
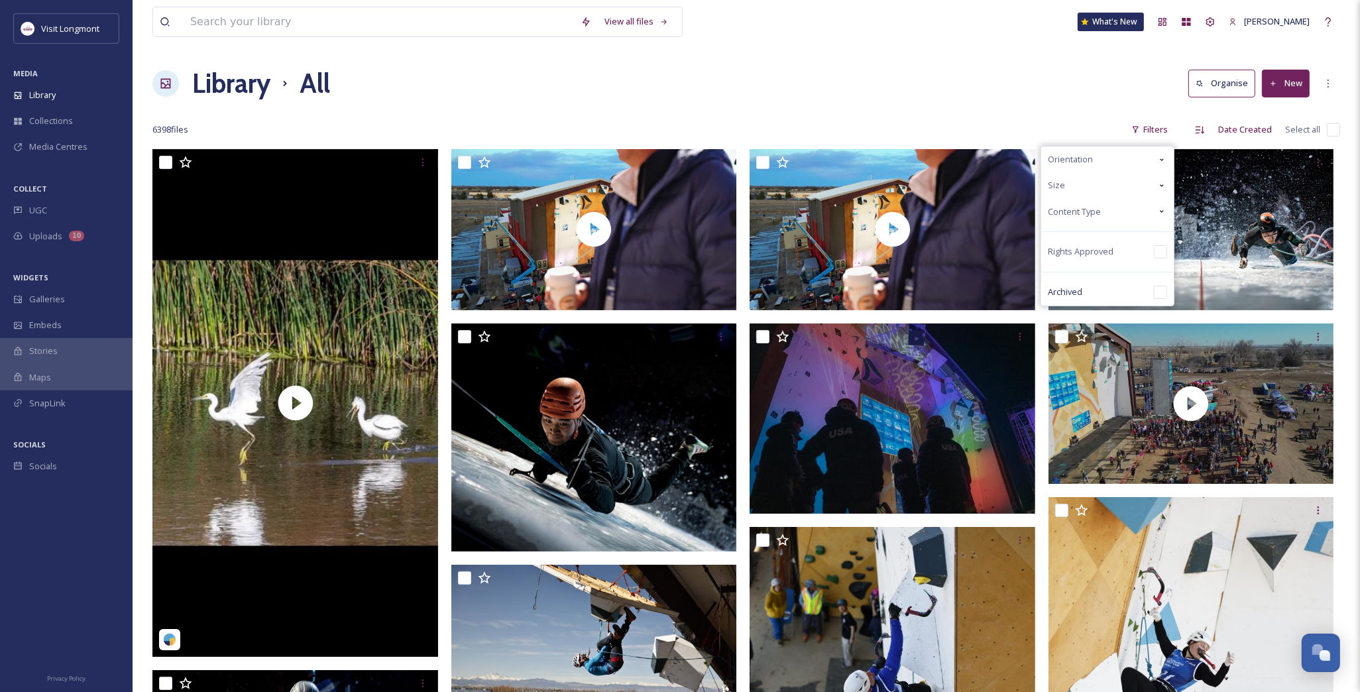
click at [1087, 211] on span "Content Type" at bounding box center [1074, 212] width 53 height 13
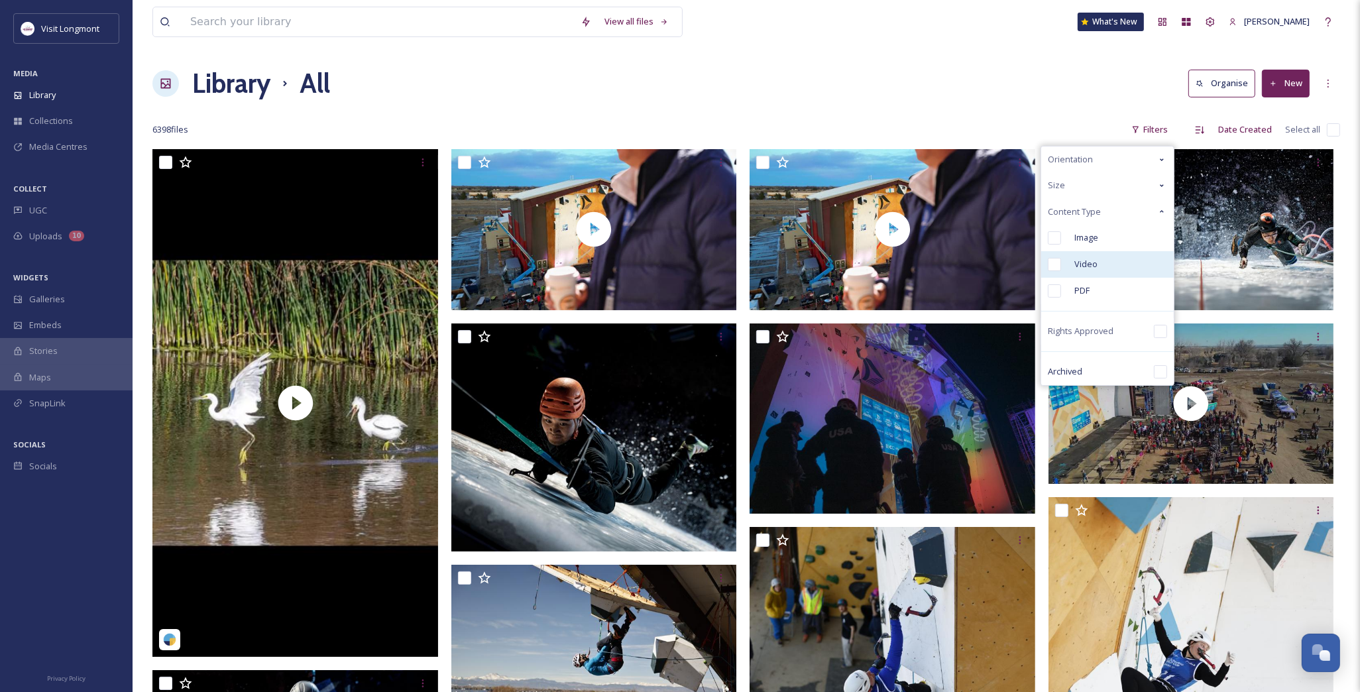
click at [1055, 263] on input "checkbox" at bounding box center [1054, 264] width 13 height 13
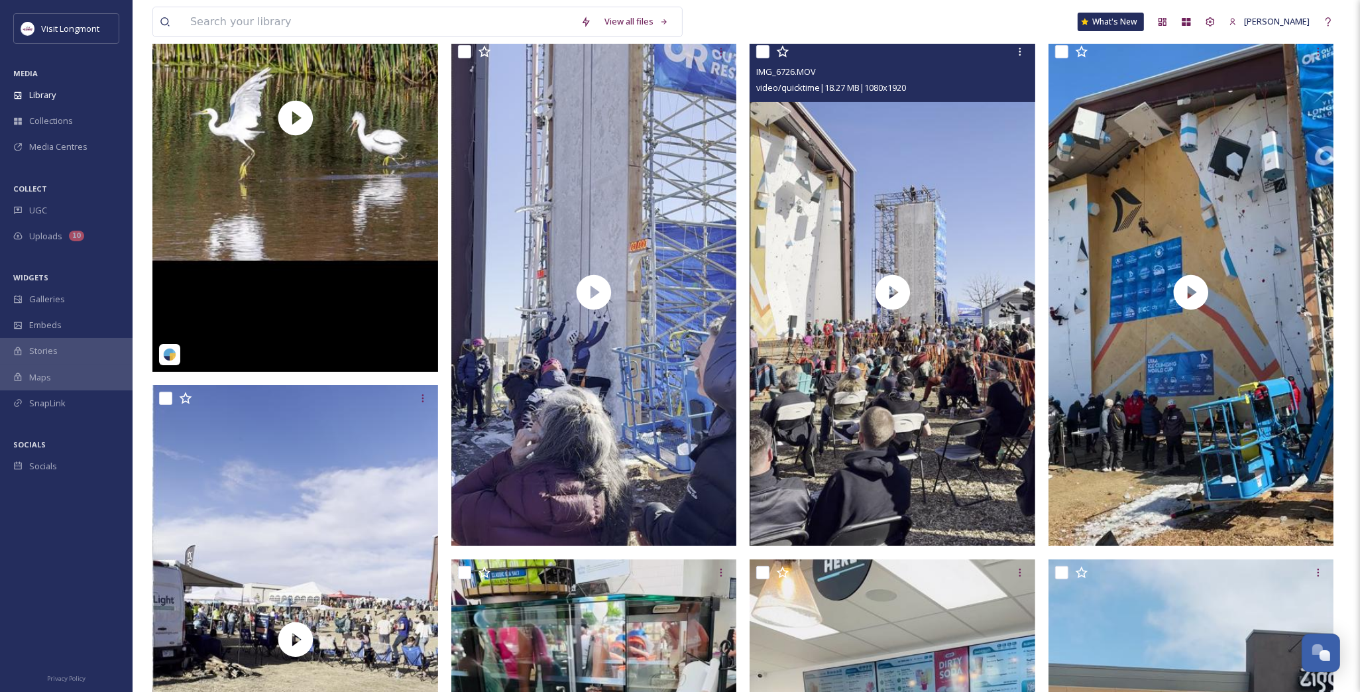
scroll to position [221, 0]
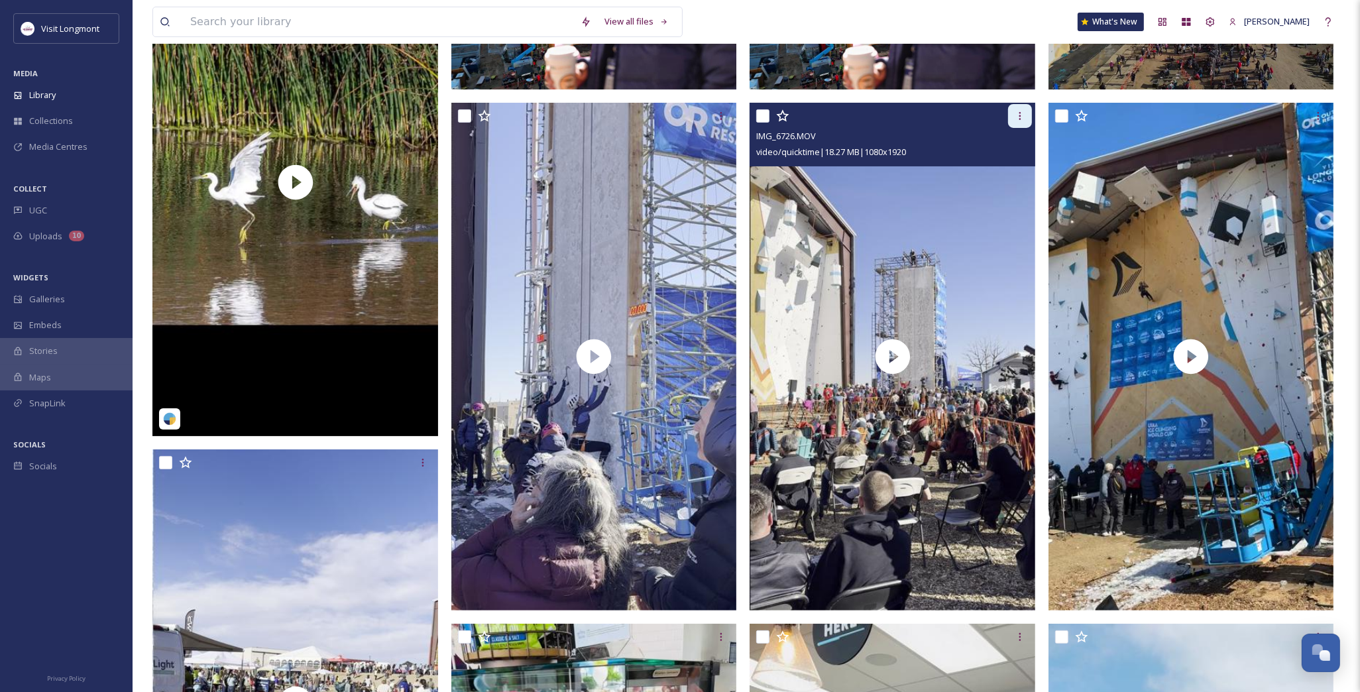
click at [1025, 118] on div at bounding box center [1020, 116] width 24 height 24
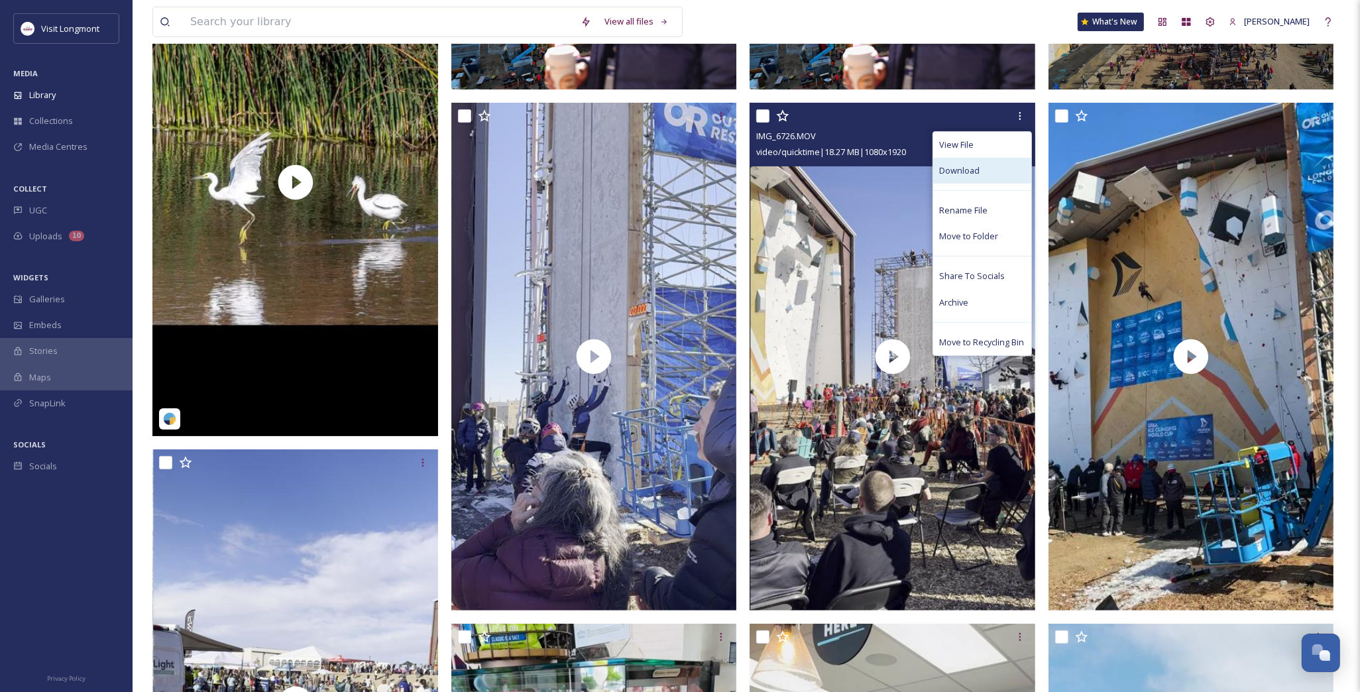
click at [971, 170] on span "Download" at bounding box center [960, 170] width 40 height 13
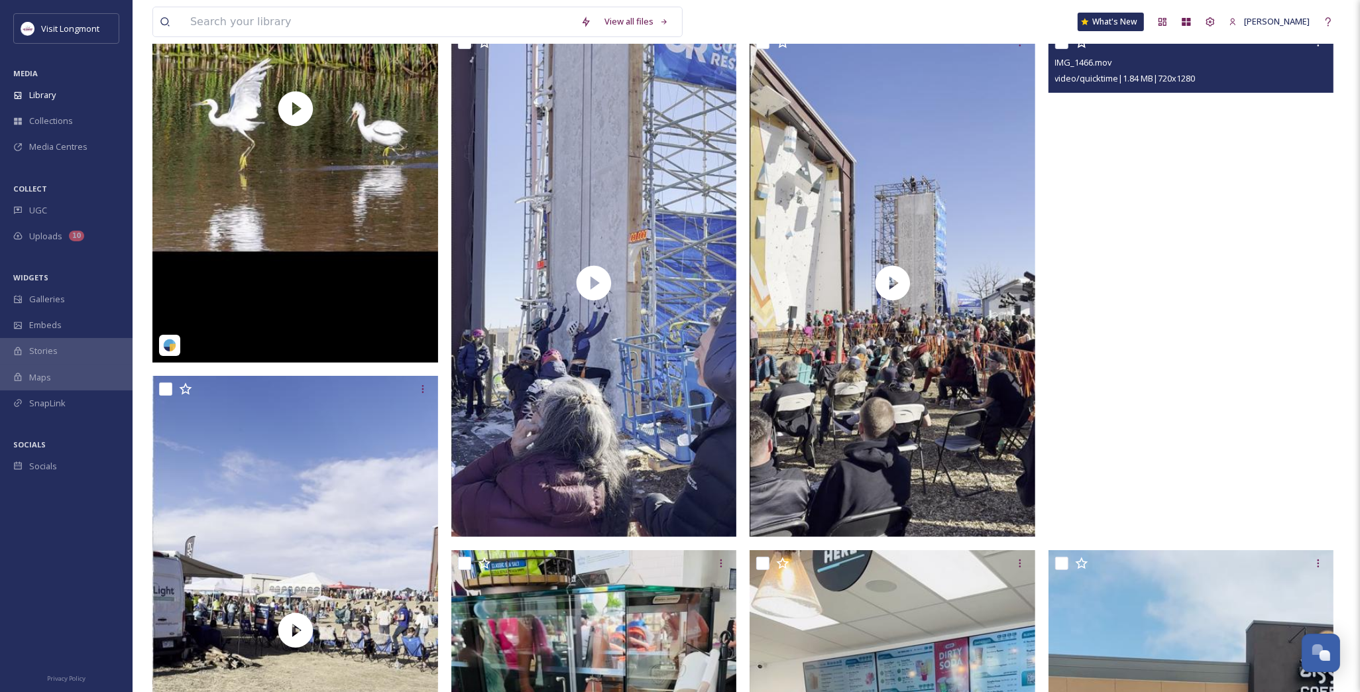
scroll to position [0, 0]
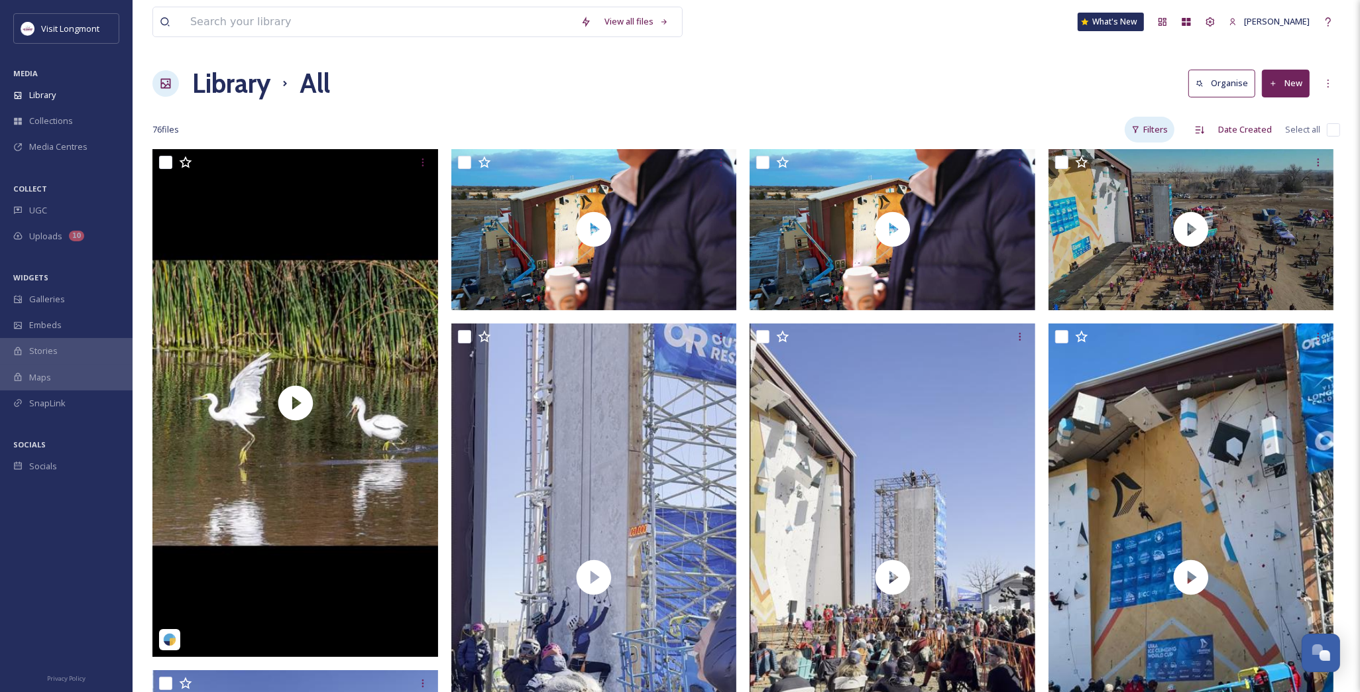
click at [1160, 129] on div "Filters" at bounding box center [1150, 130] width 50 height 26
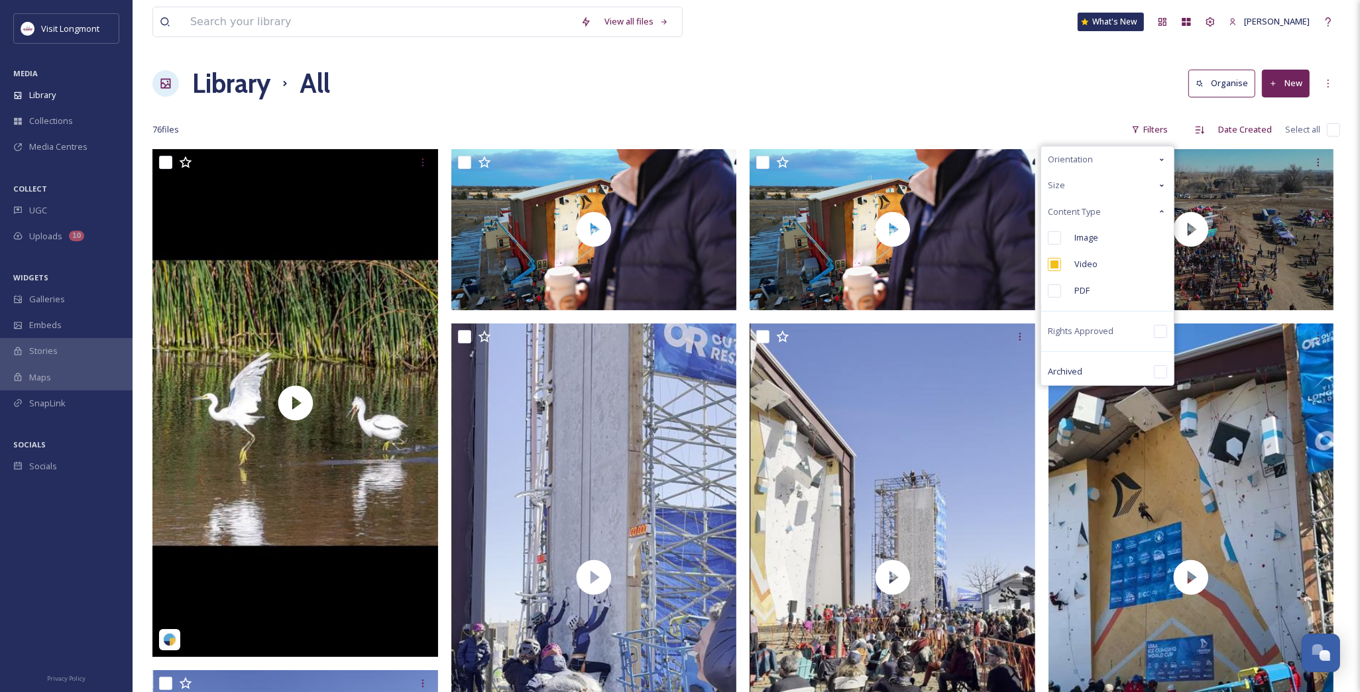
click at [1063, 162] on span "Orientation" at bounding box center [1070, 159] width 45 height 13
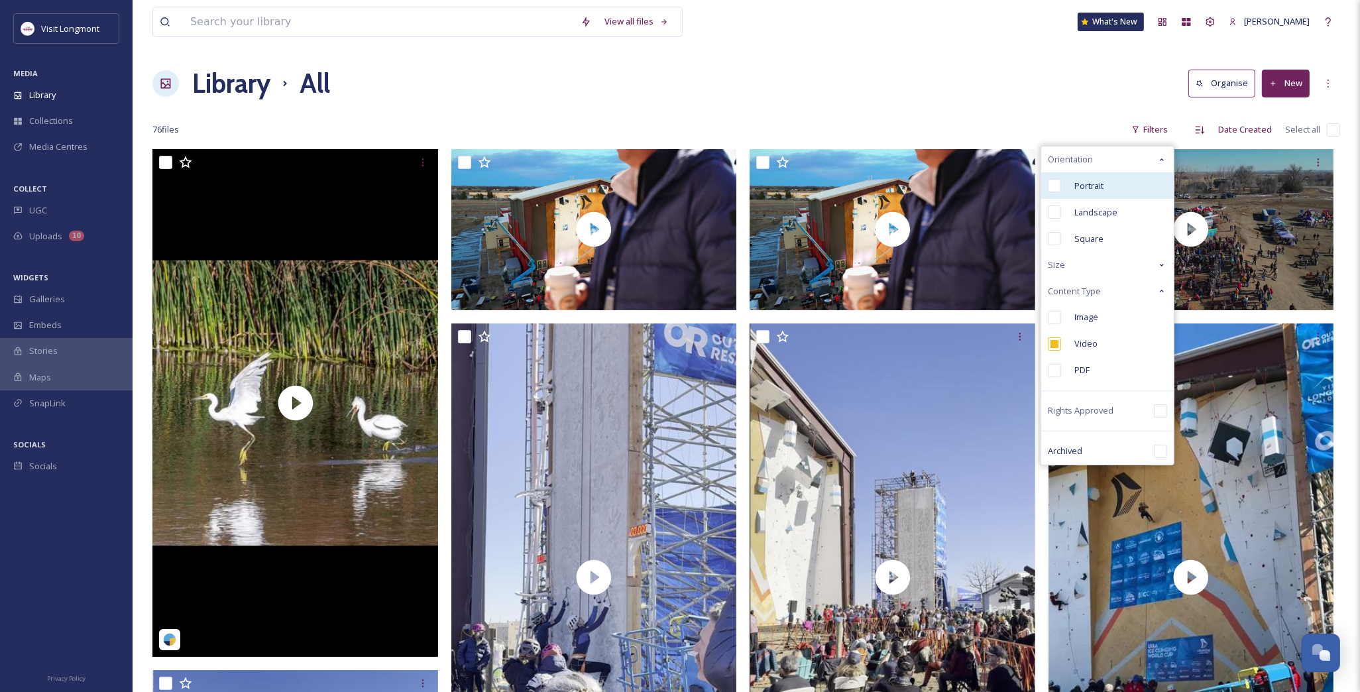
click at [1053, 190] on input "checkbox" at bounding box center [1054, 185] width 13 height 13
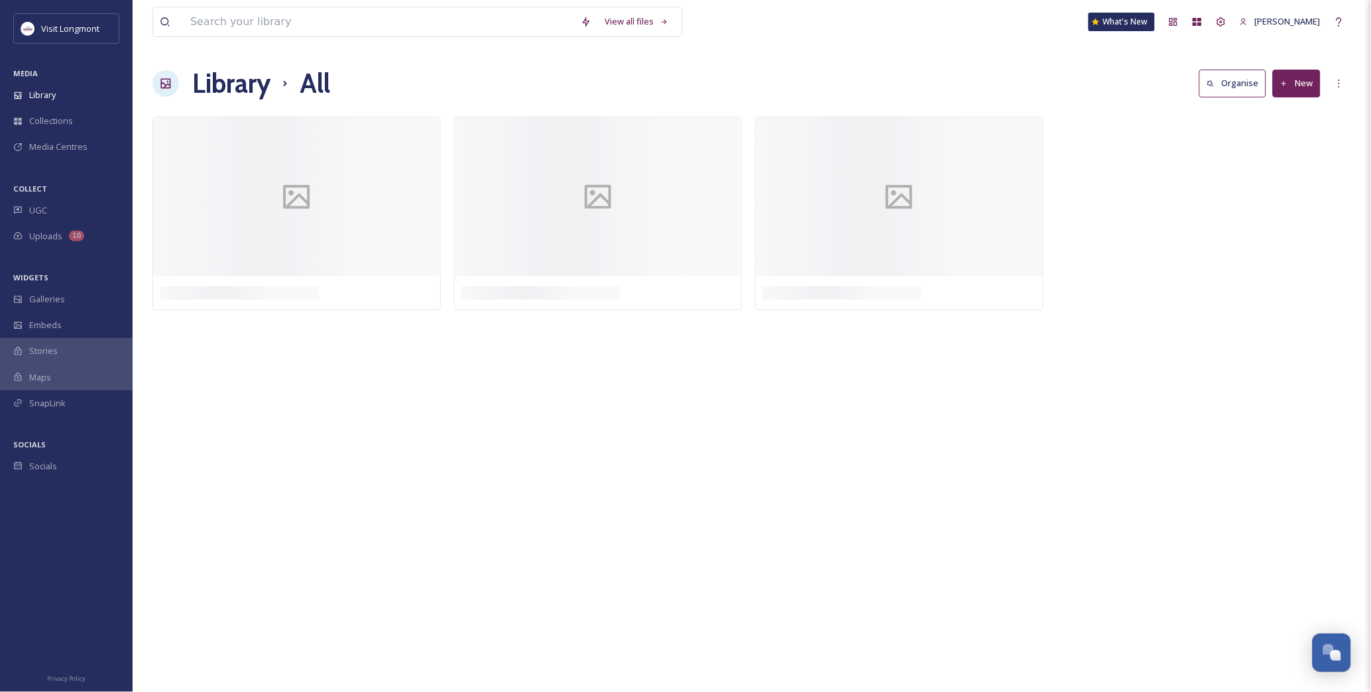
click at [922, 105] on div "View all files What's New Nikki Tooker Library All Organise New Your Selections…" at bounding box center [752, 346] width 1238 height 692
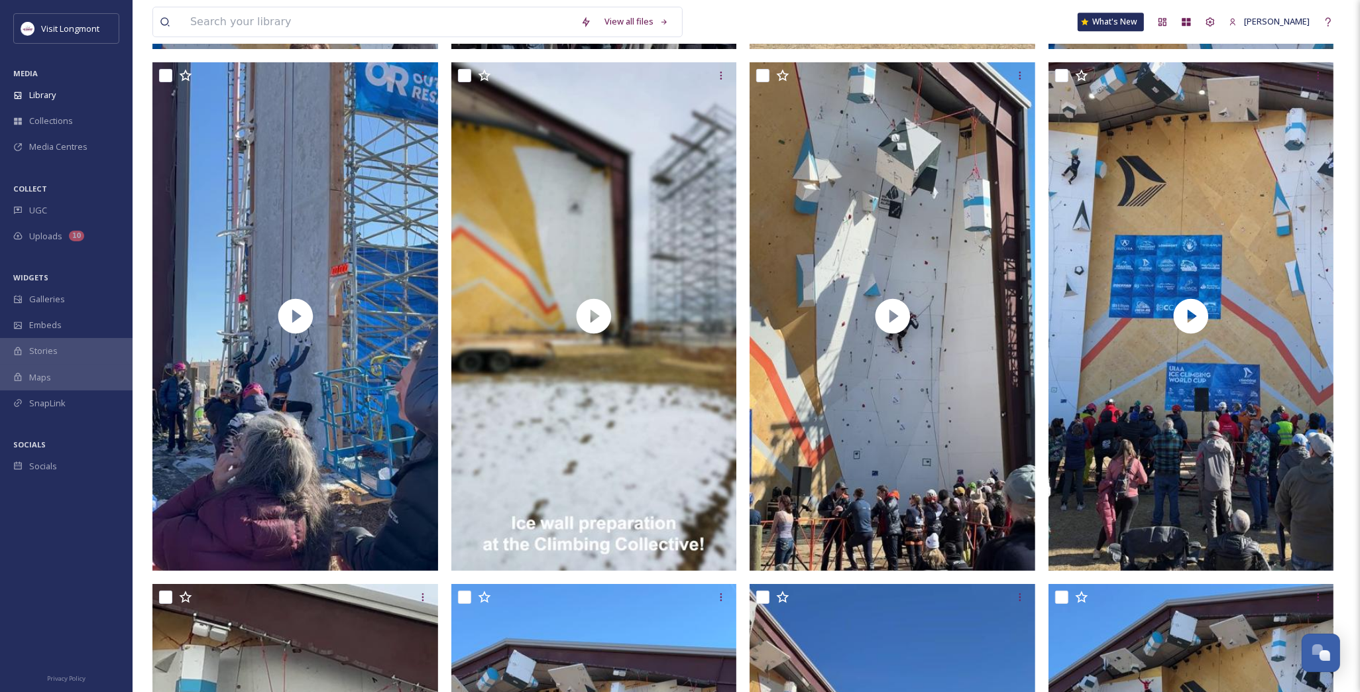
scroll to position [5304, 0]
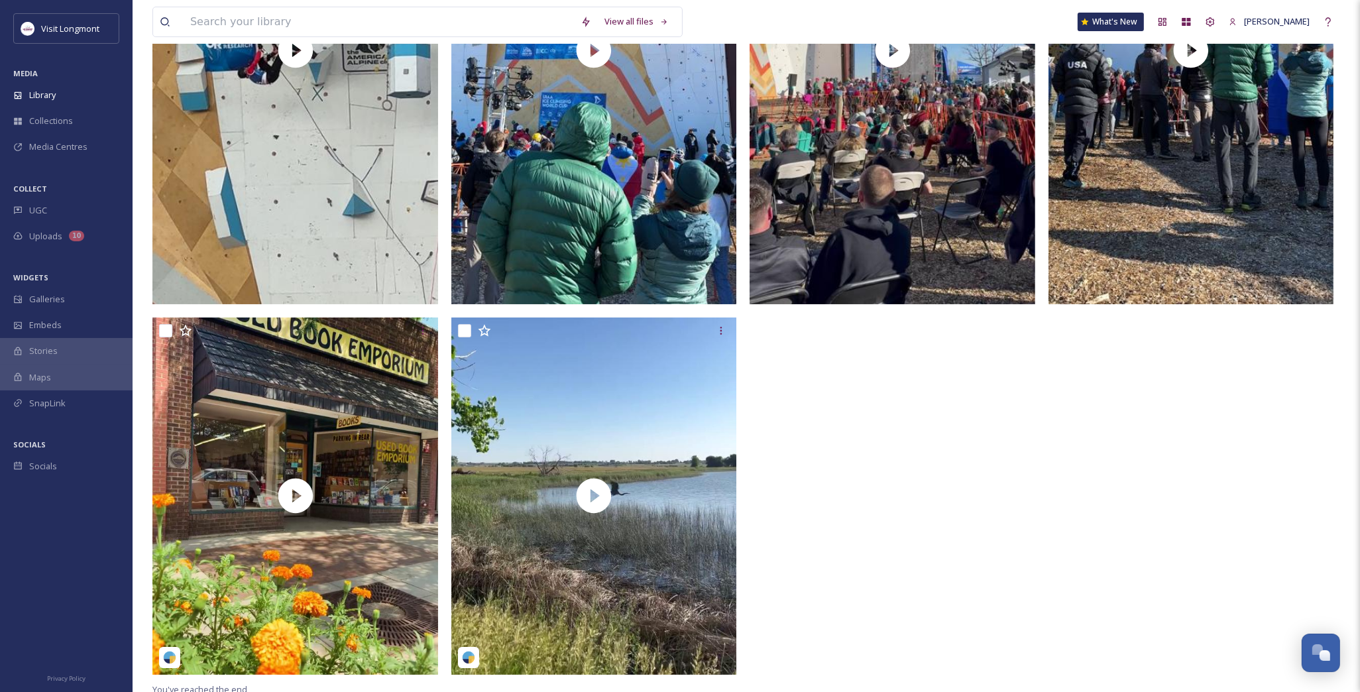
scroll to position [6091, 0]
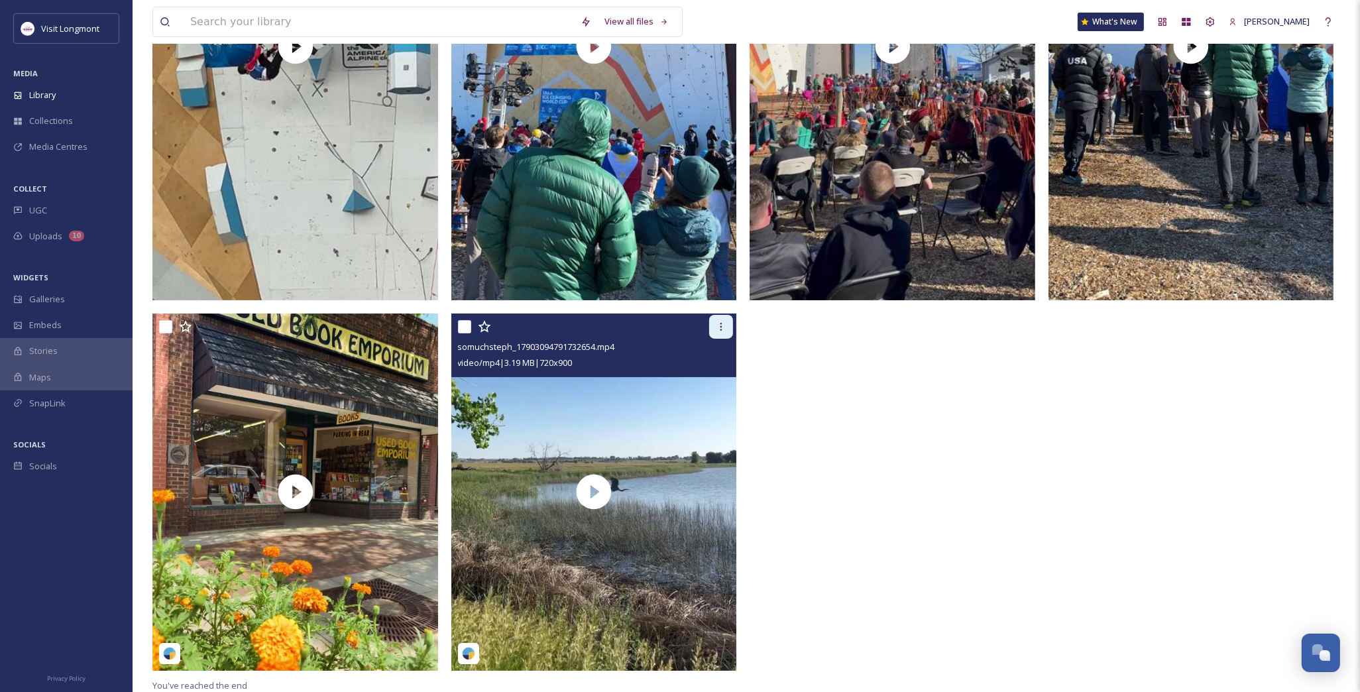
click at [719, 329] on icon at bounding box center [721, 327] width 11 height 11
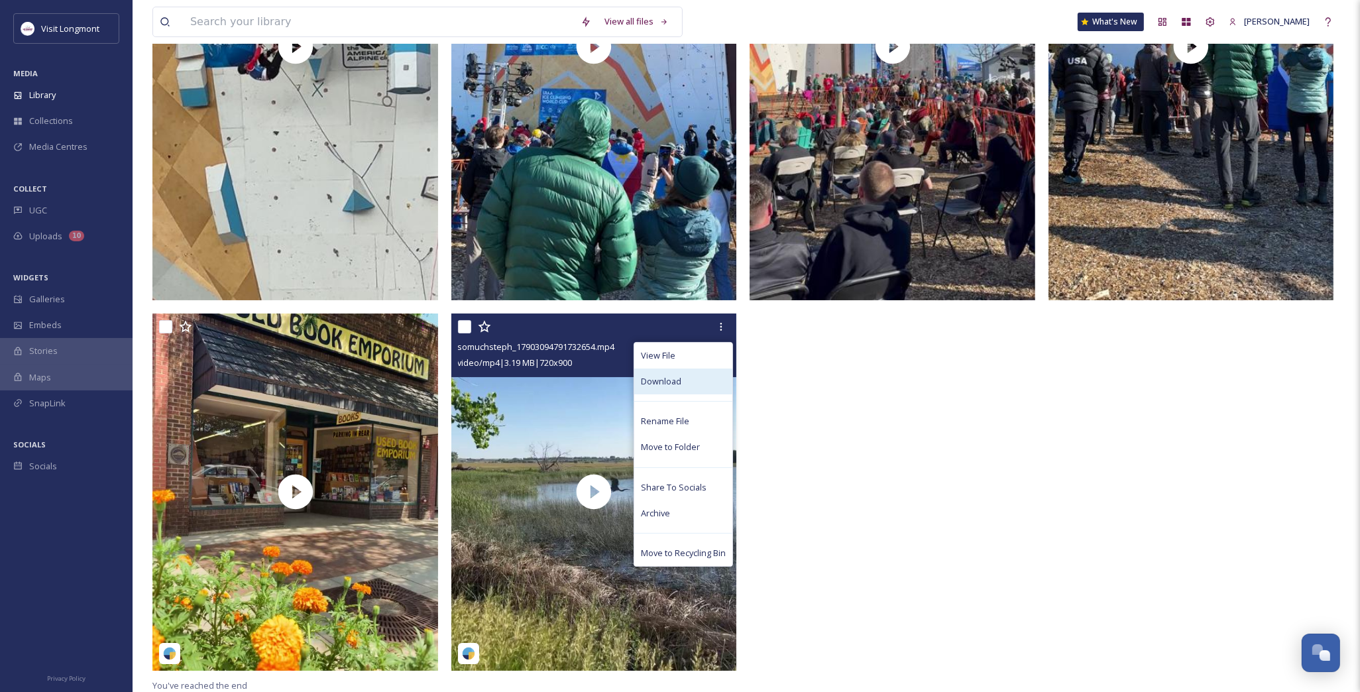
click at [670, 381] on span "Download" at bounding box center [661, 381] width 40 height 13
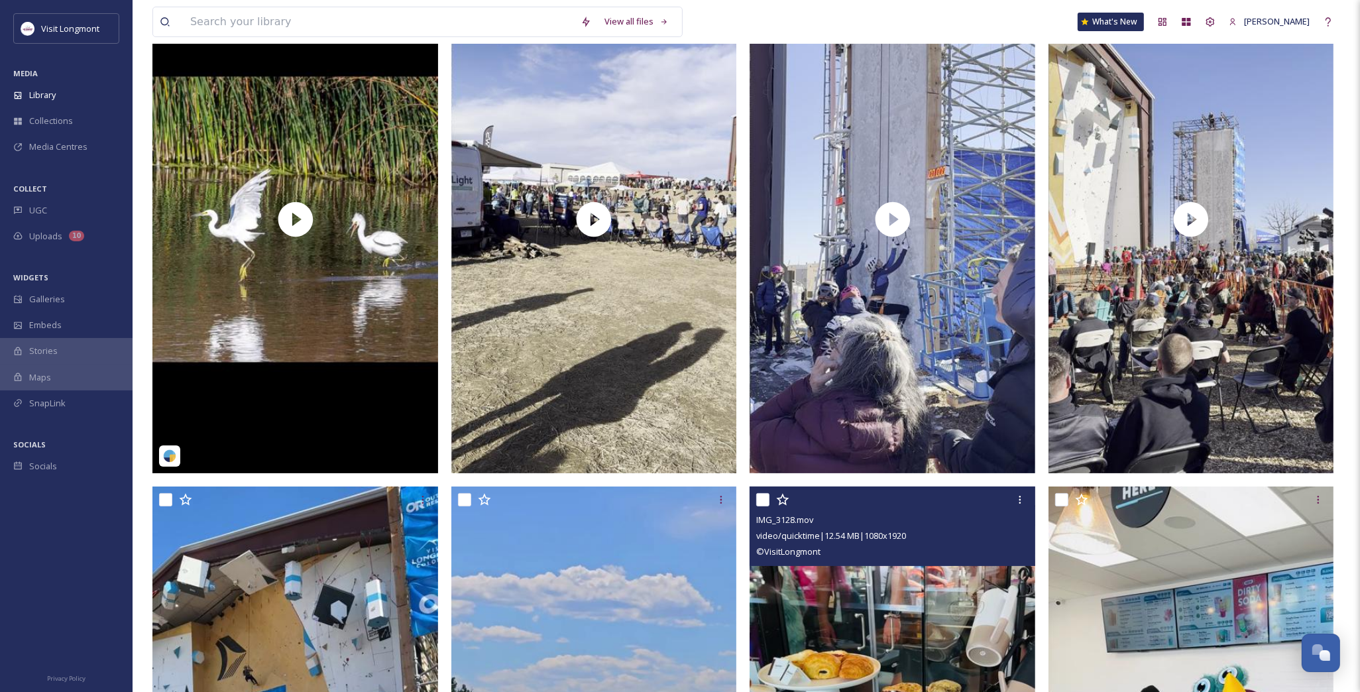
scroll to position [0, 0]
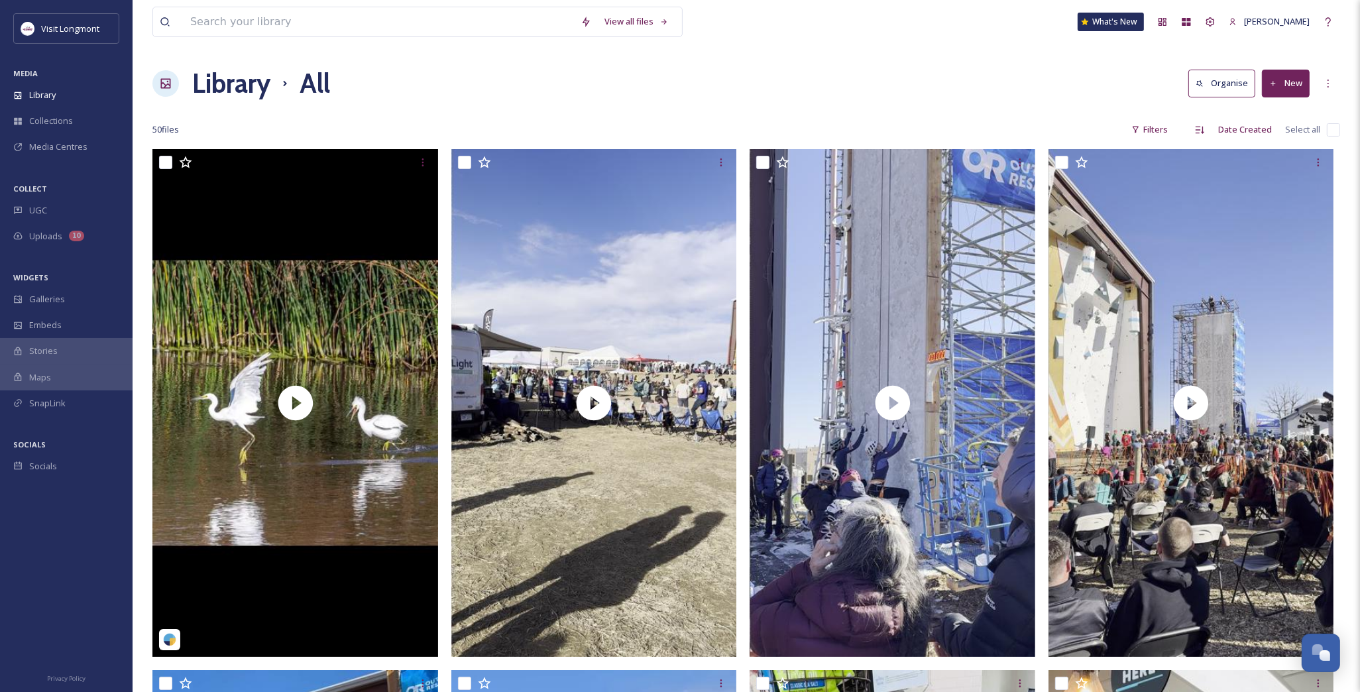
click at [839, 82] on div "Library All Organise New" at bounding box center [746, 84] width 1188 height 40
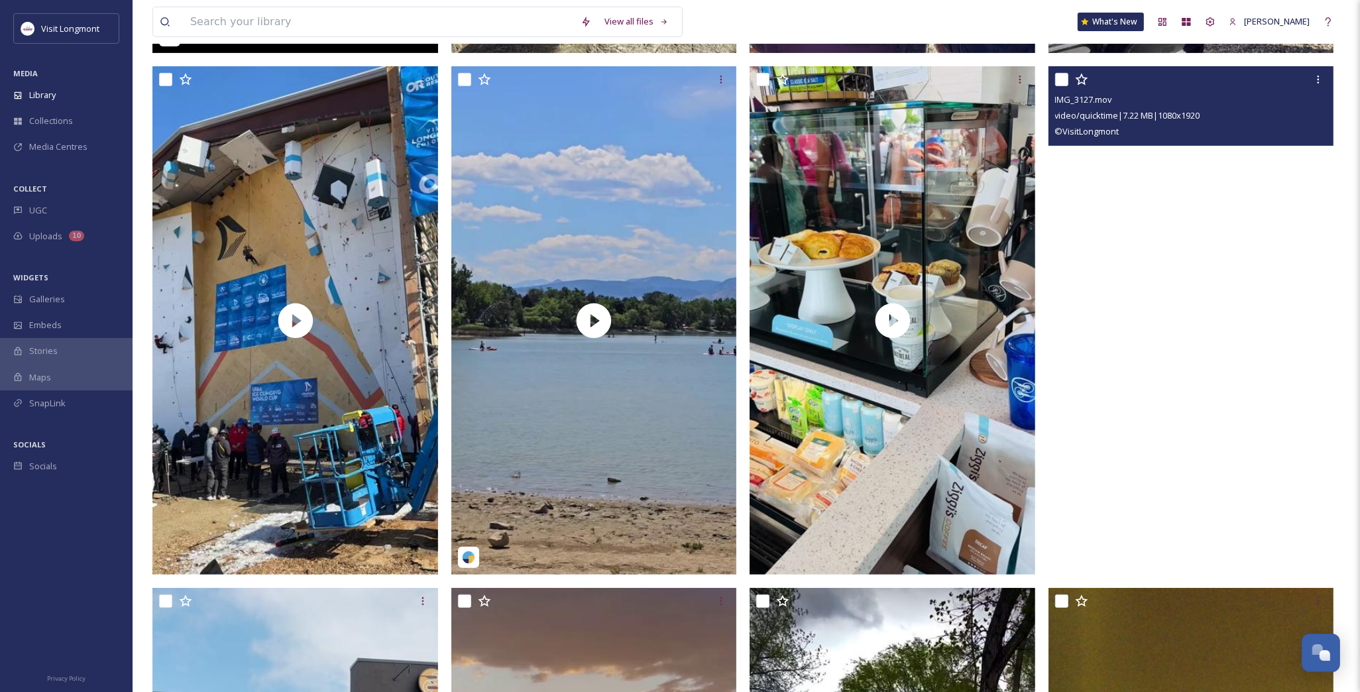
scroll to position [515, 0]
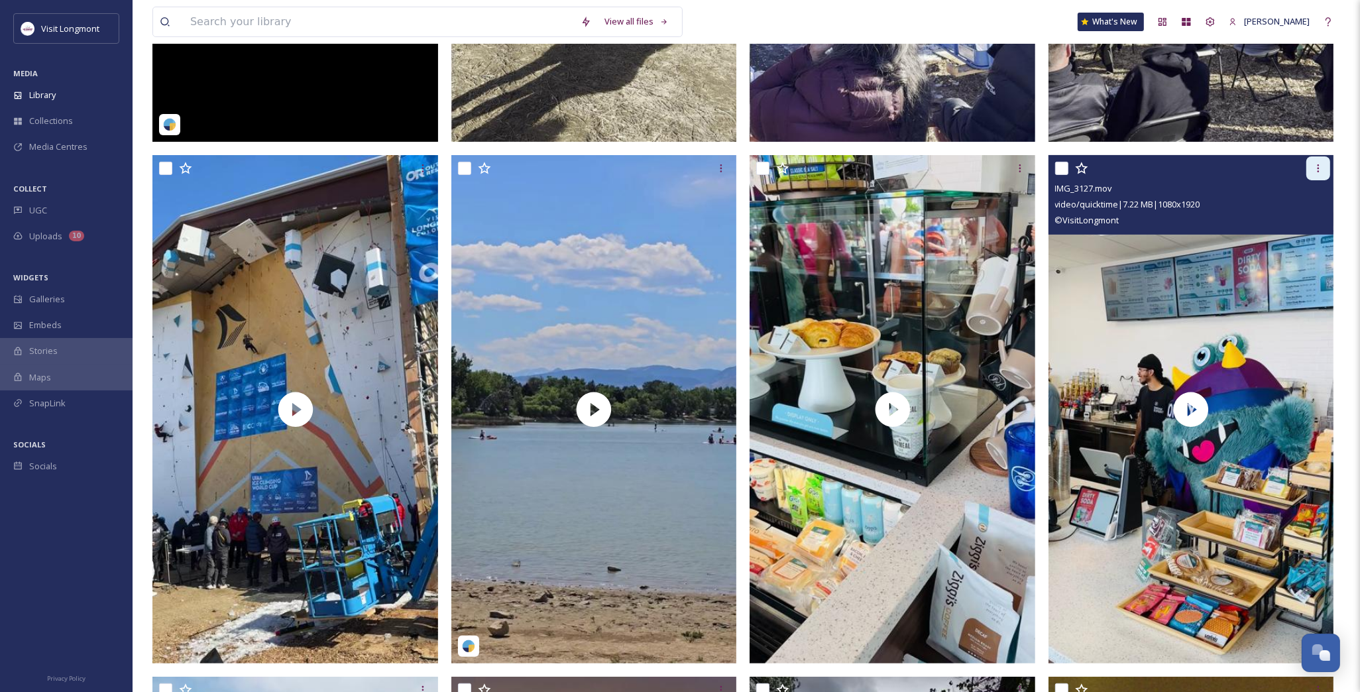
click at [1319, 170] on icon at bounding box center [1319, 168] width 2 height 8
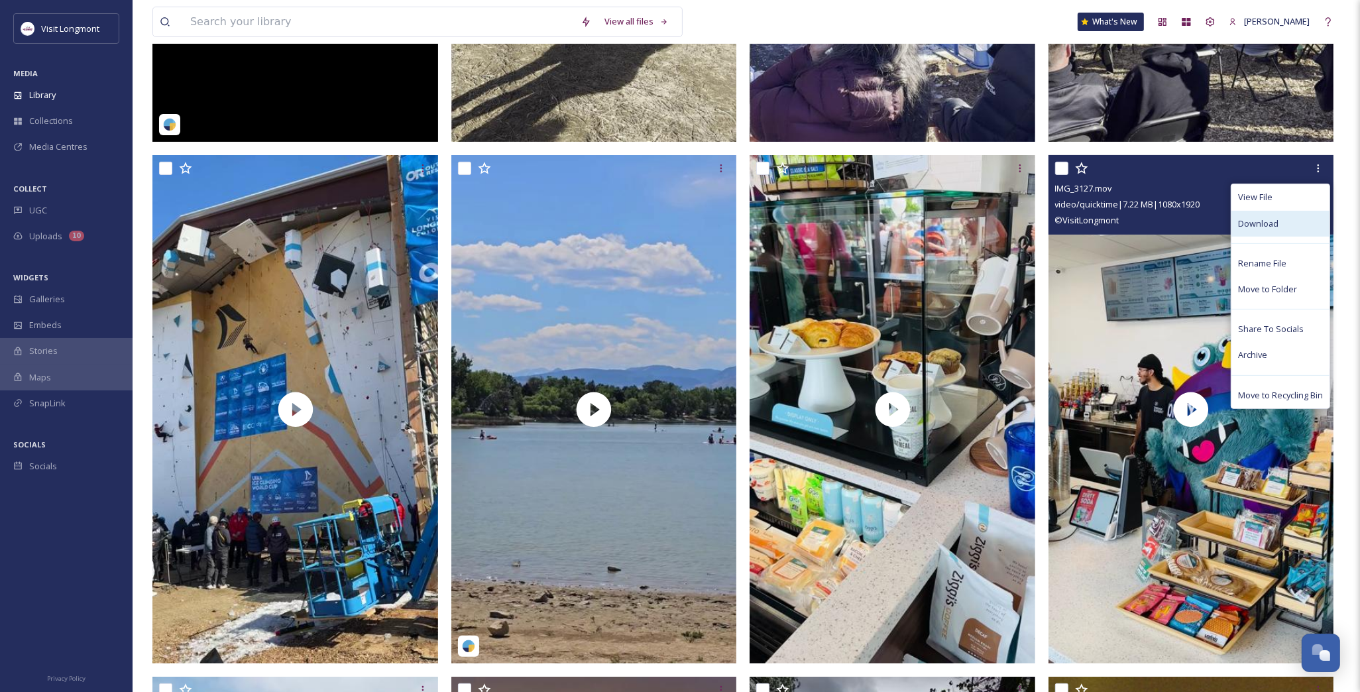
click at [1275, 229] on div "Download" at bounding box center [1281, 224] width 98 height 26
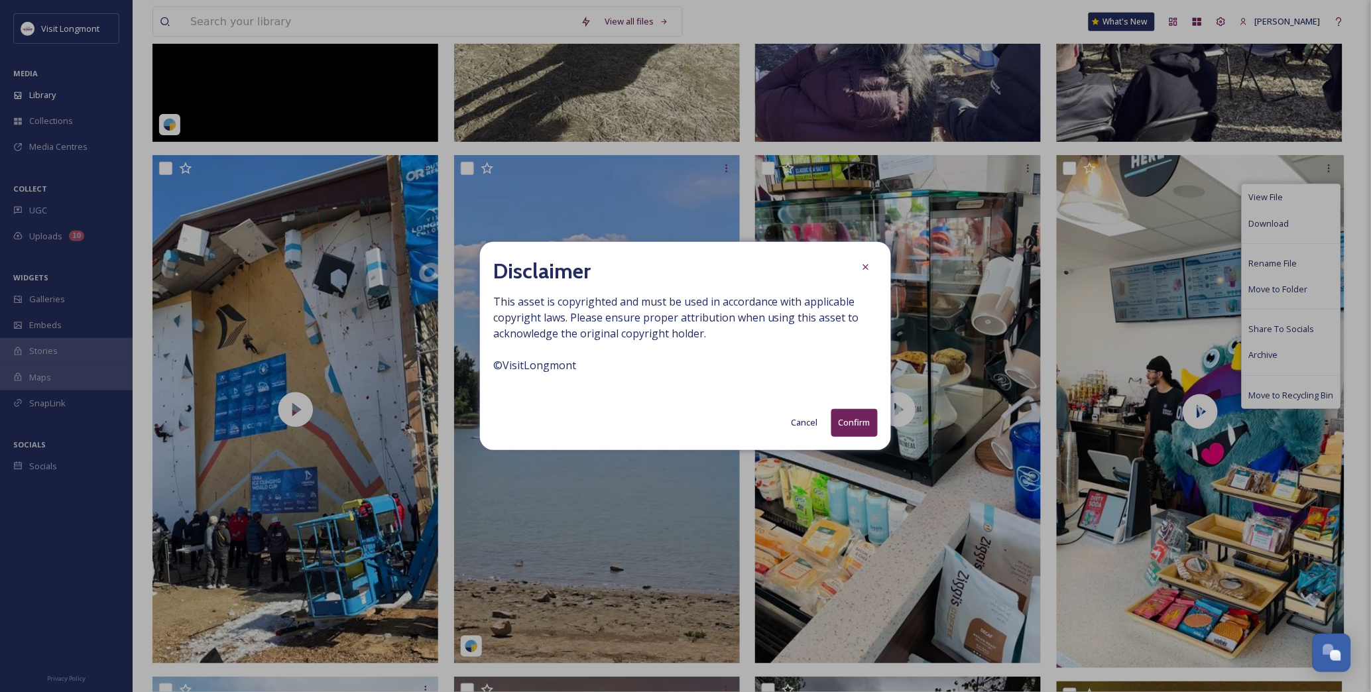
click at [849, 425] on button "Confirm" at bounding box center [854, 422] width 46 height 27
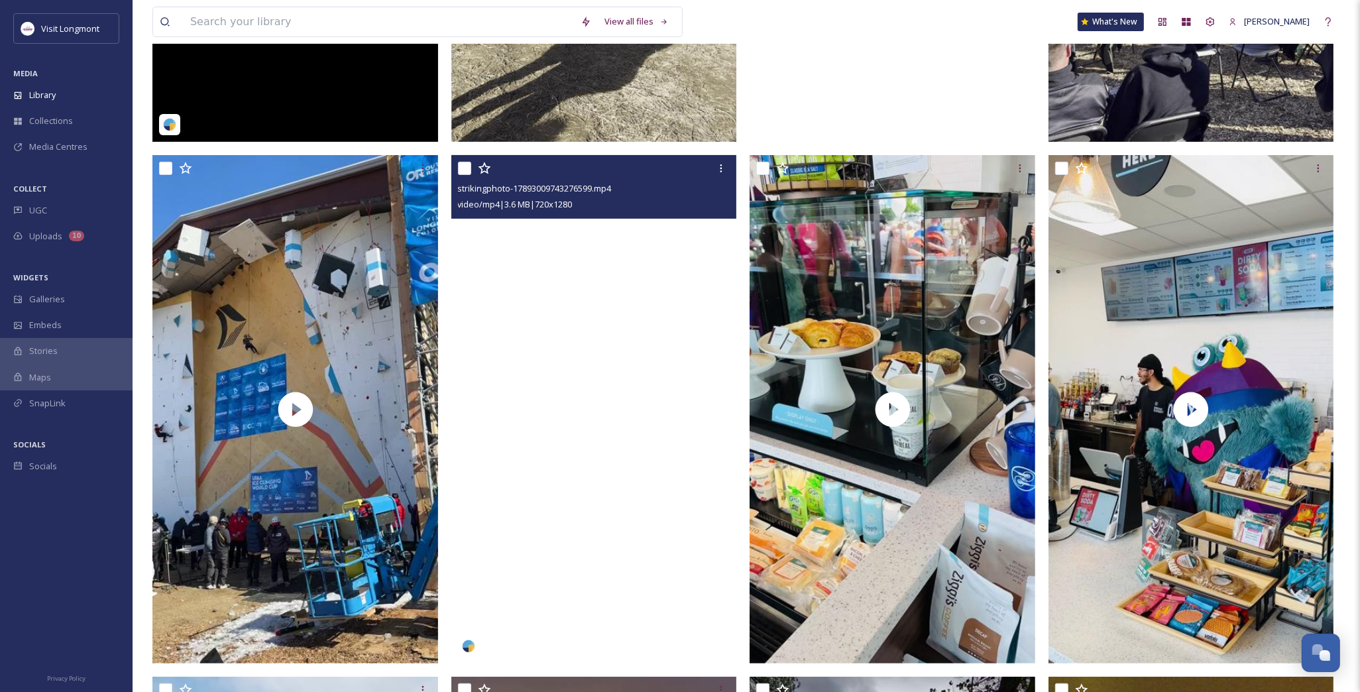
scroll to position [0, 0]
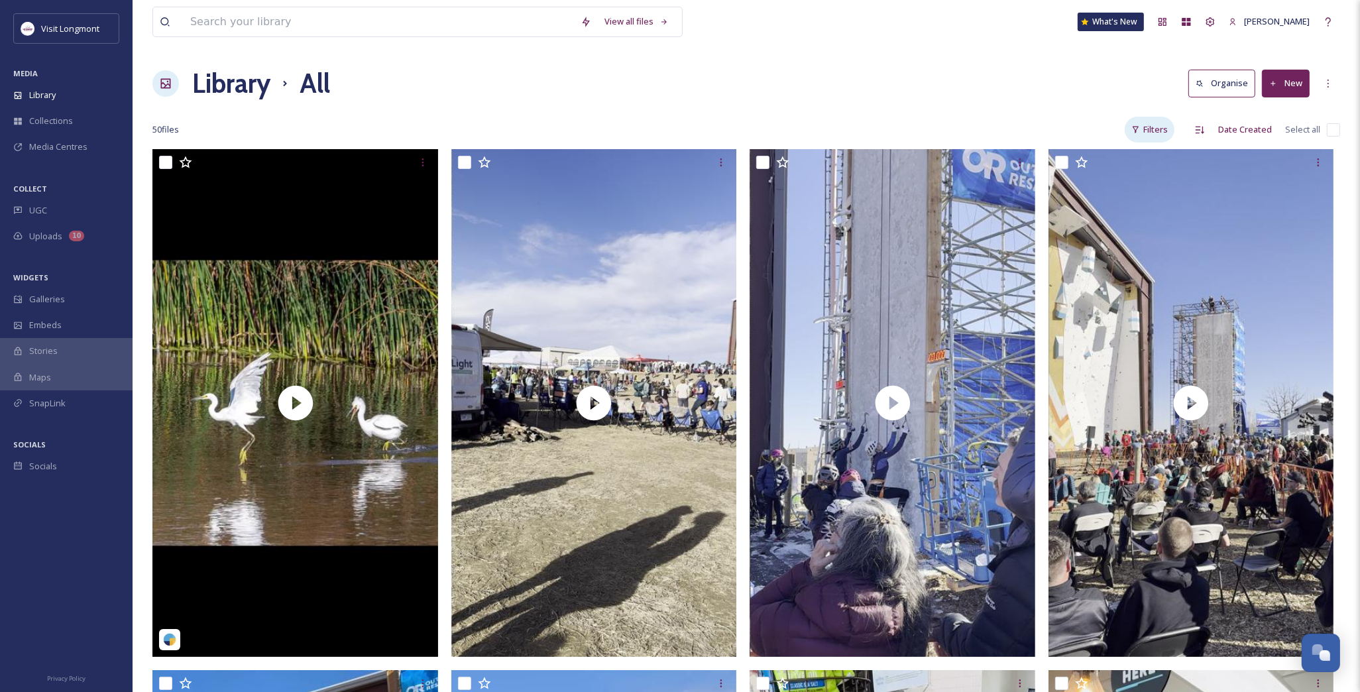
click at [1156, 127] on div "Filters" at bounding box center [1150, 130] width 50 height 26
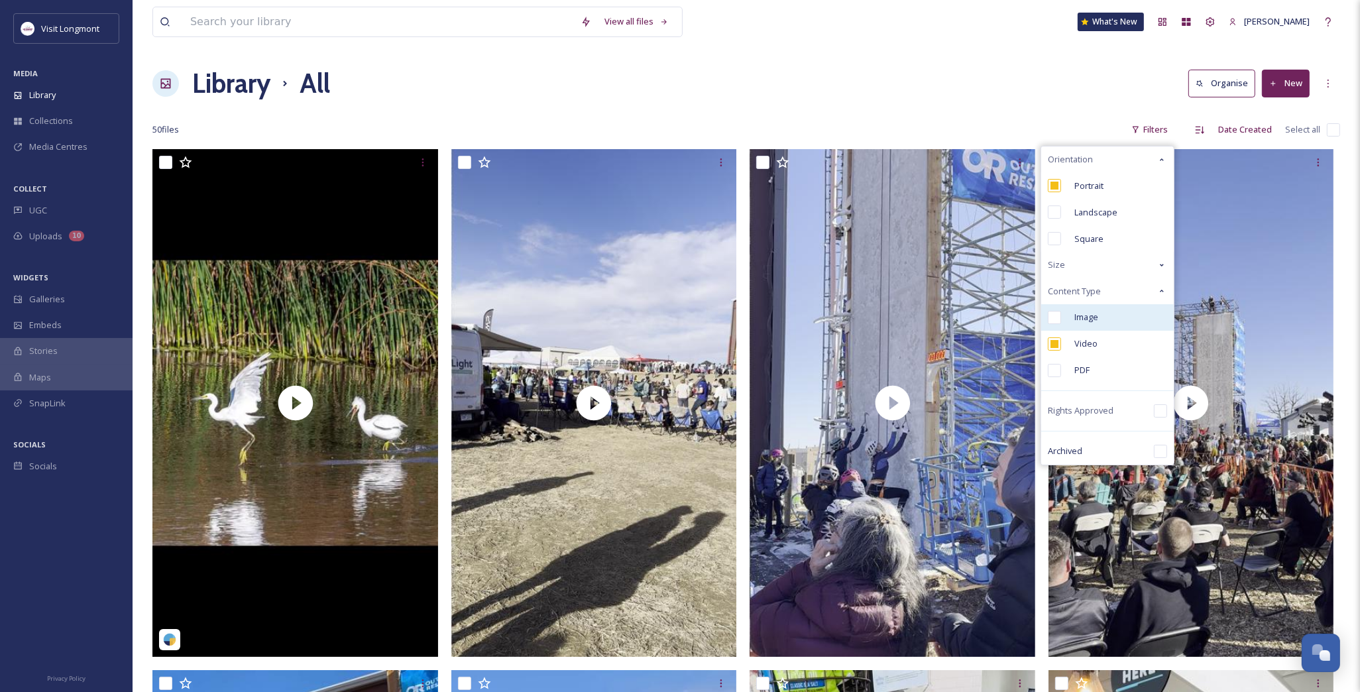
click at [1056, 324] on input "checkbox" at bounding box center [1054, 317] width 13 height 13
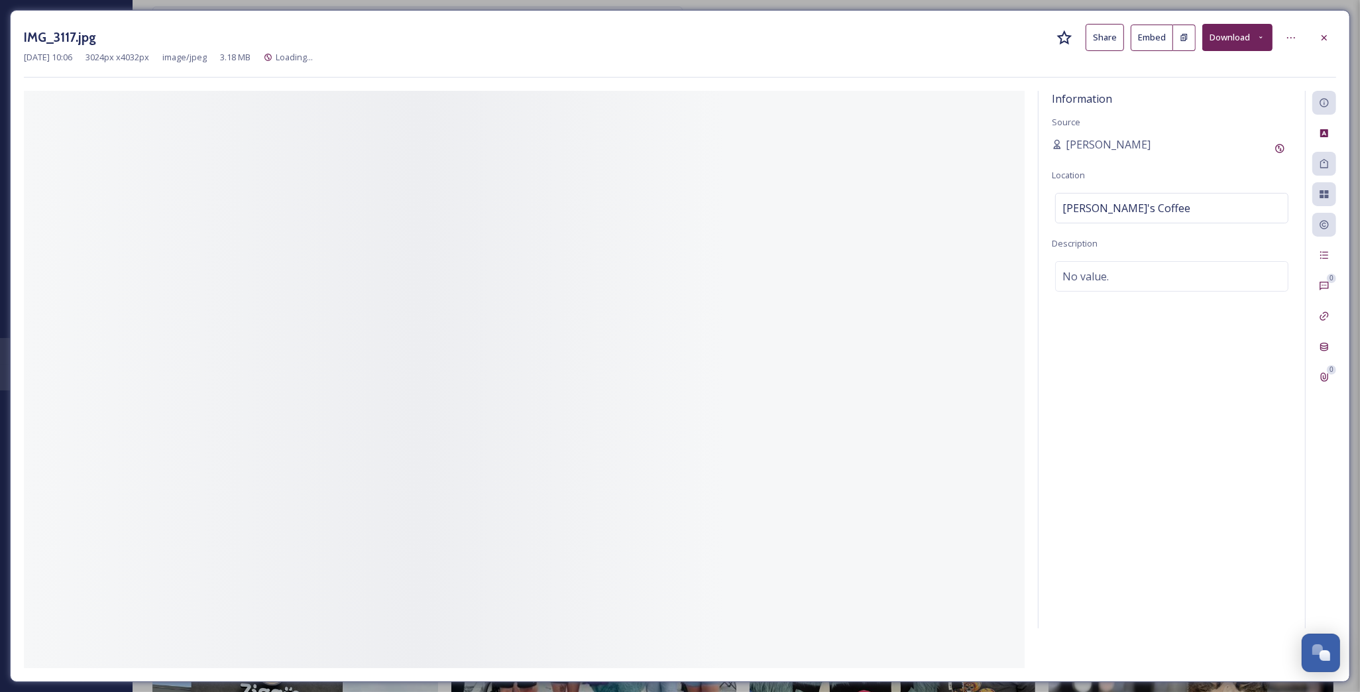
scroll to position [5745, 0]
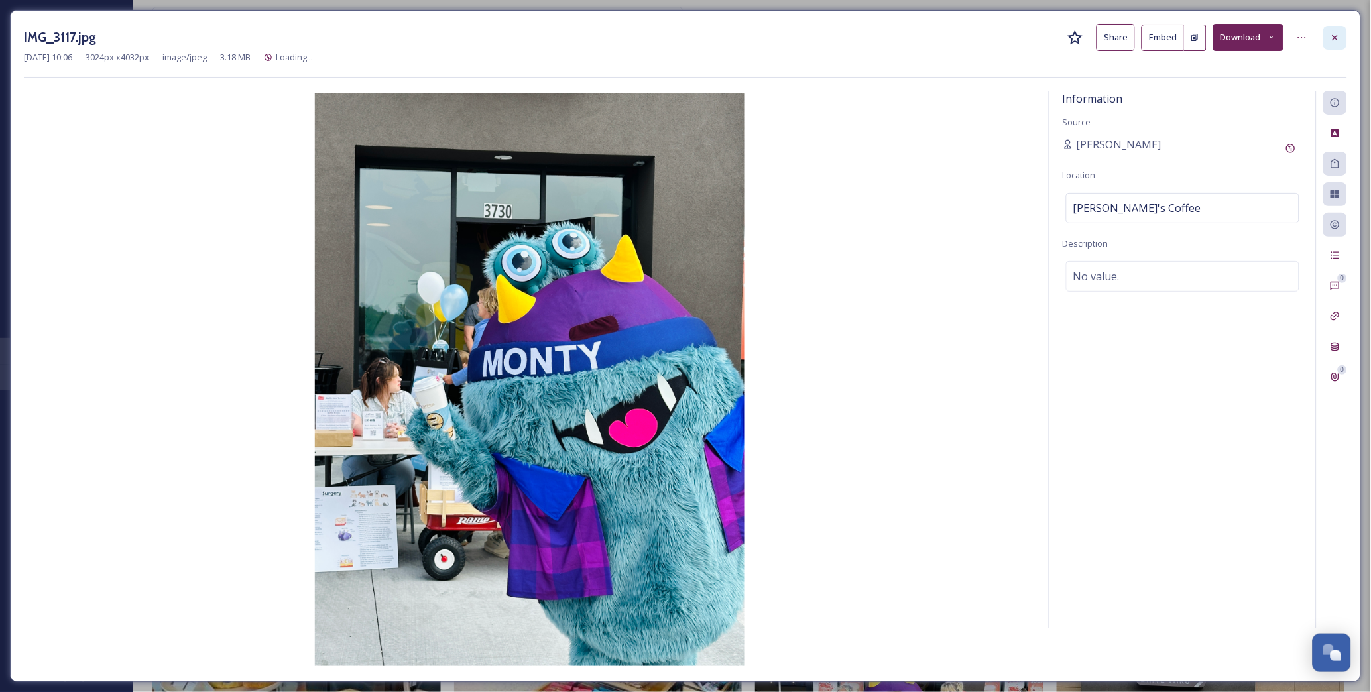
click at [1326, 38] on div at bounding box center [1335, 38] width 24 height 24
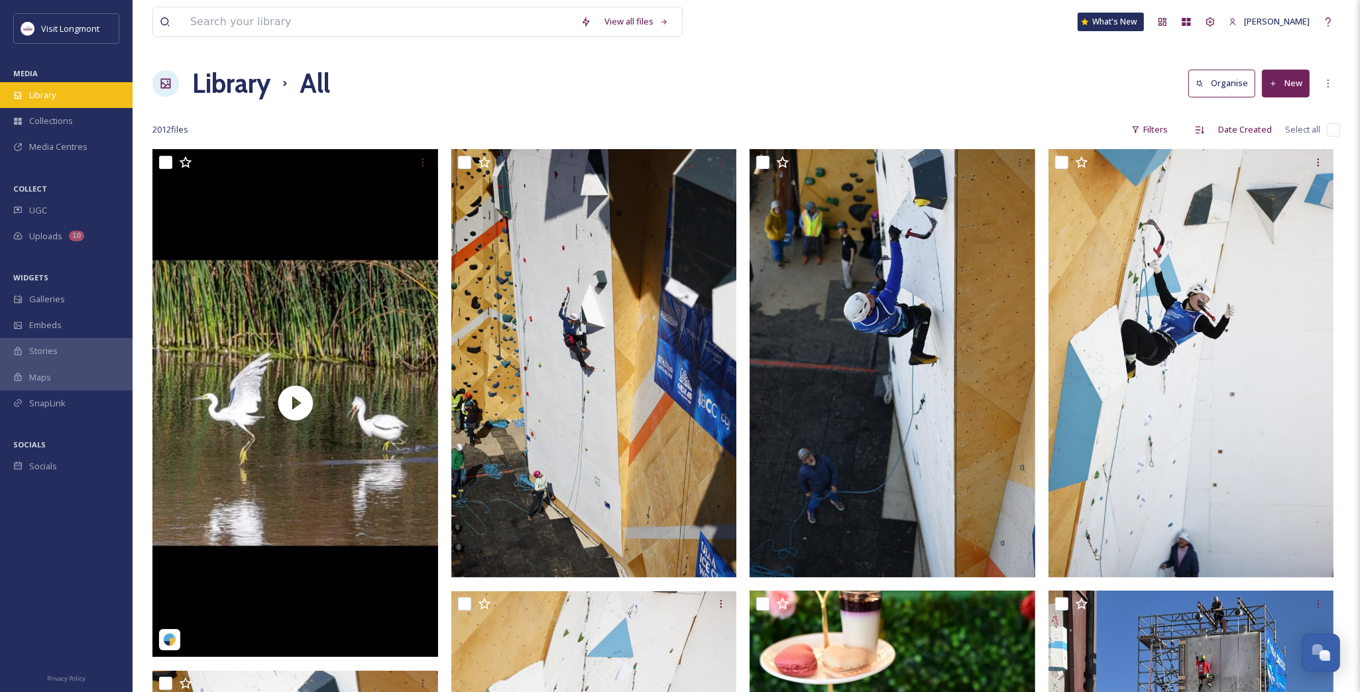
click at [53, 98] on span "Library" at bounding box center [42, 95] width 27 height 13
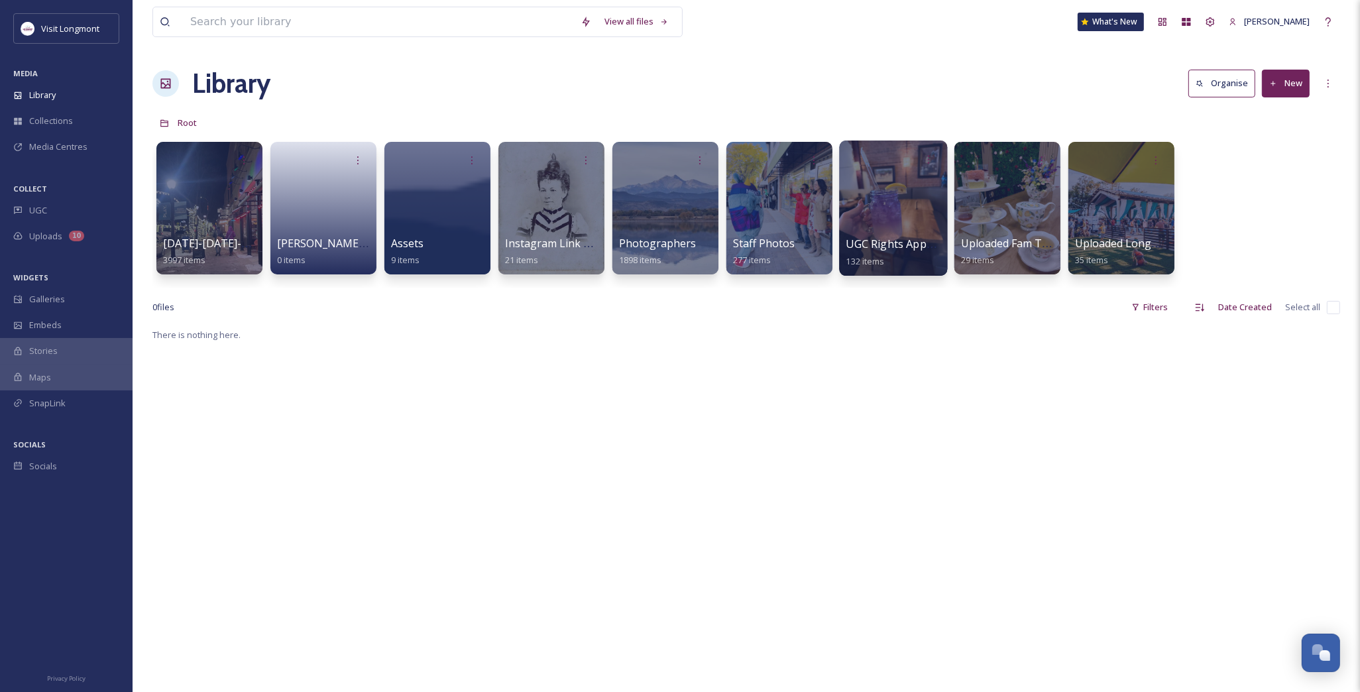
click at [887, 215] on div at bounding box center [893, 208] width 108 height 135
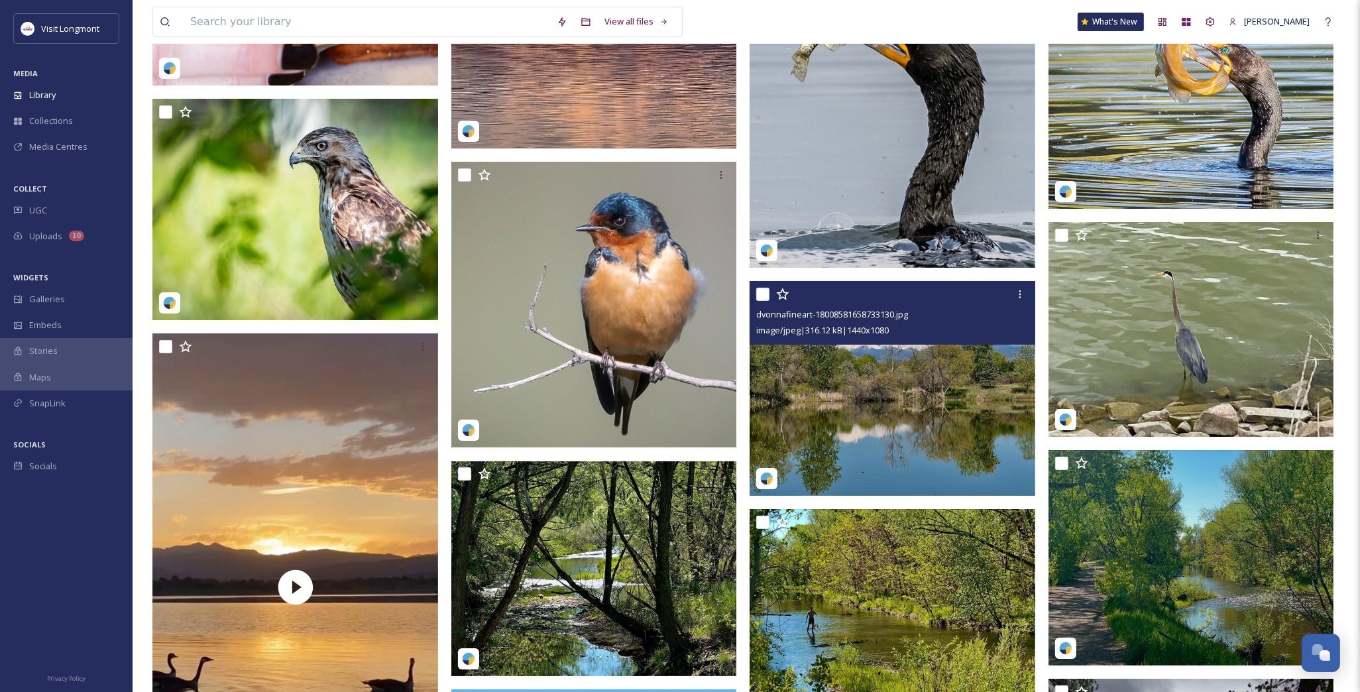
scroll to position [6851, 0]
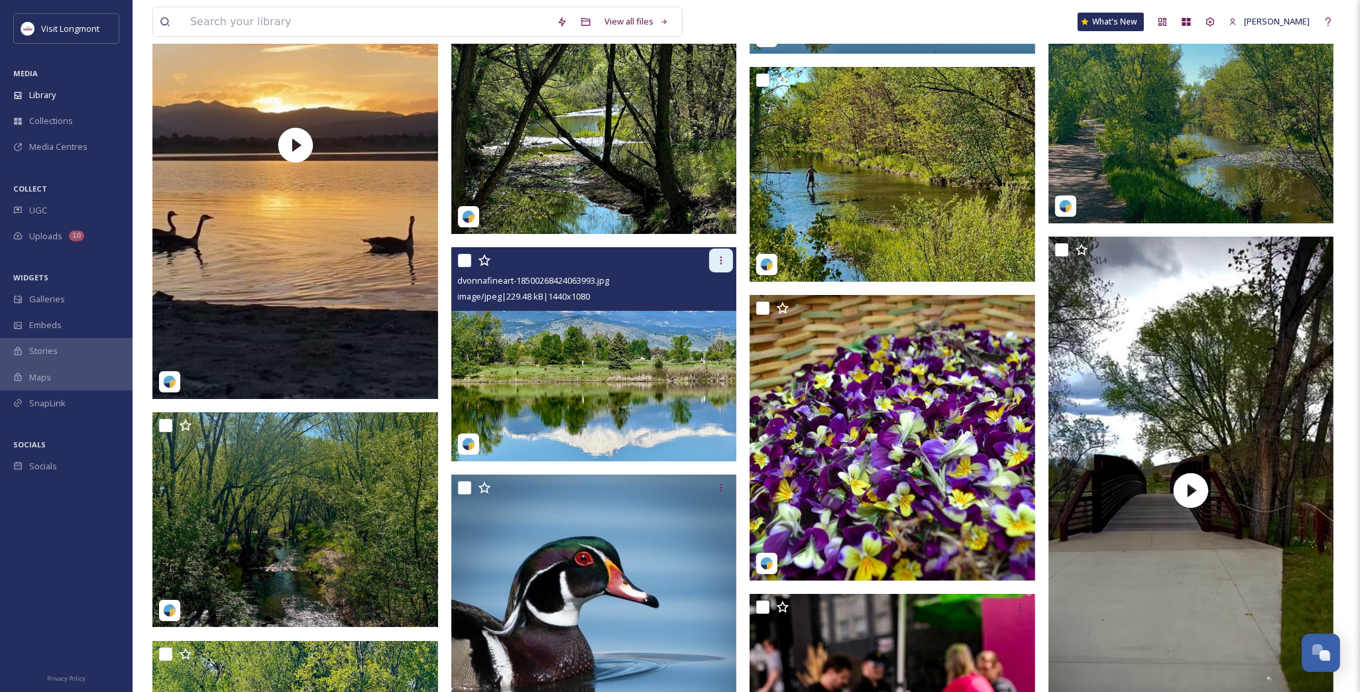
click at [721, 266] on div at bounding box center [721, 261] width 24 height 24
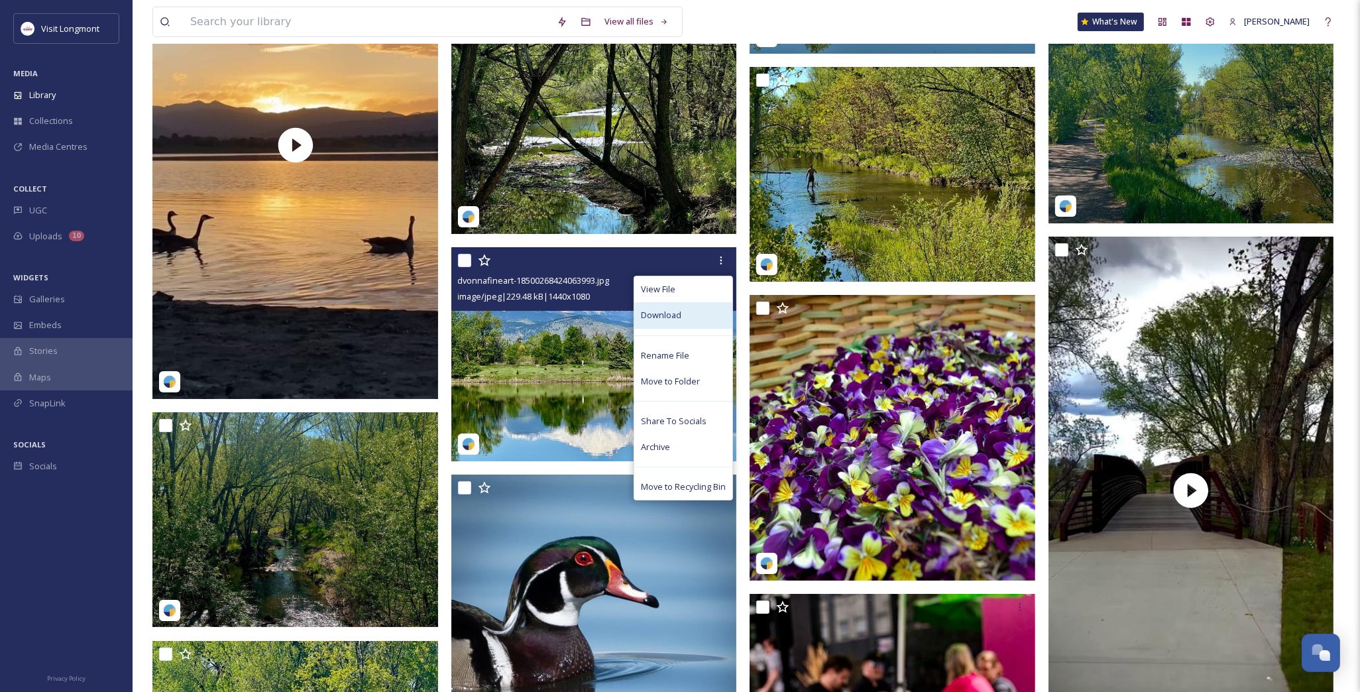
click at [672, 314] on span "Download" at bounding box center [661, 315] width 40 height 13
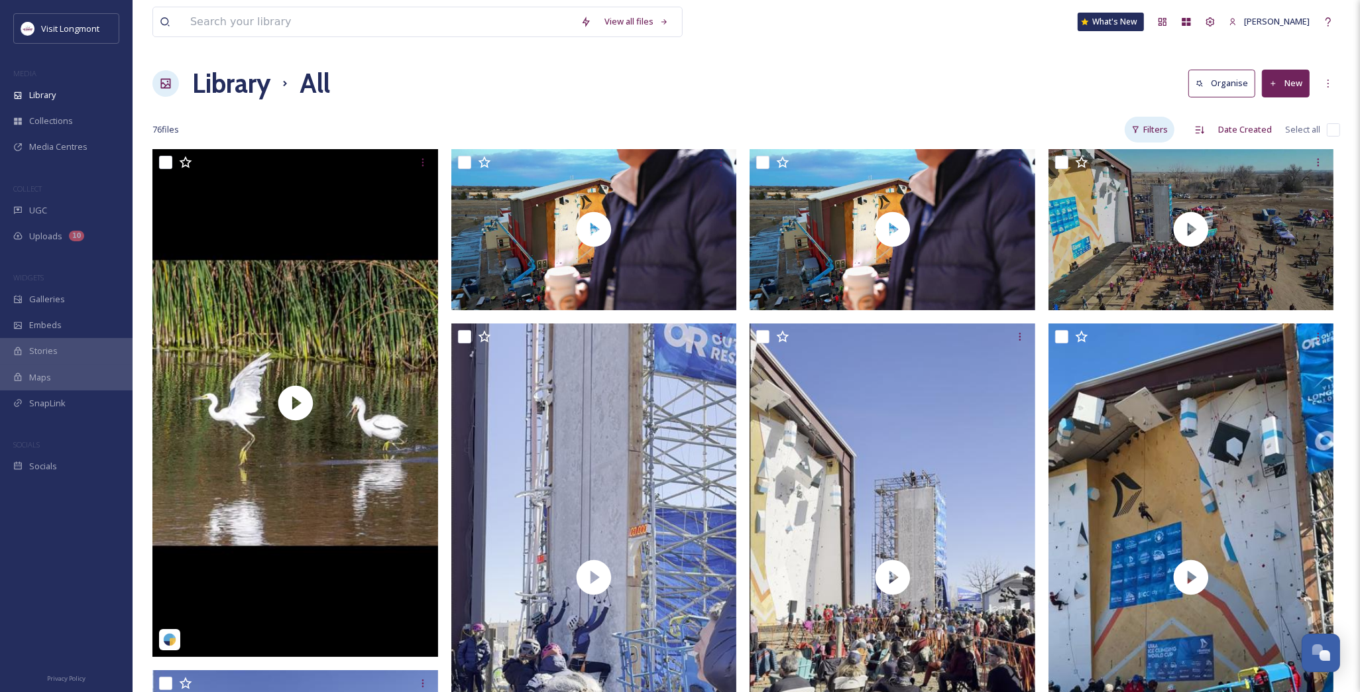
click at [1158, 131] on div "Filters" at bounding box center [1150, 130] width 50 height 26
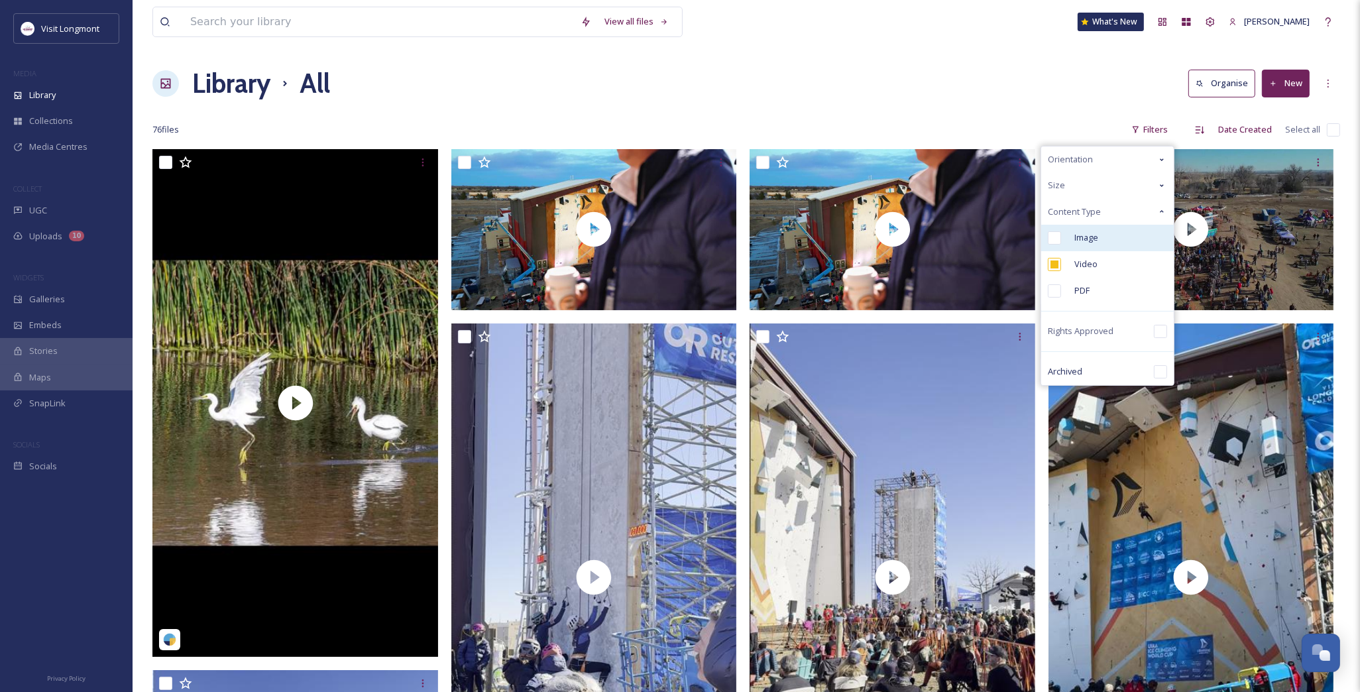
click at [1055, 230] on div "Image" at bounding box center [1108, 238] width 133 height 27
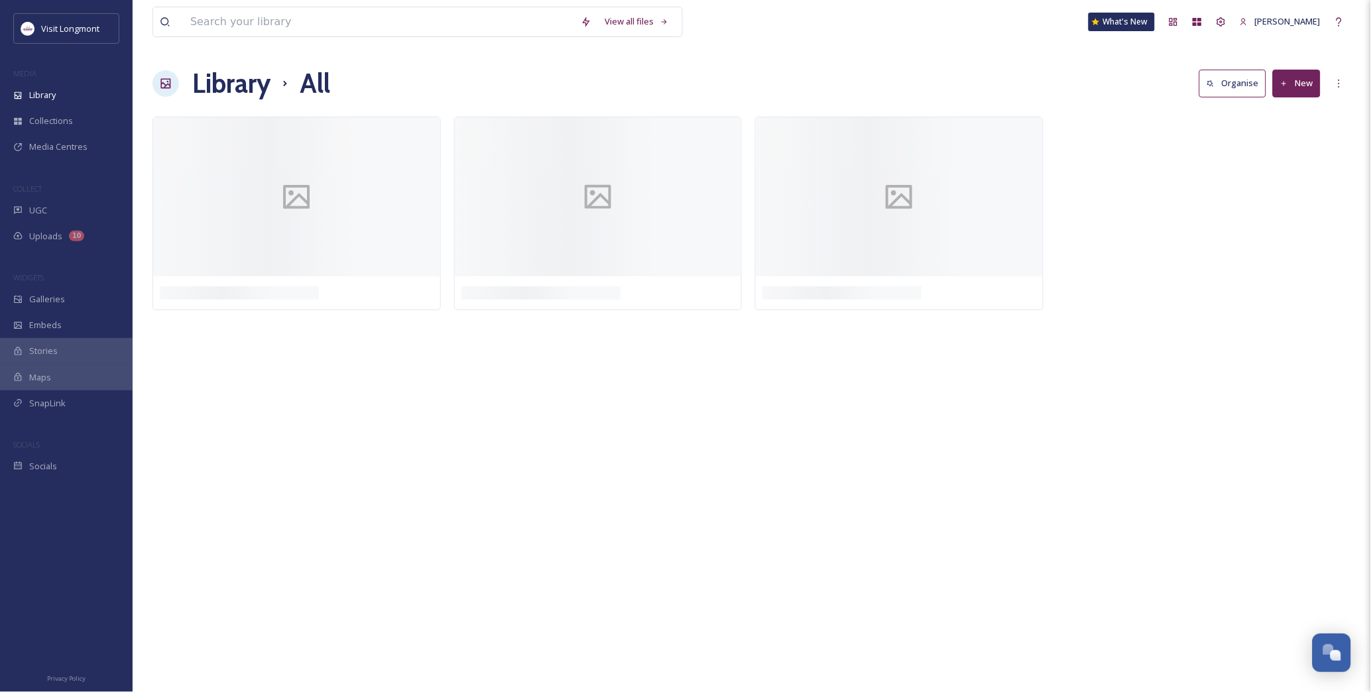
click at [1158, 129] on div at bounding box center [1204, 217] width 295 height 200
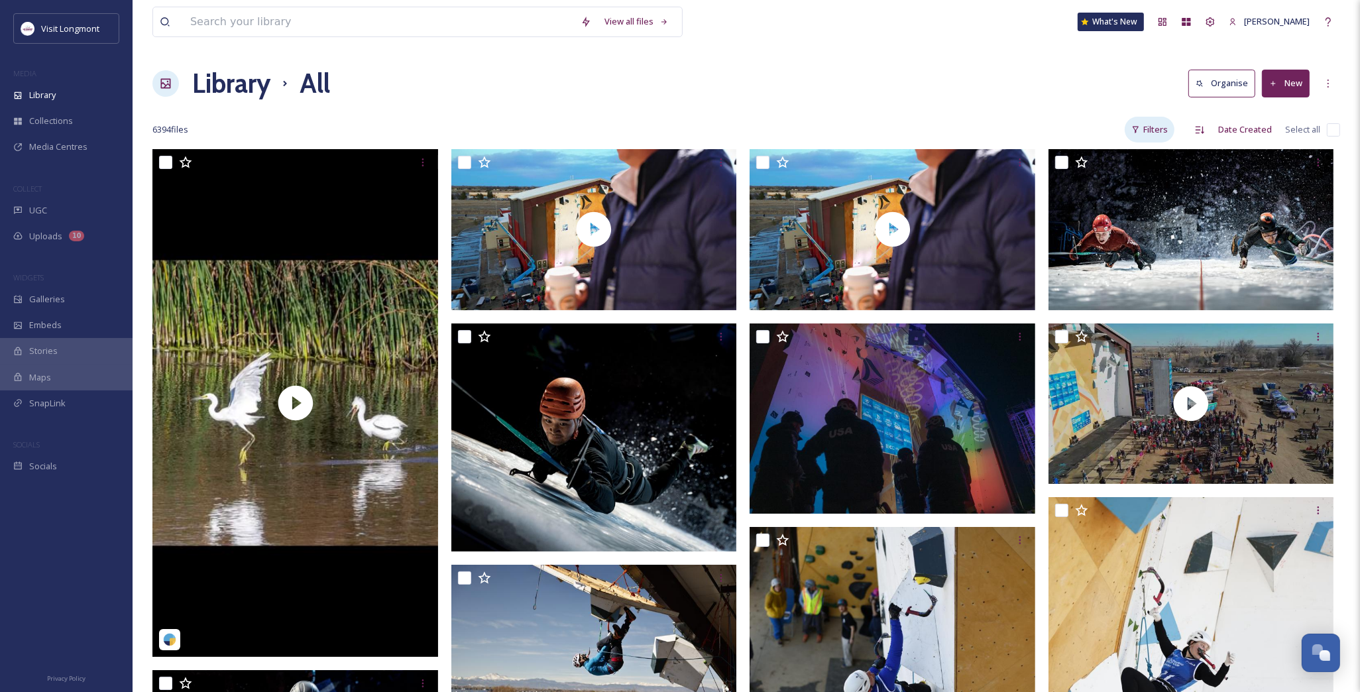
click at [1159, 119] on div "Filters" at bounding box center [1150, 130] width 50 height 26
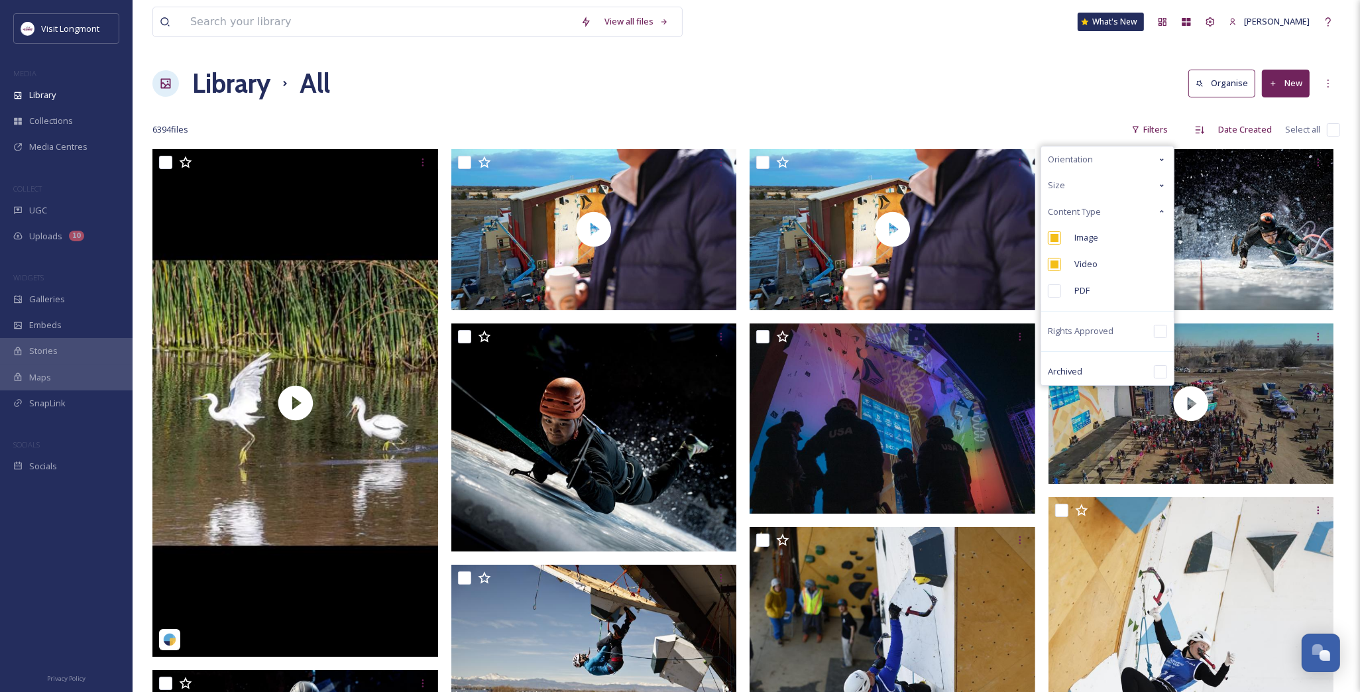
click at [1061, 264] on input "checkbox" at bounding box center [1054, 264] width 13 height 13
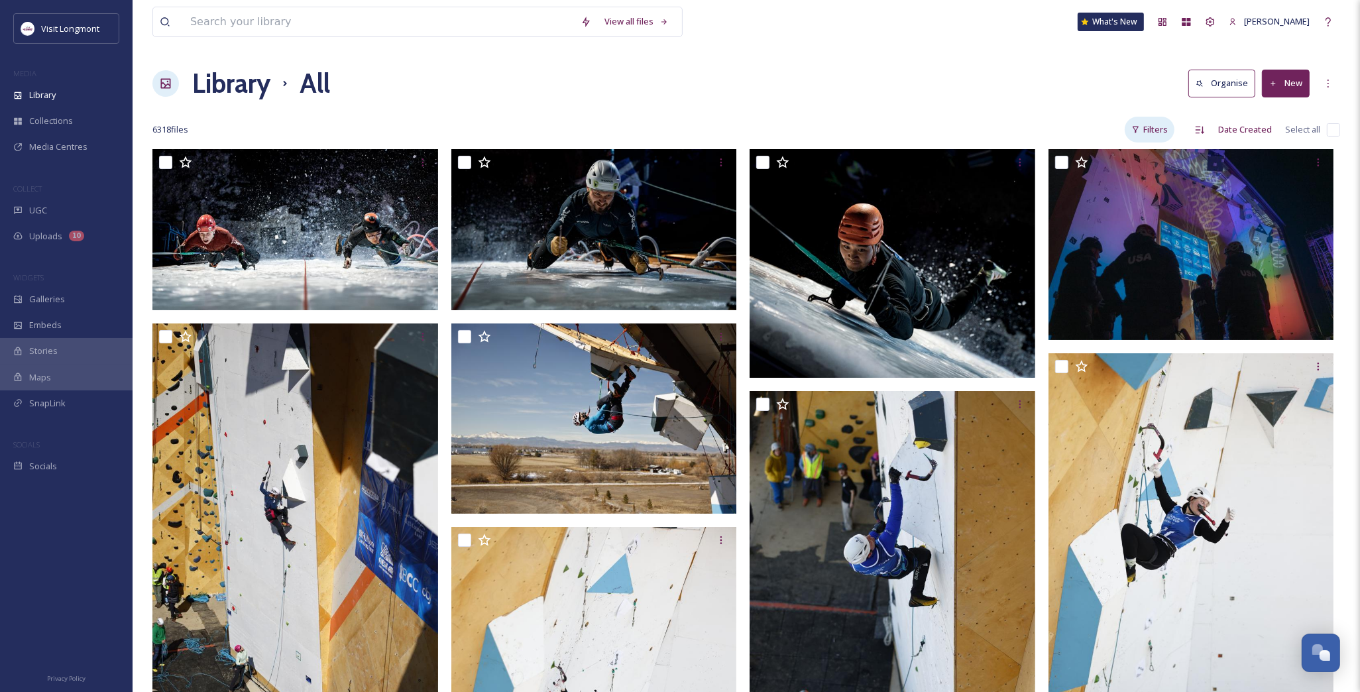
click at [1150, 133] on div "Filters" at bounding box center [1150, 130] width 50 height 26
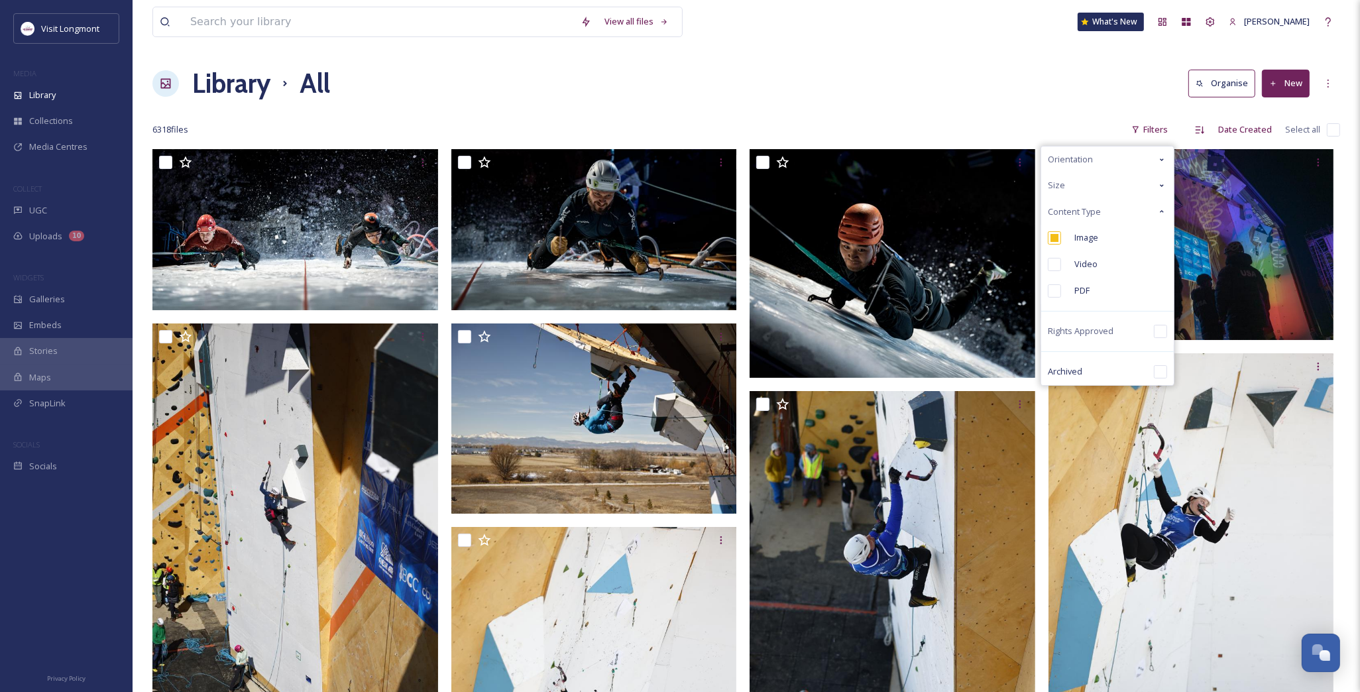
click at [1071, 166] on span "Orientation" at bounding box center [1070, 159] width 45 height 13
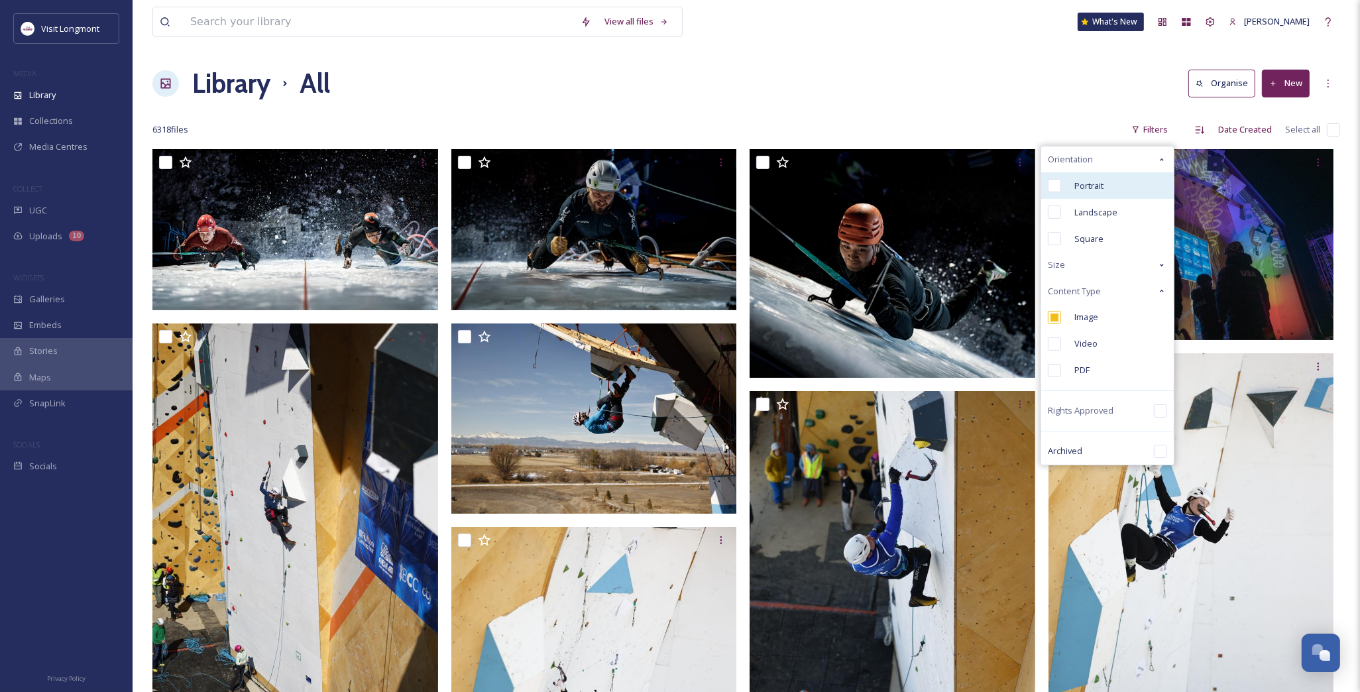
click at [1061, 190] on input "checkbox" at bounding box center [1054, 185] width 13 height 13
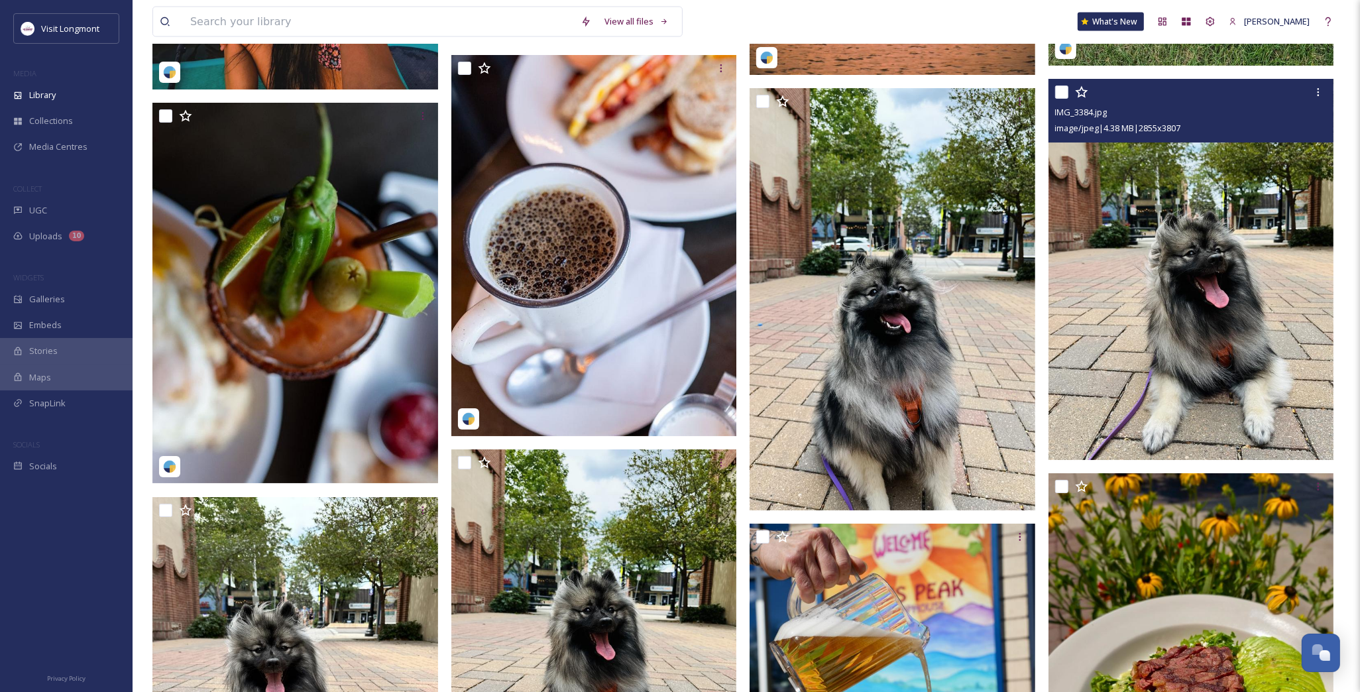
scroll to position [2946, 0]
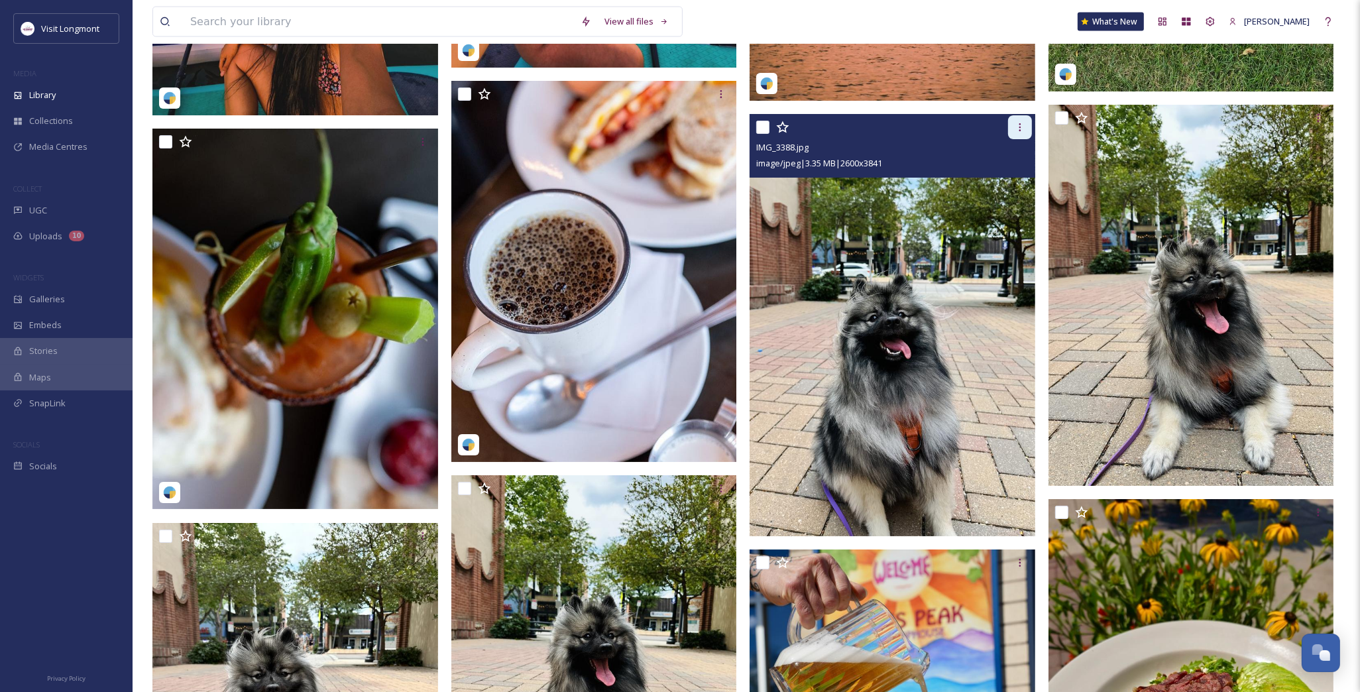
click at [1021, 130] on icon at bounding box center [1020, 127] width 2 height 8
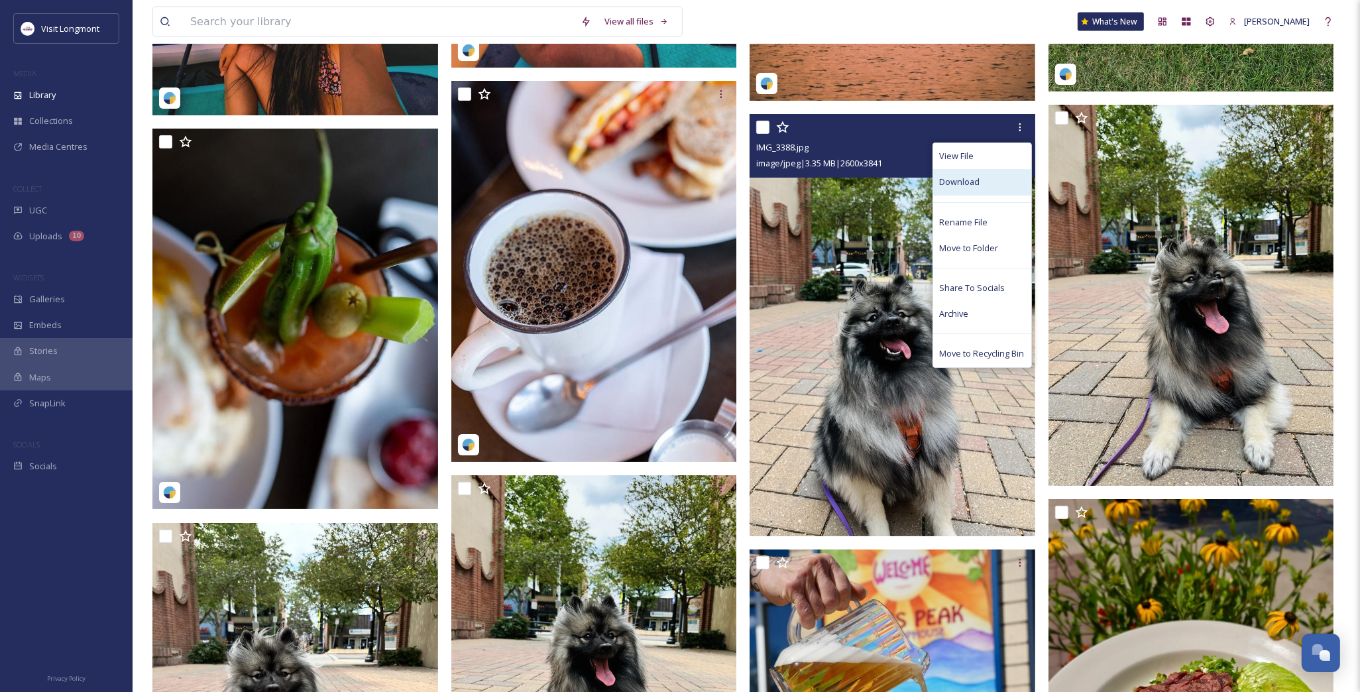
click at [984, 182] on div "Download" at bounding box center [982, 182] width 98 height 26
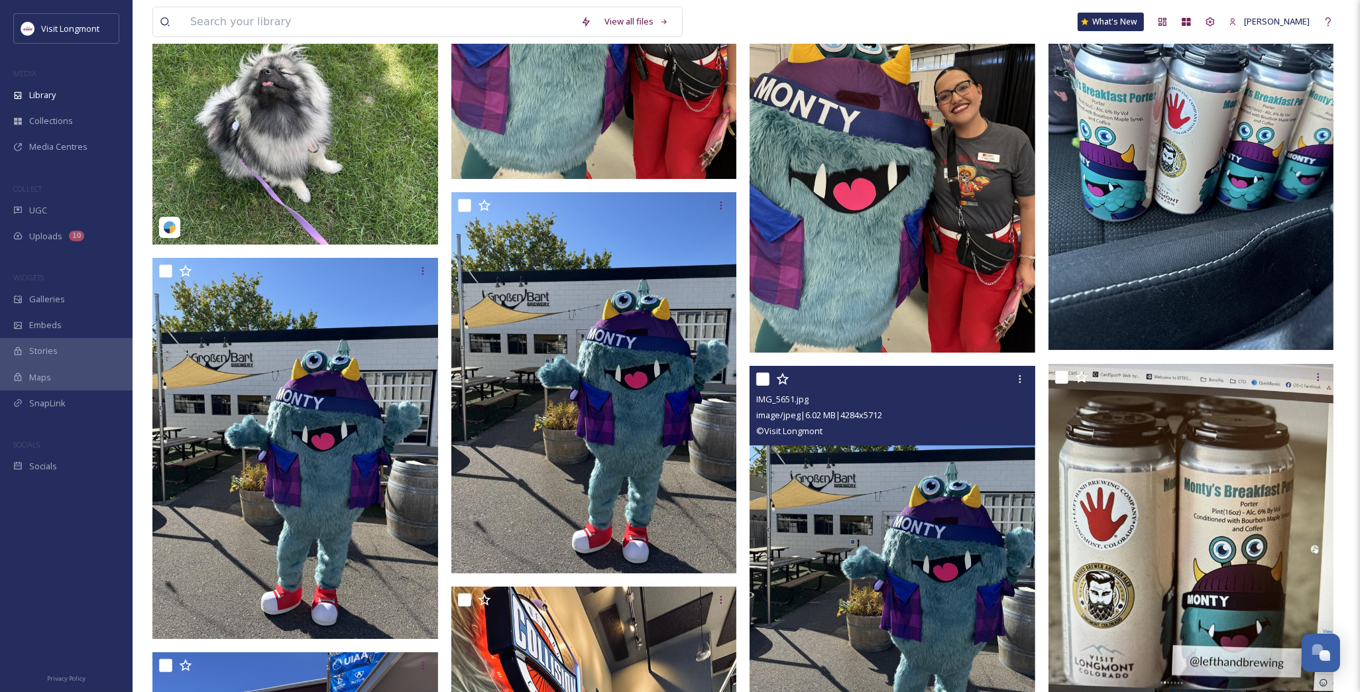
scroll to position [7071, 0]
